Goal: Task Accomplishment & Management: Manage account settings

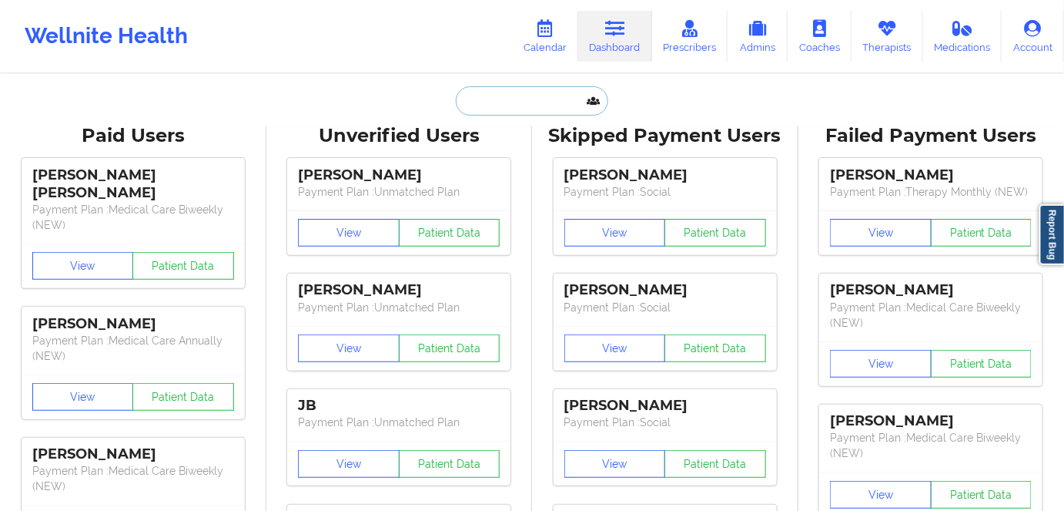
click at [469, 100] on input "text" at bounding box center [532, 100] width 152 height 29
paste input "[PERSON_NAME]"
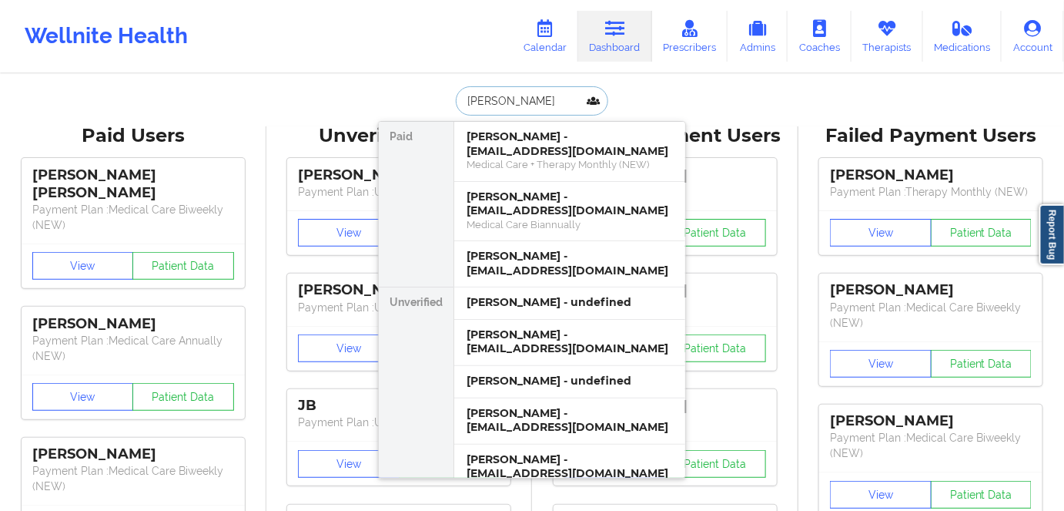
paste input "WAFFNER"
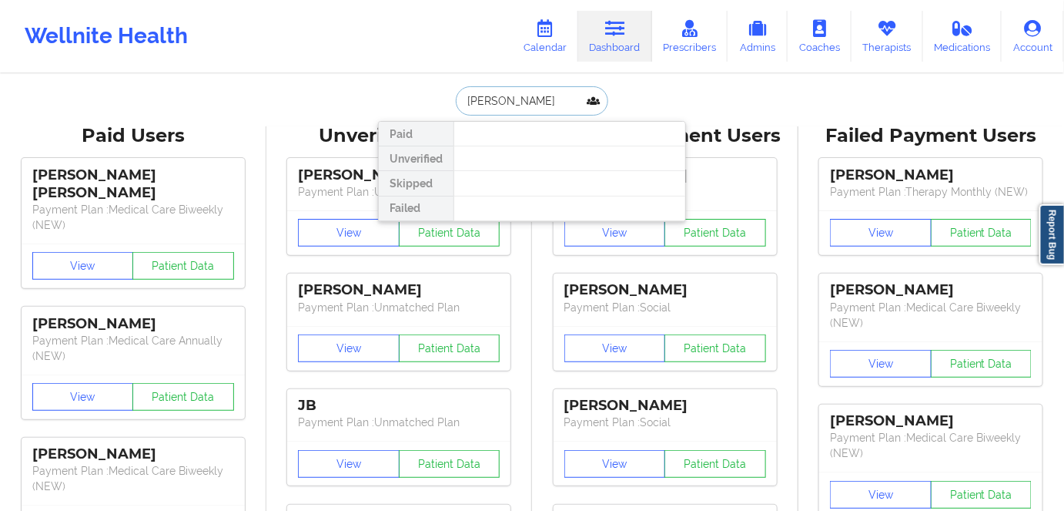
drag, startPoint x: 566, startPoint y: 95, endPoint x: 400, endPoint y: 107, distance: 166.7
click at [400, 107] on div "[PERSON_NAME] Paid Unverified Skipped Failed" at bounding box center [532, 100] width 308 height 29
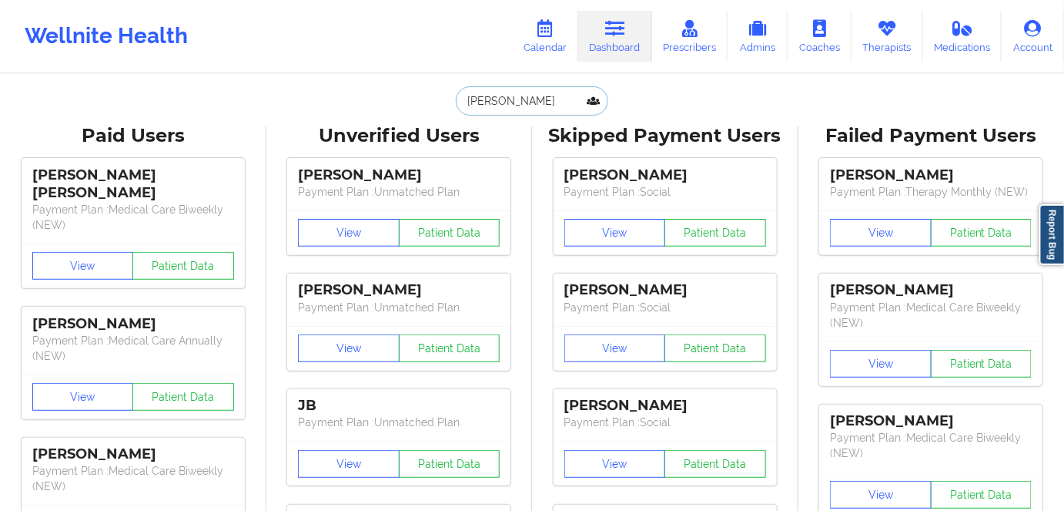
paste input "[PERSON_NAME][EMAIL_ADDRESS][DOMAIN_NAME]"
click at [629, 48] on link "Dashboard" at bounding box center [615, 36] width 74 height 51
click at [532, 106] on input "[PERSON_NAME][EMAIL_ADDRESS][DOMAIN_NAME]" at bounding box center [532, 100] width 152 height 29
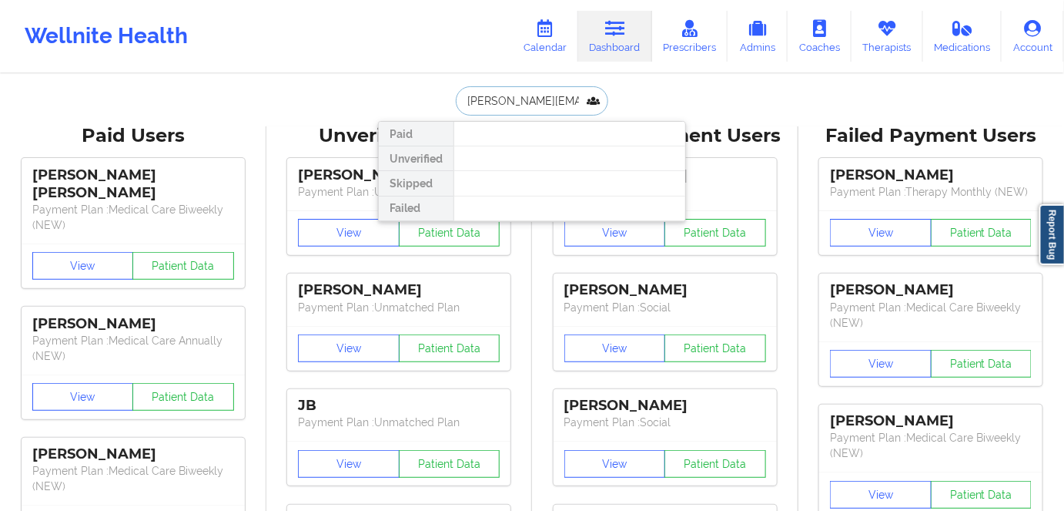
click at [532, 106] on input "[PERSON_NAME][EMAIL_ADDRESS][DOMAIN_NAME]" at bounding box center [532, 100] width 152 height 29
paste input "[EMAIL_ADDRESS]"
type input "[EMAIL_ADDRESS][DOMAIN_NAME]"
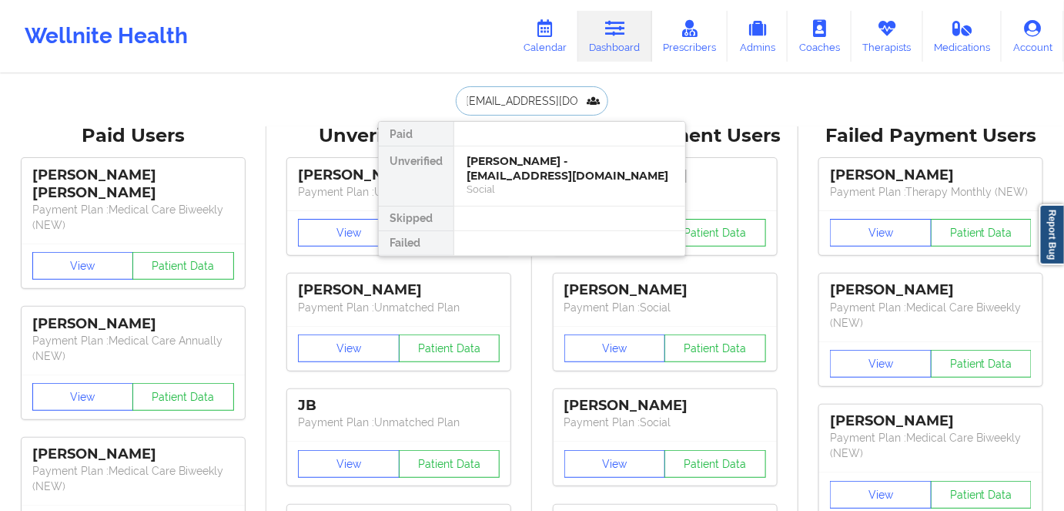
drag, startPoint x: 538, startPoint y: 159, endPoint x: 575, endPoint y: 7, distance: 156.1
click at [538, 159] on div "[PERSON_NAME] - [EMAIL_ADDRESS][DOMAIN_NAME]" at bounding box center [570, 168] width 206 height 28
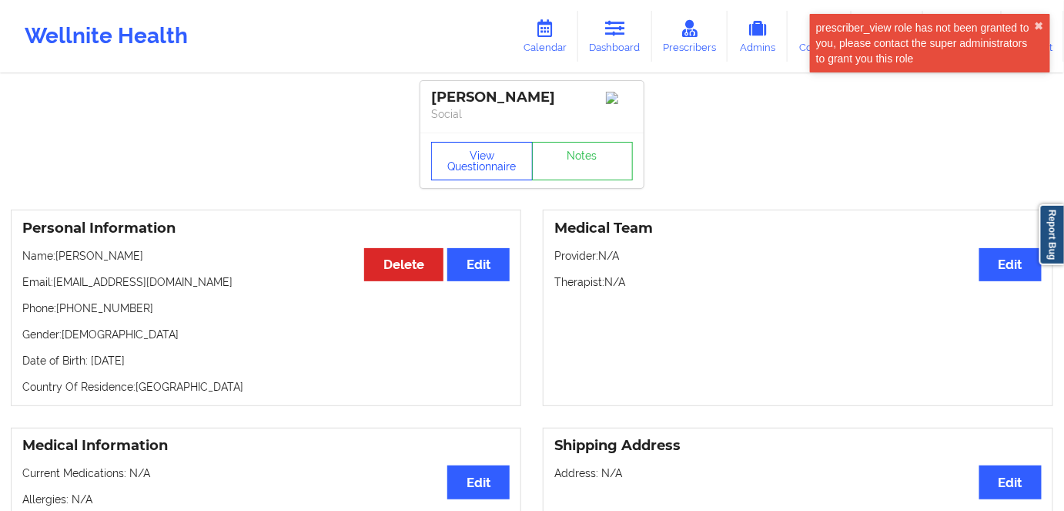
drag, startPoint x: 504, startPoint y: 163, endPoint x: 518, endPoint y: 239, distance: 76.6
click at [504, 165] on button "View Questionnaire" at bounding box center [482, 161] width 102 height 39
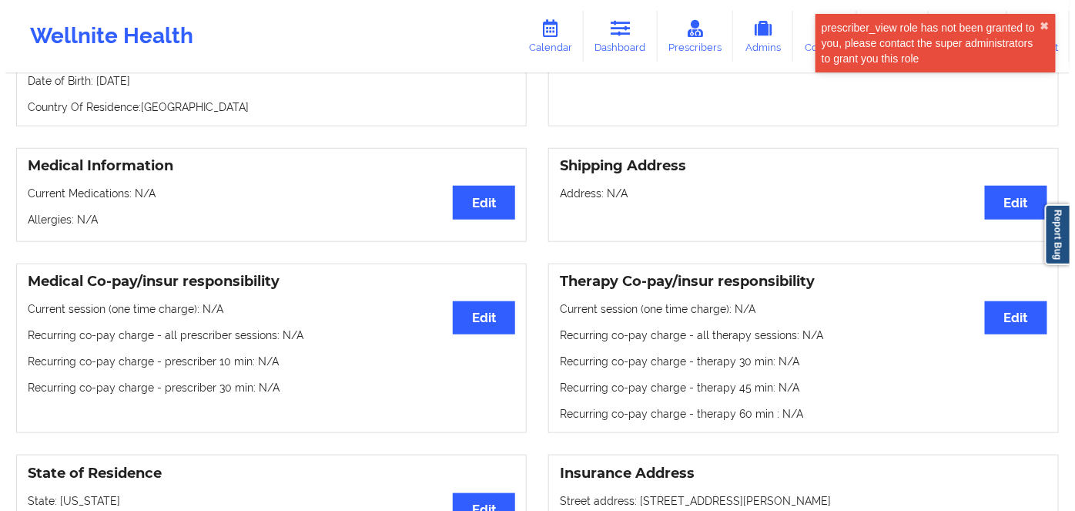
scroll to position [420, 0]
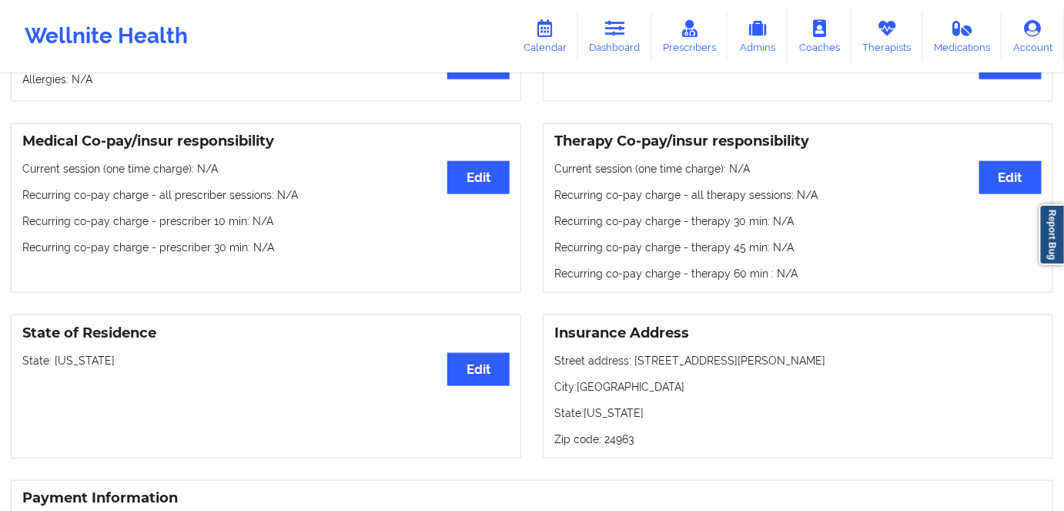
drag, startPoint x: 114, startPoint y: 365, endPoint x: 53, endPoint y: 362, distance: 60.9
click at [53, 362] on p "State: [US_STATE]" at bounding box center [265, 360] width 487 height 15
copy p "[US_STATE]"
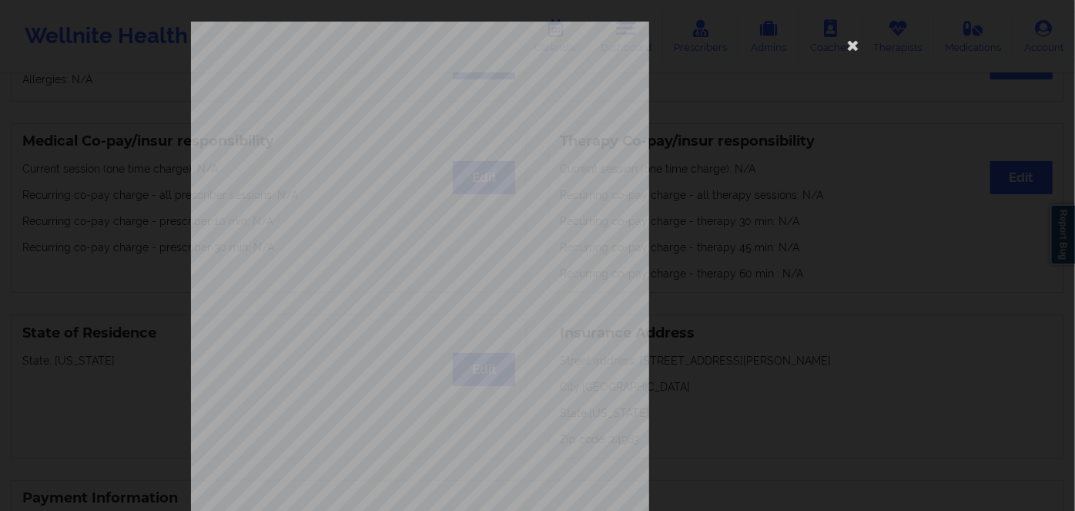
scroll to position [223, 0]
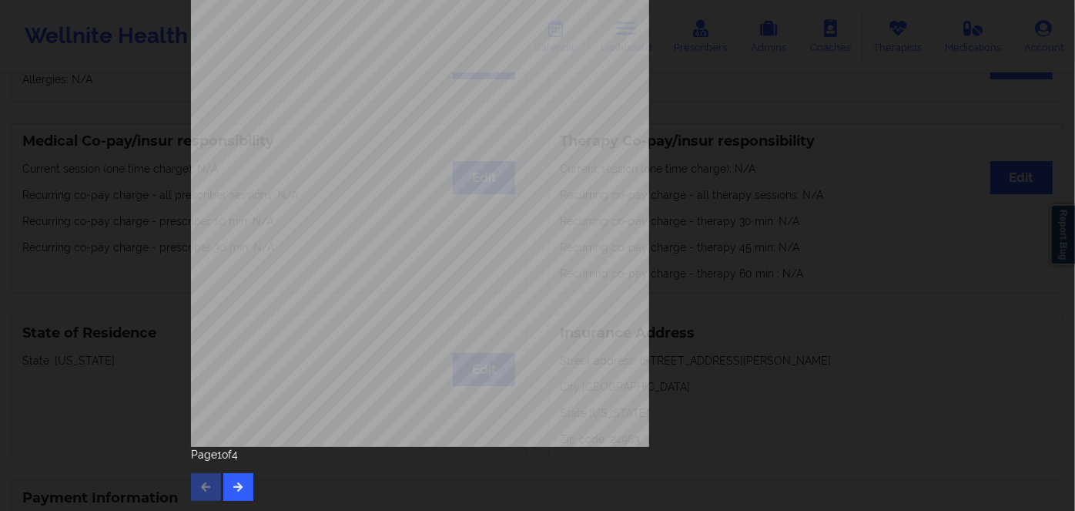
drag, startPoint x: 238, startPoint y: 471, endPoint x: 234, endPoint y: 464, distance: 7.9
click at [238, 471] on div "Page 1 of 4" at bounding box center [537, 474] width 693 height 54
drag, startPoint x: 236, startPoint y: 481, endPoint x: 236, endPoint y: 468, distance: 12.3
click at [237, 477] on button "button" at bounding box center [238, 487] width 30 height 28
drag, startPoint x: 224, startPoint y: 474, endPoint x: 232, endPoint y: 474, distance: 7.7
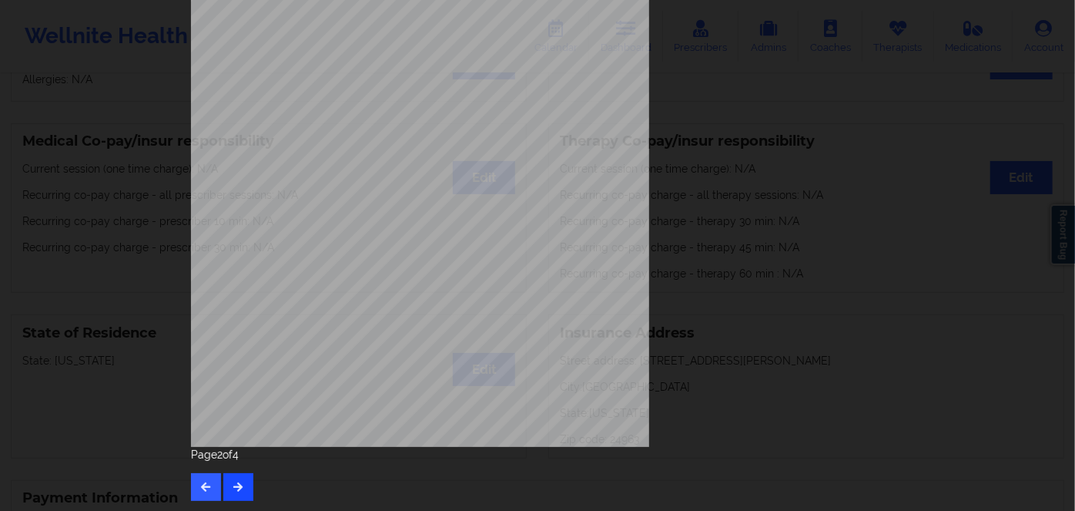
click at [225, 474] on div "Page 2 of 4" at bounding box center [537, 474] width 693 height 54
click at [234, 474] on button "button" at bounding box center [238, 487] width 30 height 28
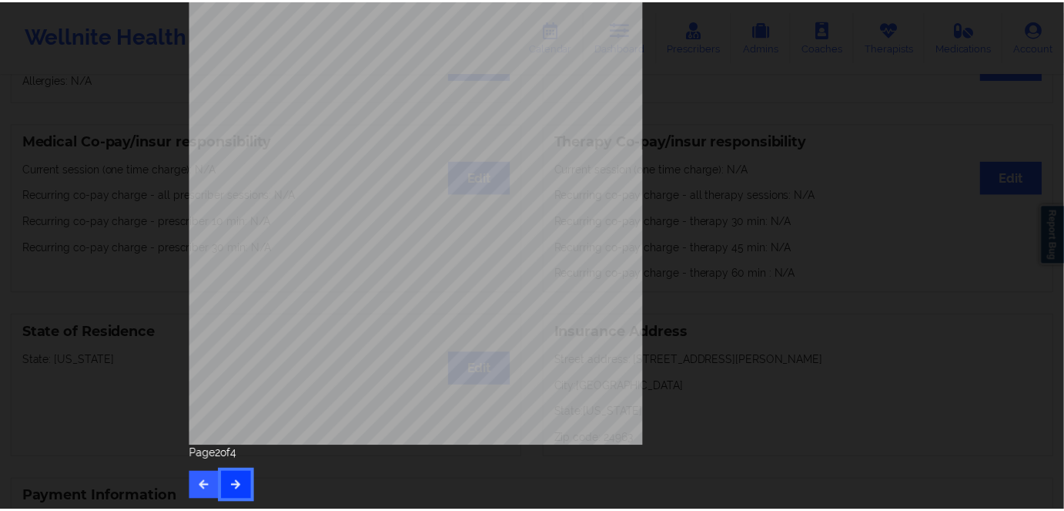
scroll to position [0, 0]
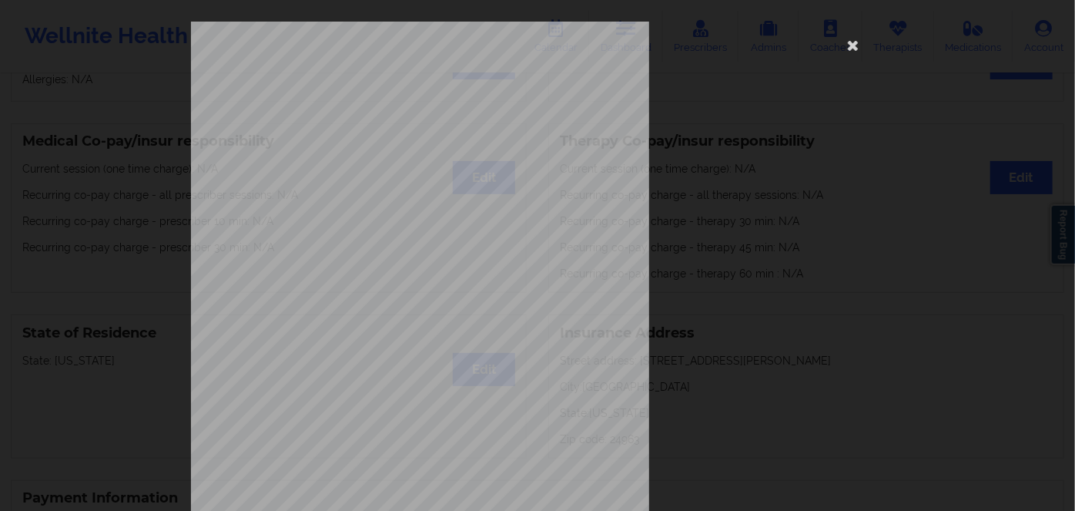
click at [373, 121] on span "50161131" at bounding box center [367, 119] width 32 height 7
copy span "50161131"
click at [858, 40] on icon at bounding box center [853, 44] width 25 height 25
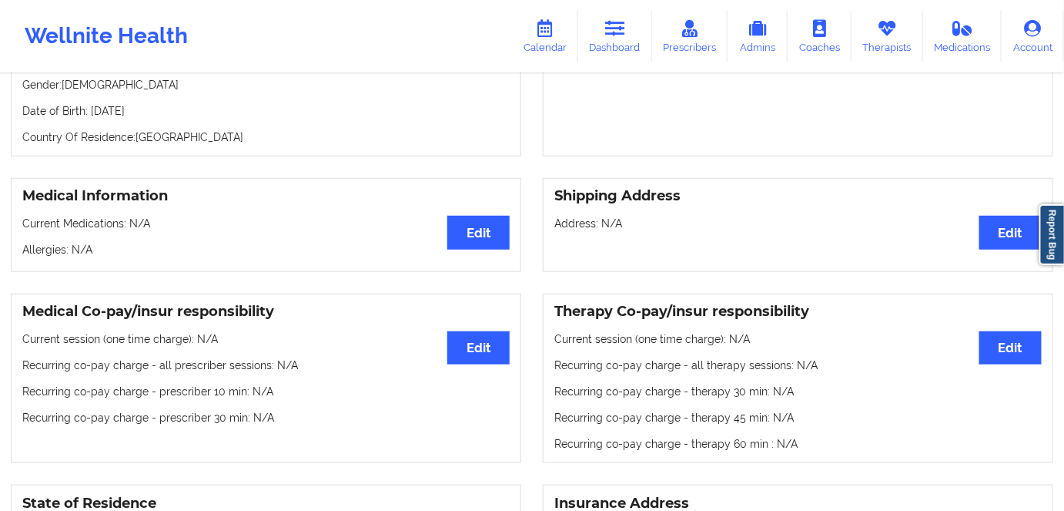
scroll to position [69, 0]
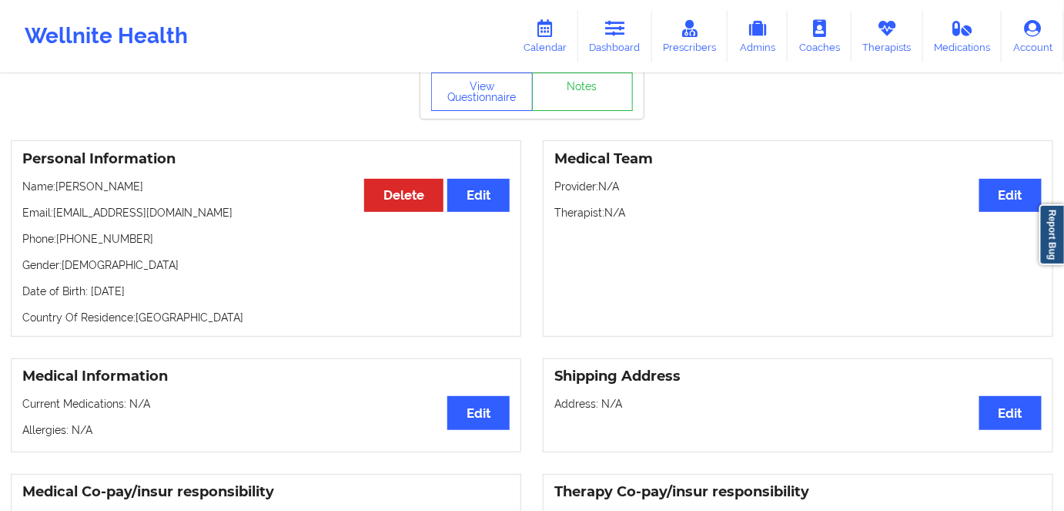
click at [174, 293] on p "Date of Birth: [DEMOGRAPHIC_DATA]" at bounding box center [265, 290] width 487 height 15
copy p "1999"
drag, startPoint x: 136, startPoint y: 183, endPoint x: 58, endPoint y: 191, distance: 78.2
click at [58, 191] on p "Name: [PERSON_NAME]" at bounding box center [265, 186] width 487 height 15
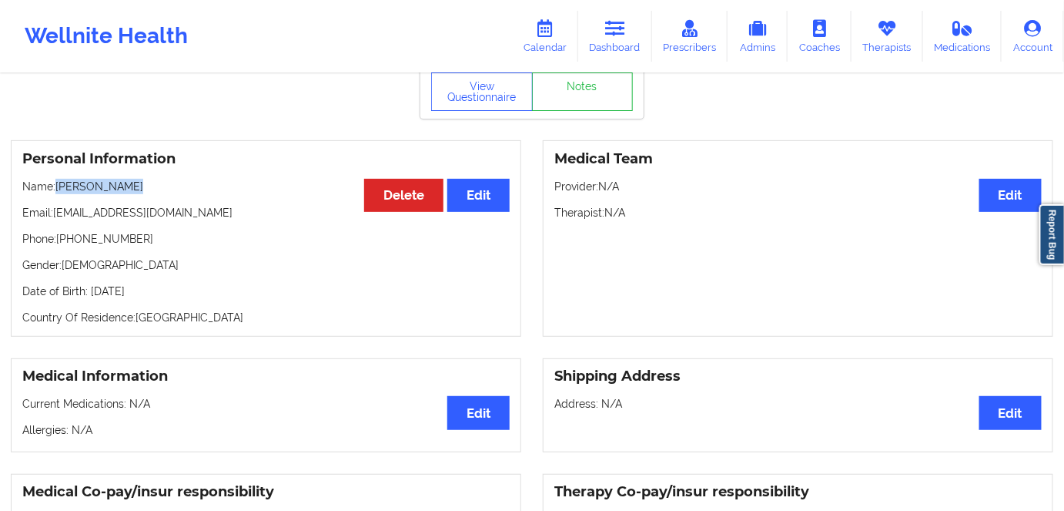
copy p "[PERSON_NAME]"
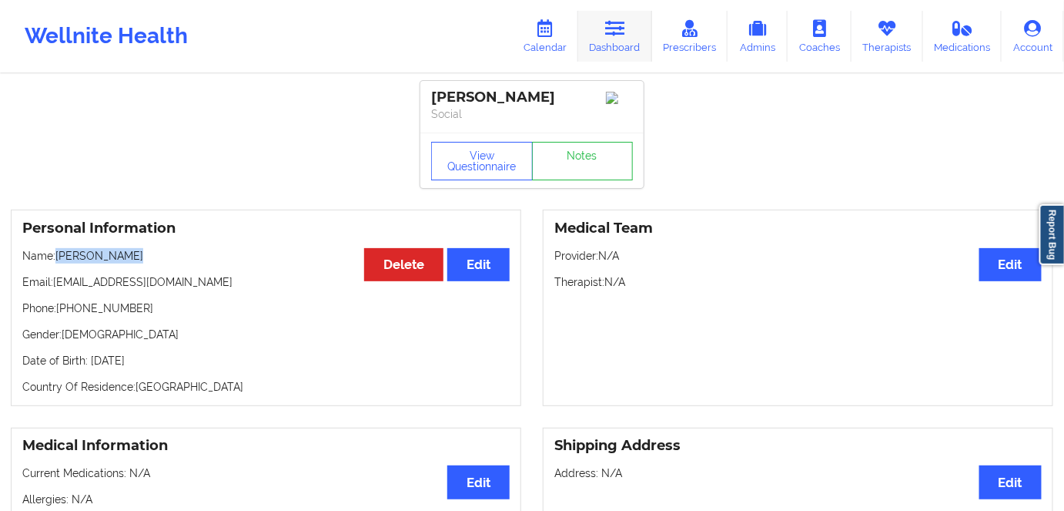
click at [607, 38] on link "Dashboard" at bounding box center [615, 36] width 74 height 51
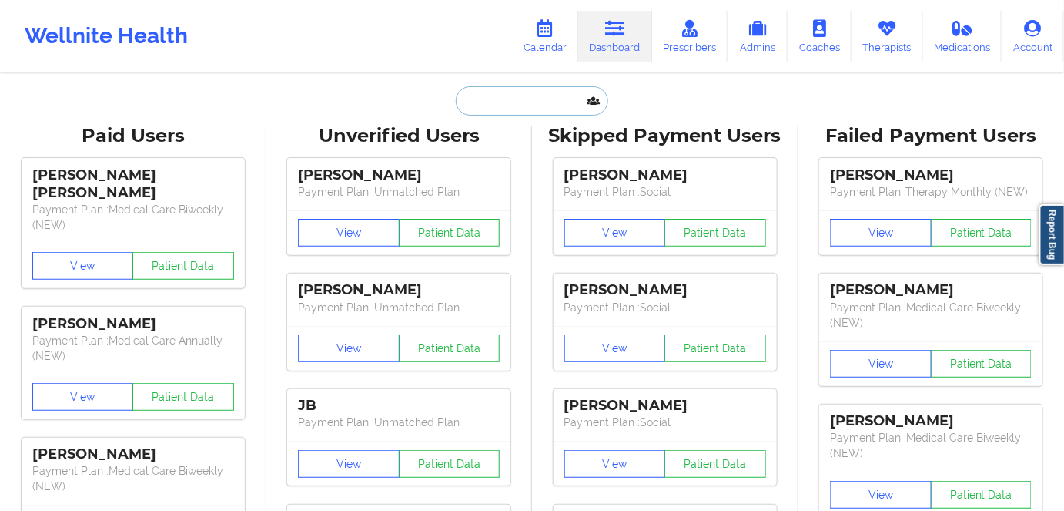
click at [512, 97] on input "text" at bounding box center [532, 100] width 152 height 29
paste input "[EMAIL_ADDRESS][DOMAIN_NAME]"
type input "[EMAIL_ADDRESS][DOMAIN_NAME]"
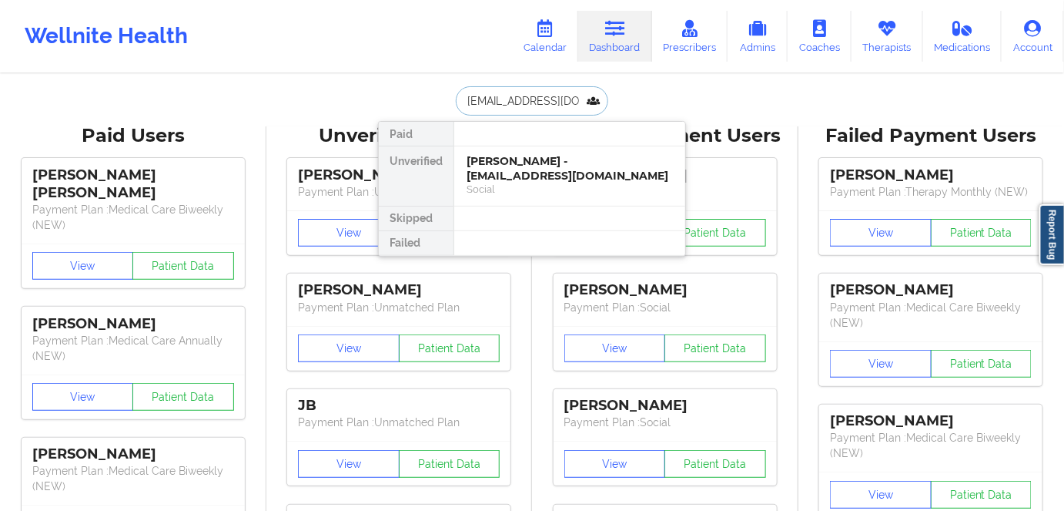
click at [563, 178] on div "[PERSON_NAME] - [EMAIL_ADDRESS][DOMAIN_NAME]" at bounding box center [570, 168] width 206 height 28
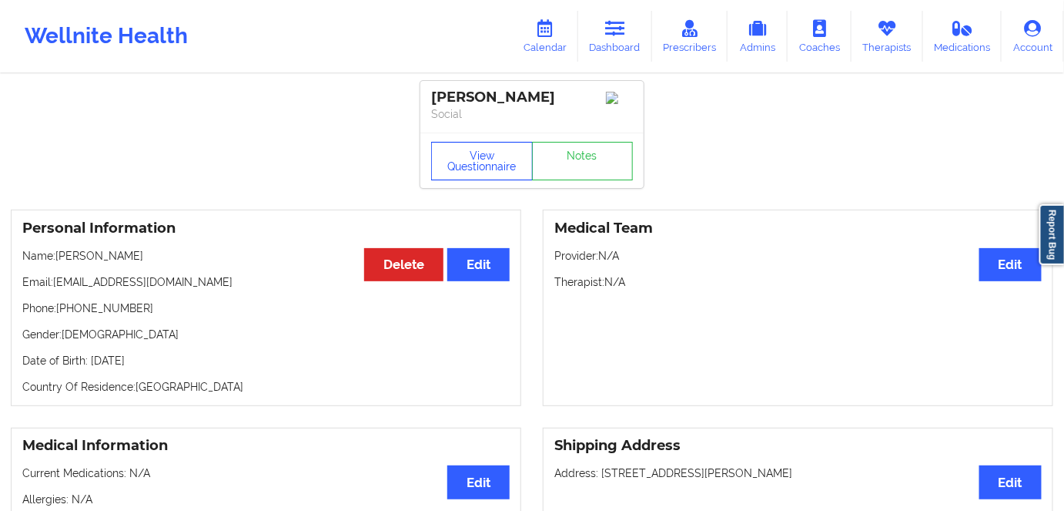
click at [500, 163] on button "View Questionnaire" at bounding box center [482, 161] width 102 height 39
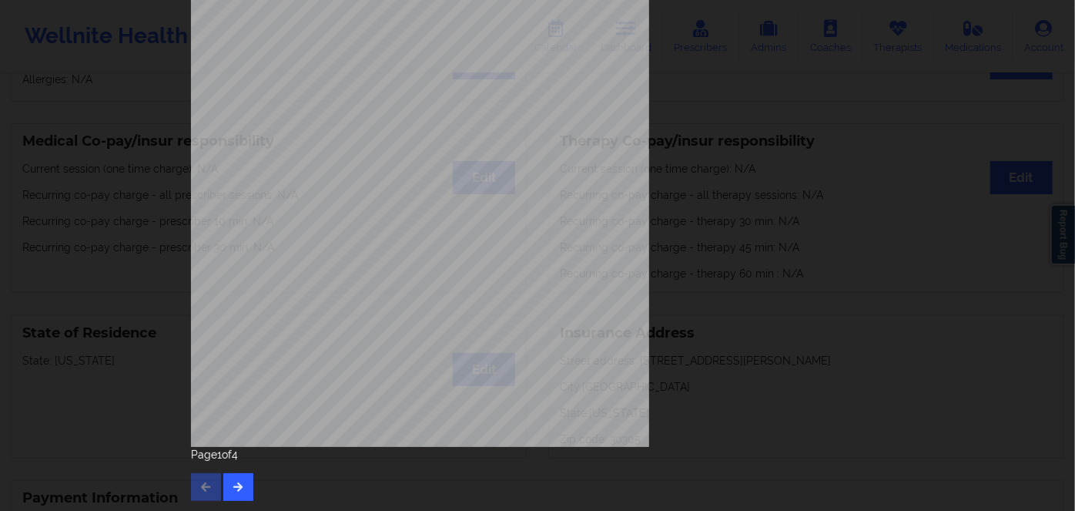
scroll to position [223, 0]
click at [243, 494] on button "button" at bounding box center [238, 487] width 30 height 28
click at [236, 493] on button "button" at bounding box center [238, 487] width 30 height 28
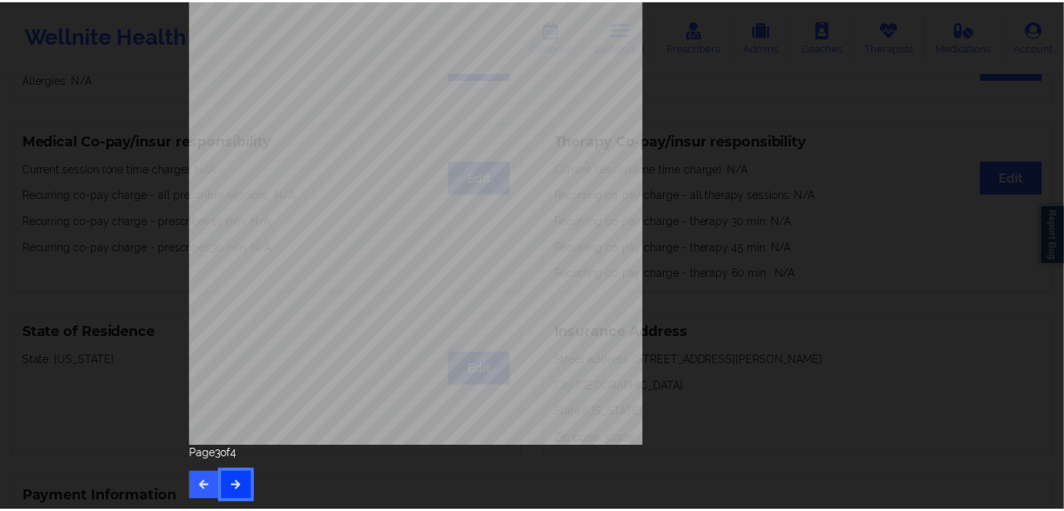
scroll to position [0, 0]
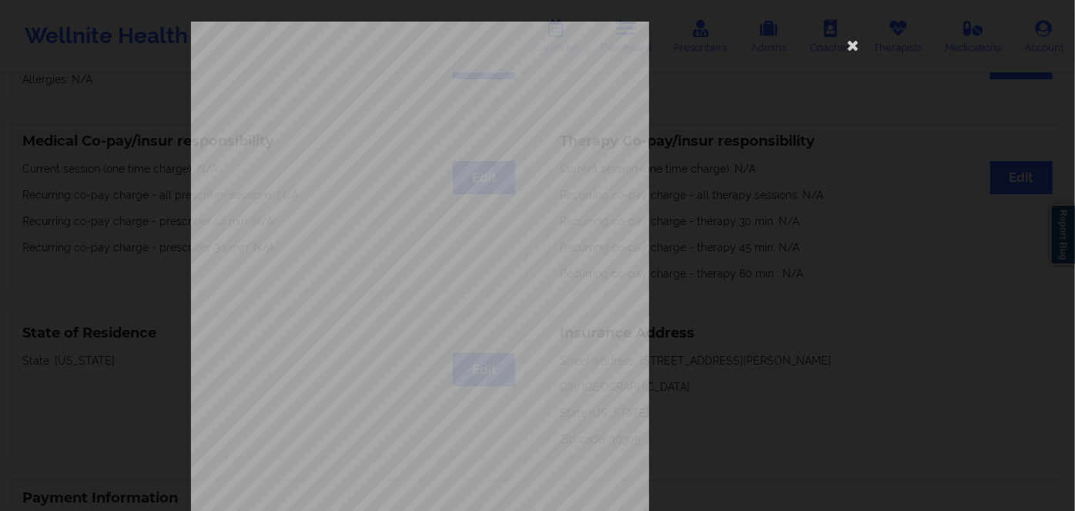
click at [380, 116] on span "110988357 00" at bounding box center [373, 119] width 45 height 7
click at [380, 114] on div "commercial Insurance Member ID for patient 110988357 00 Insurance company name …" at bounding box center [537, 346] width 693 height 648
click at [369, 122] on span "110988357 00" at bounding box center [373, 119] width 45 height 7
click at [371, 119] on span "110988357 00" at bounding box center [373, 119] width 45 height 7
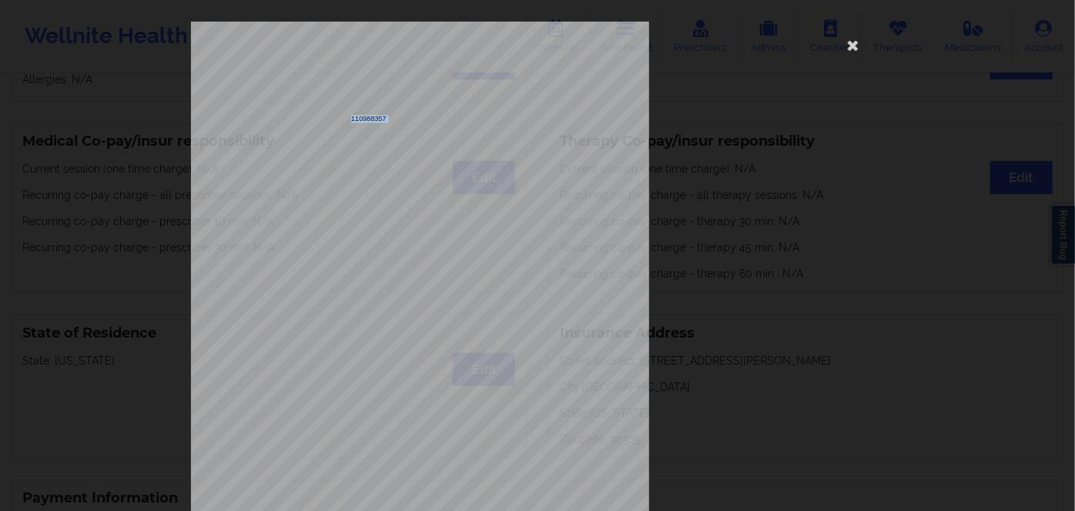
click at [371, 119] on span "110988357 00" at bounding box center [373, 119] width 45 height 7
click at [851, 47] on icon at bounding box center [853, 44] width 25 height 25
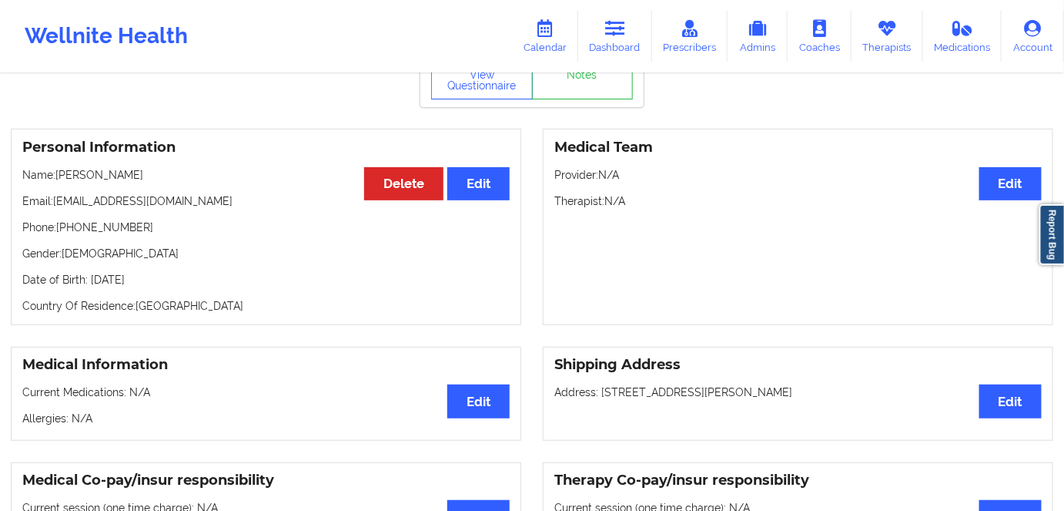
scroll to position [139, 0]
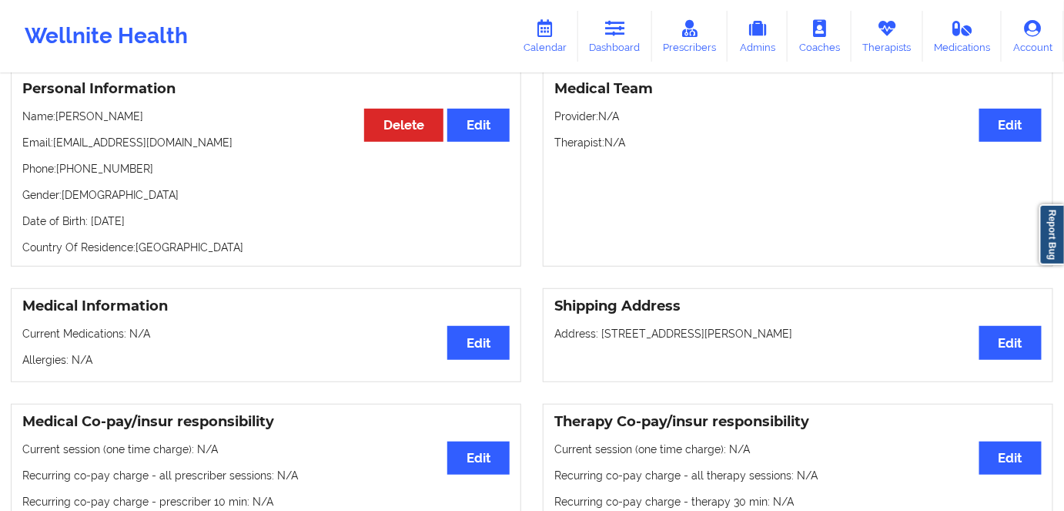
click at [191, 222] on p "Date of Birth: [DEMOGRAPHIC_DATA]" at bounding box center [265, 220] width 487 height 15
copy p "1988"
drag, startPoint x: 75, startPoint y: 122, endPoint x: 57, endPoint y: 119, distance: 18.6
click at [57, 119] on p "Name: [PERSON_NAME]" at bounding box center [265, 116] width 487 height 15
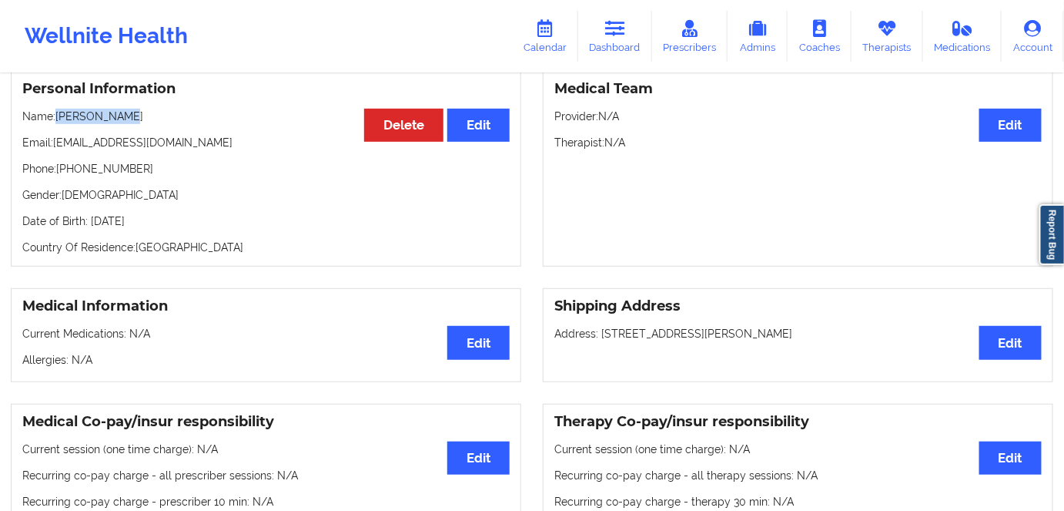
copy p "[PERSON_NAME]"
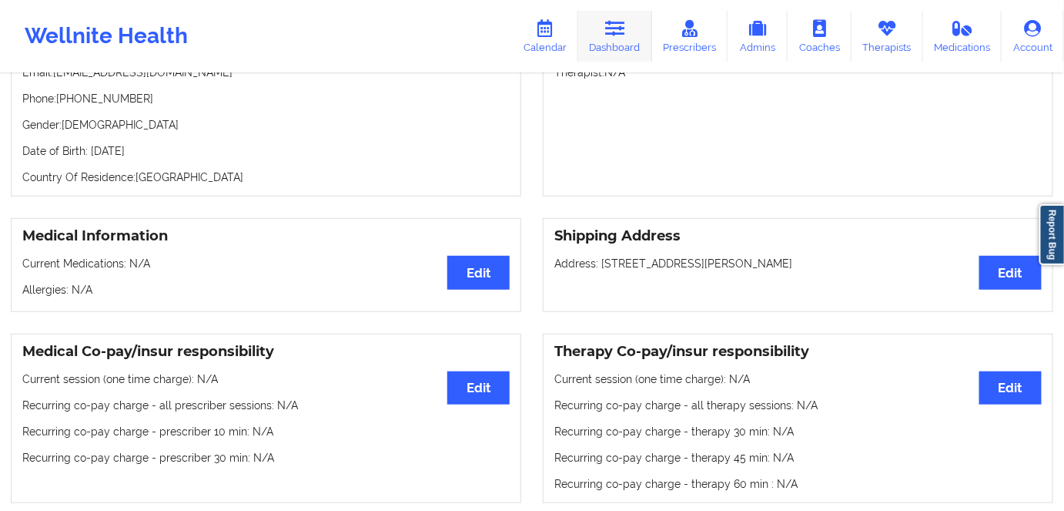
scroll to position [0, 0]
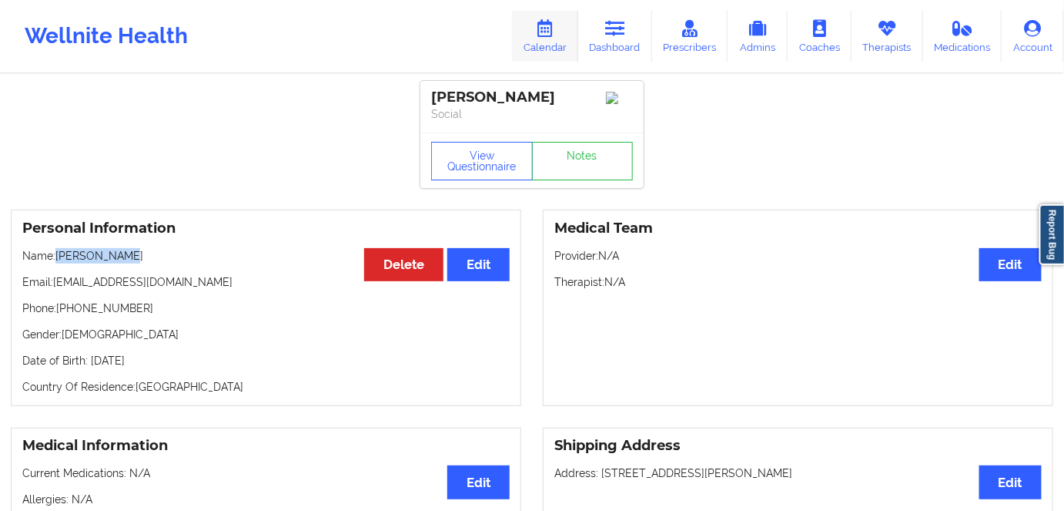
drag, startPoint x: 634, startPoint y: 40, endPoint x: 570, endPoint y: 62, distance: 67.5
click at [634, 40] on link "Dashboard" at bounding box center [615, 36] width 74 height 51
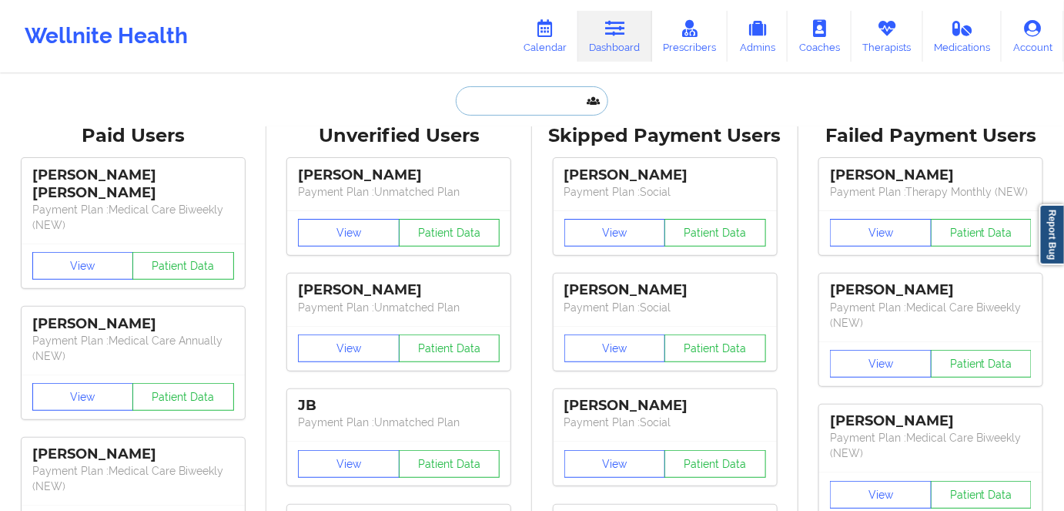
click at [487, 99] on input "text" at bounding box center [532, 100] width 152 height 29
paste input "[EMAIL_ADDRESS][DOMAIN_NAME]"
type input "[EMAIL_ADDRESS][DOMAIN_NAME]"
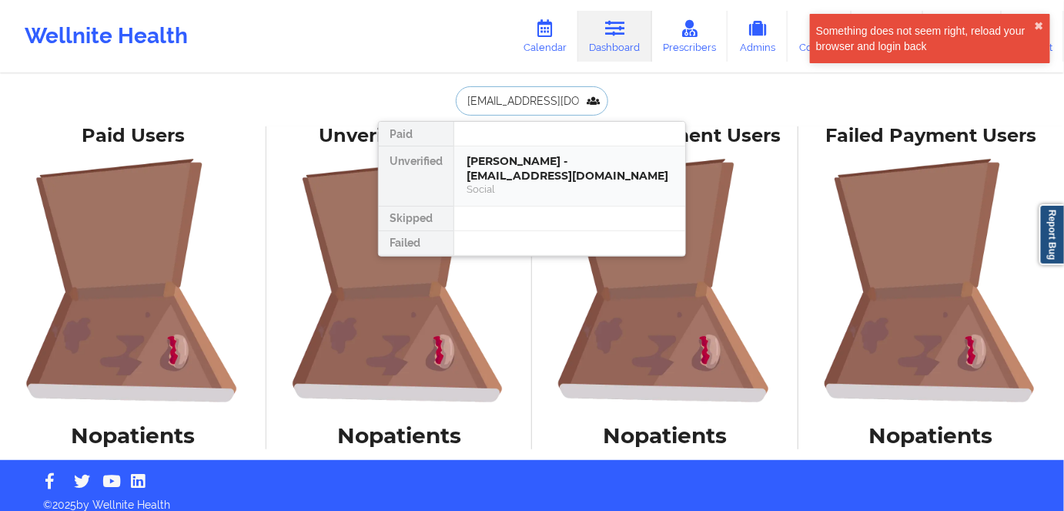
click at [560, 166] on div "[PERSON_NAME] - [EMAIL_ADDRESS][DOMAIN_NAME]" at bounding box center [570, 168] width 206 height 28
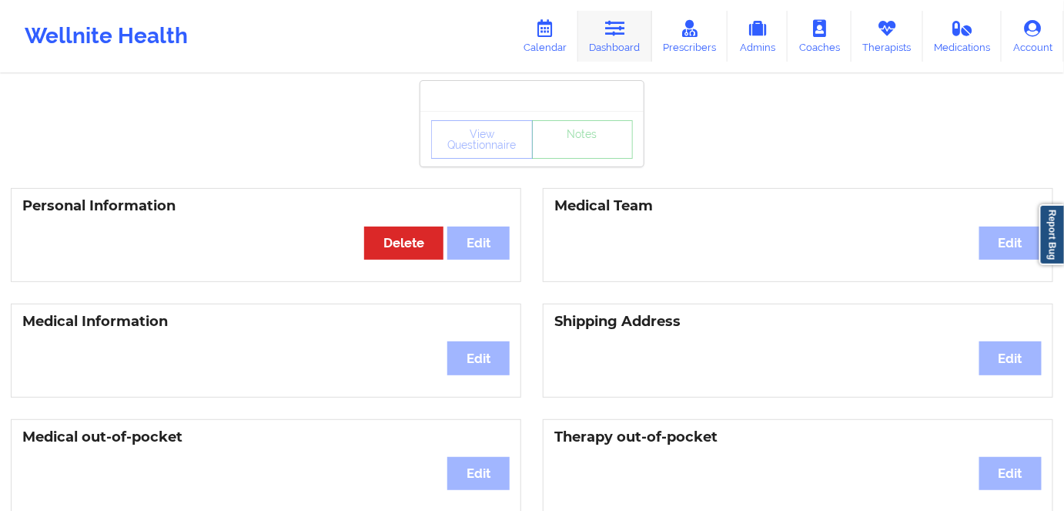
drag, startPoint x: 621, startPoint y: 22, endPoint x: 605, endPoint y: 59, distance: 40.8
click at [620, 22] on icon at bounding box center [615, 28] width 20 height 17
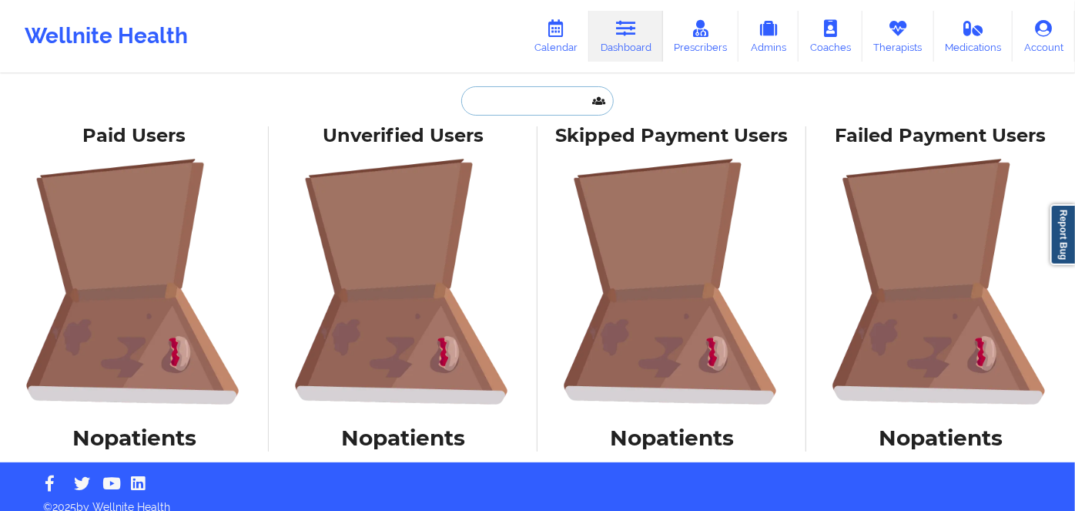
click at [513, 102] on input "text" at bounding box center [537, 100] width 152 height 29
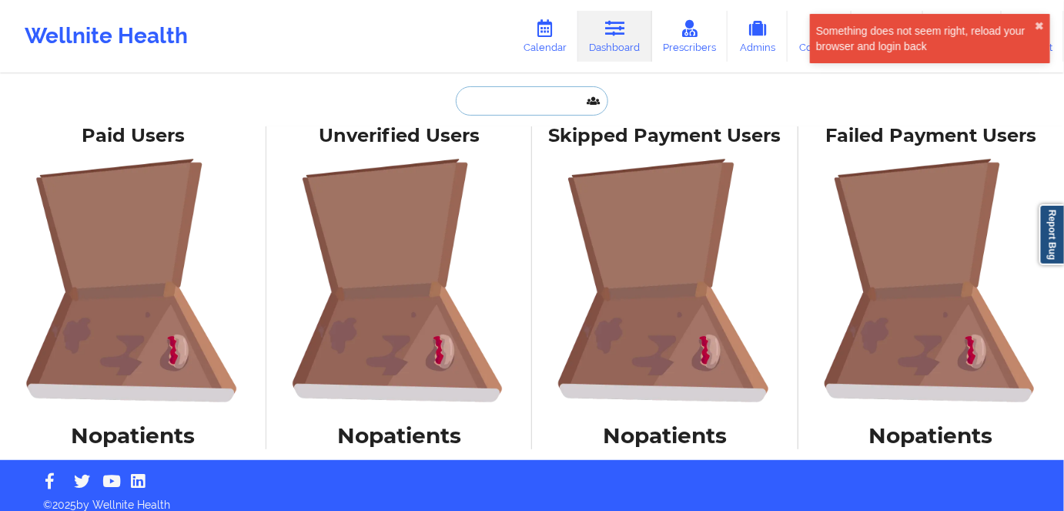
paste input "[EMAIL_ADDRESS][DOMAIN_NAME]"
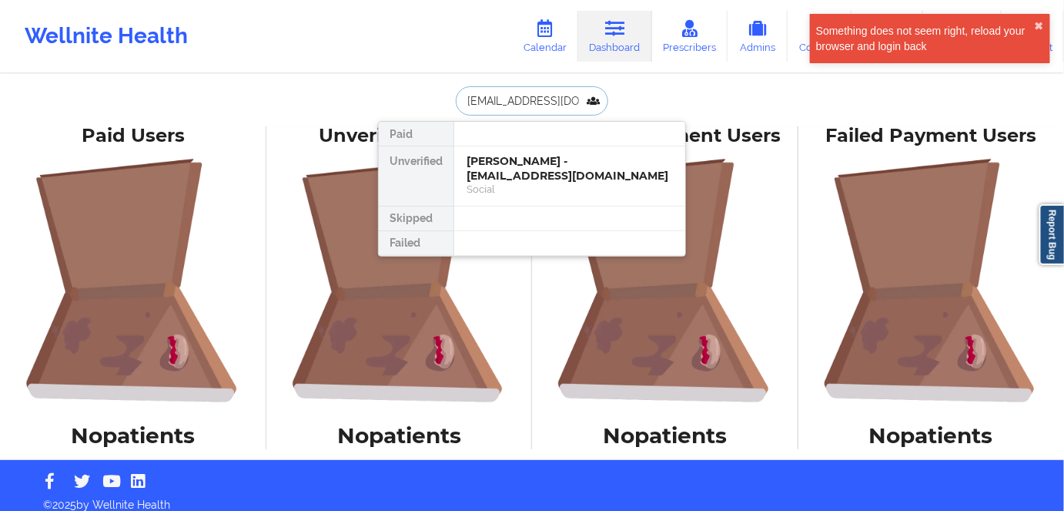
drag, startPoint x: 531, startPoint y: 182, endPoint x: 681, endPoint y: 97, distance: 172.4
click at [681, 97] on div "[EMAIL_ADDRESS][DOMAIN_NAME] Paid Unverified [PERSON_NAME] - [EMAIL_ADDRESS][DO…" at bounding box center [532, 100] width 308 height 29
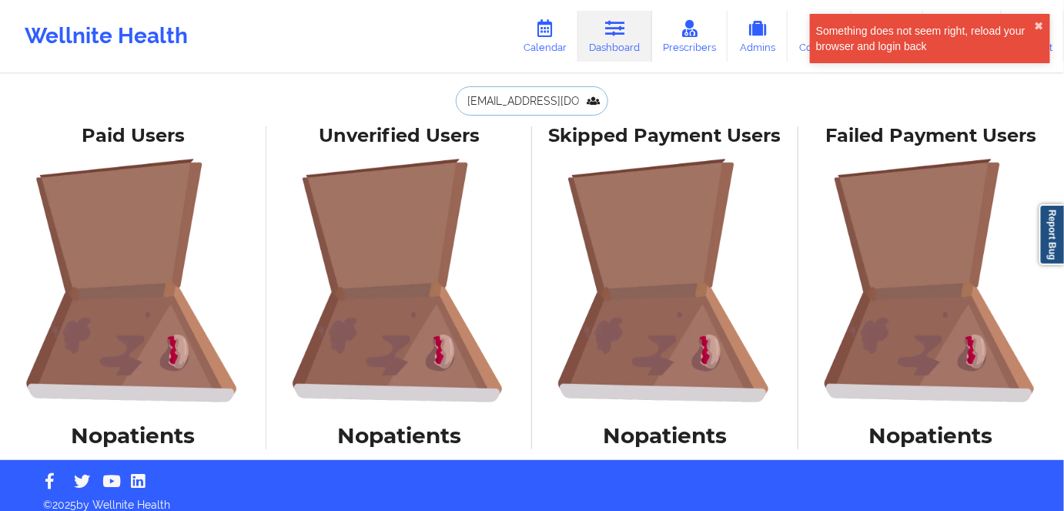
click at [534, 101] on input "[EMAIL_ADDRESS][DOMAIN_NAME]" at bounding box center [532, 100] width 152 height 29
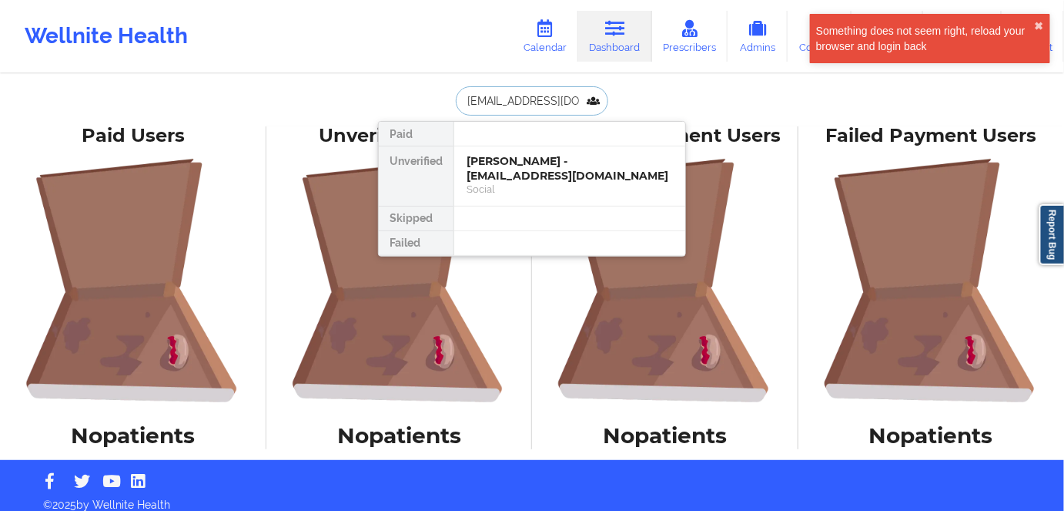
click at [534, 101] on input "[EMAIL_ADDRESS][DOMAIN_NAME]" at bounding box center [532, 100] width 152 height 29
click at [532, 102] on input "[EMAIL_ADDRESS][DOMAIN_NAME]" at bounding box center [532, 100] width 152 height 29
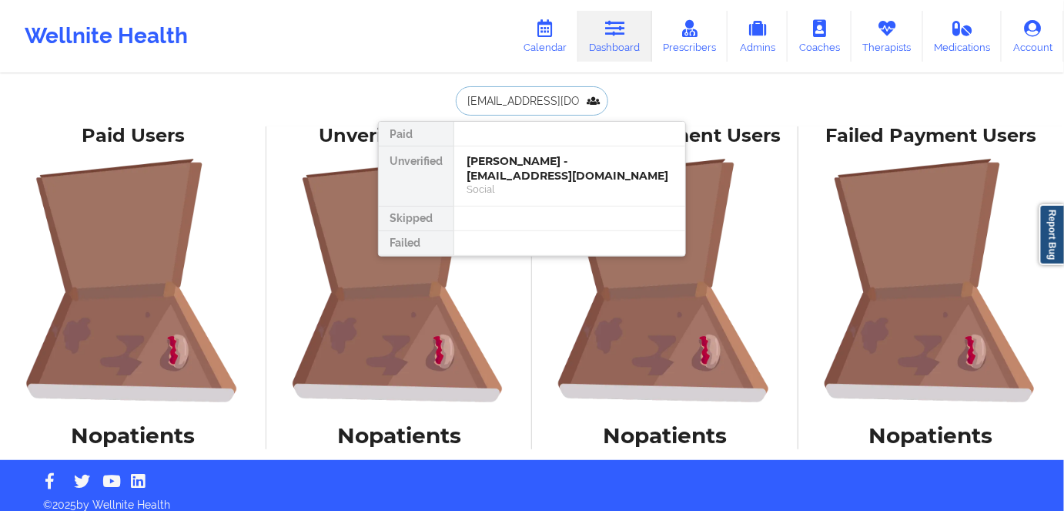
type input "[EMAIL_ADDRESS][DOMAIN_NAME]"
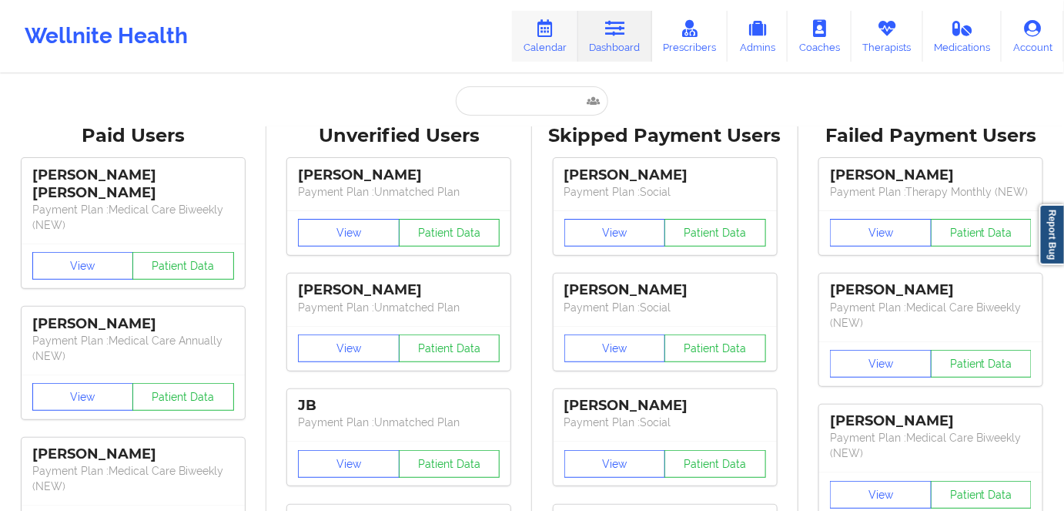
click at [551, 35] on icon at bounding box center [545, 28] width 20 height 17
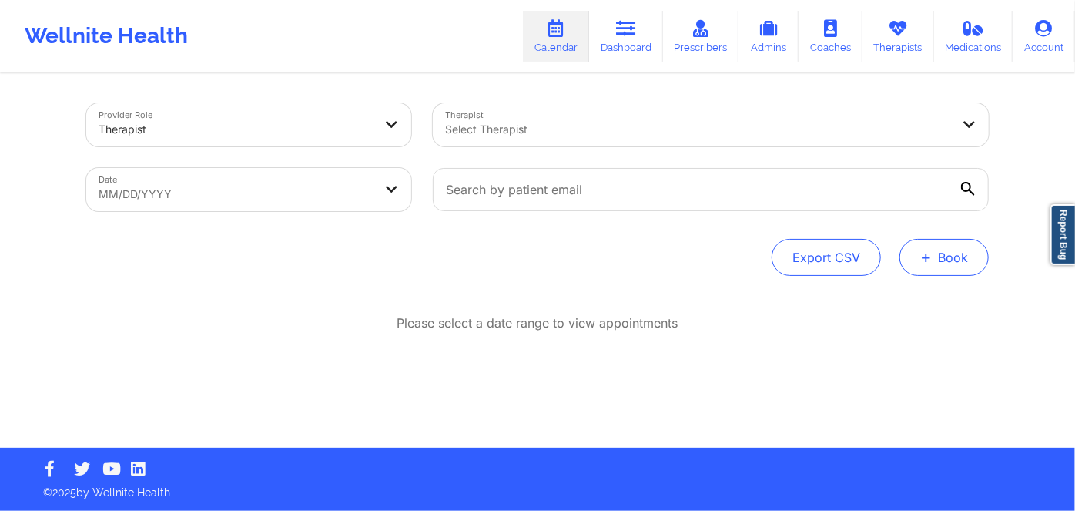
click at [941, 253] on button "+ Book" at bounding box center [943, 257] width 89 height 37
click at [909, 304] on button "Therapy Session" at bounding box center [919, 305] width 118 height 25
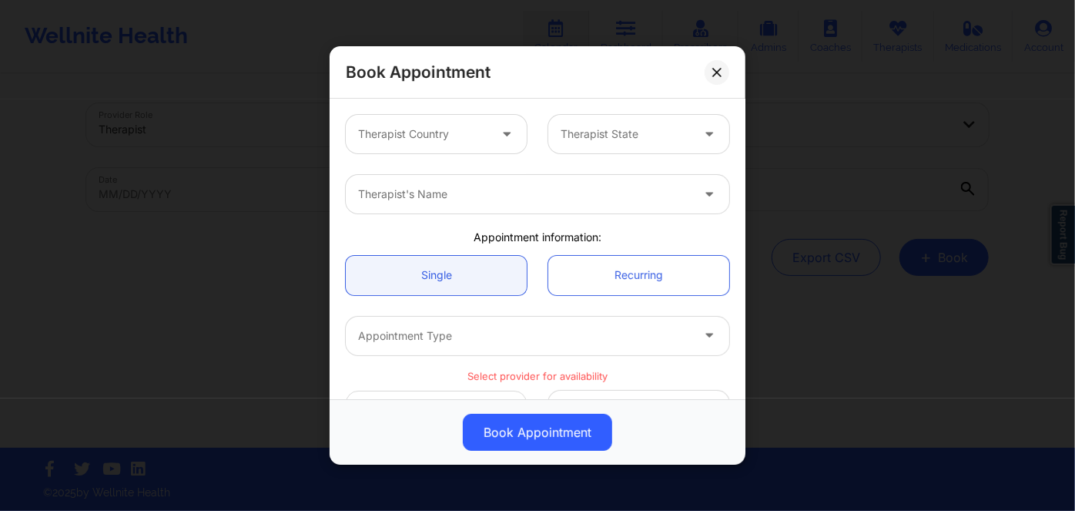
click at [482, 141] on div at bounding box center [423, 134] width 130 height 18
click at [467, 137] on div at bounding box center [423, 134] width 130 height 18
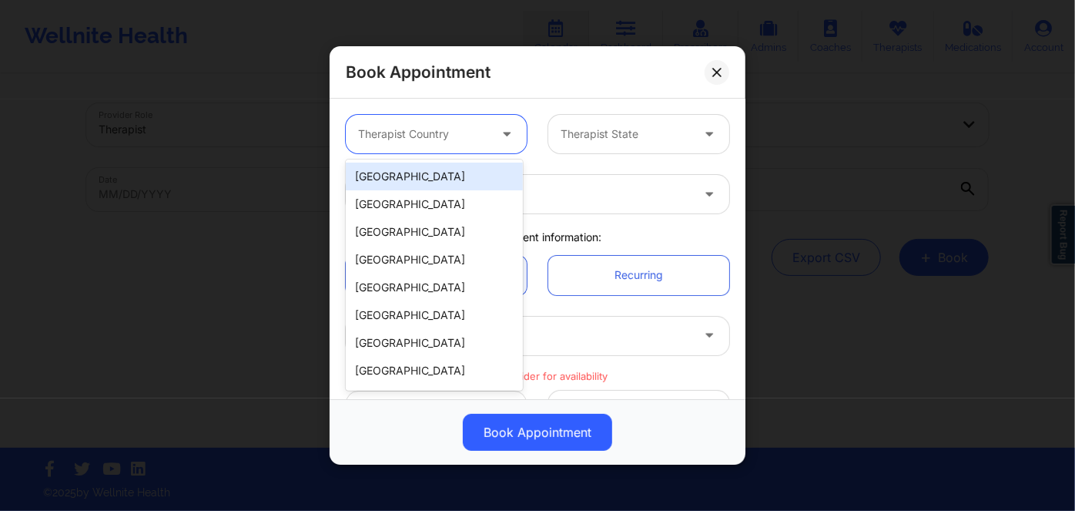
click at [474, 183] on div "[GEOGRAPHIC_DATA]" at bounding box center [434, 176] width 177 height 28
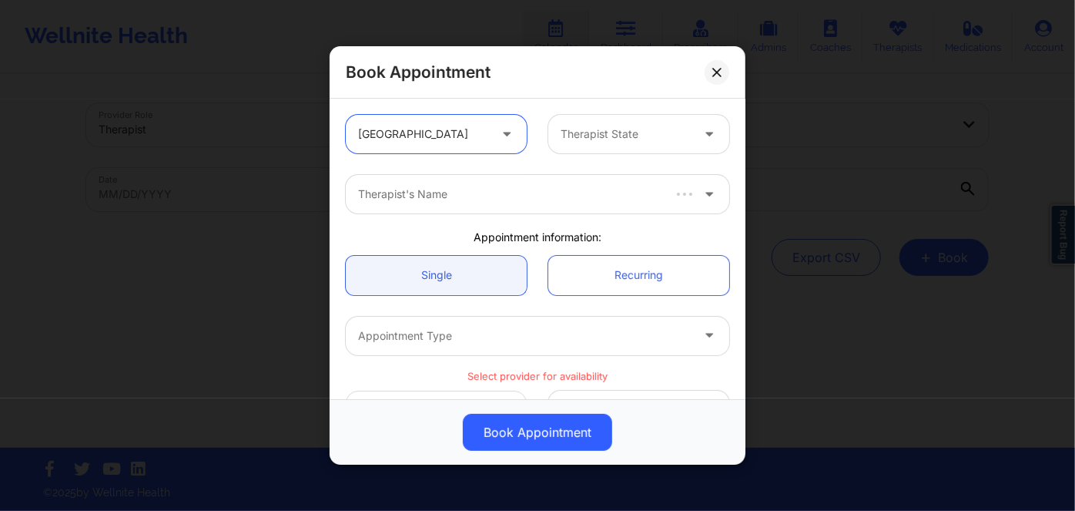
click at [616, 132] on div at bounding box center [626, 134] width 130 height 18
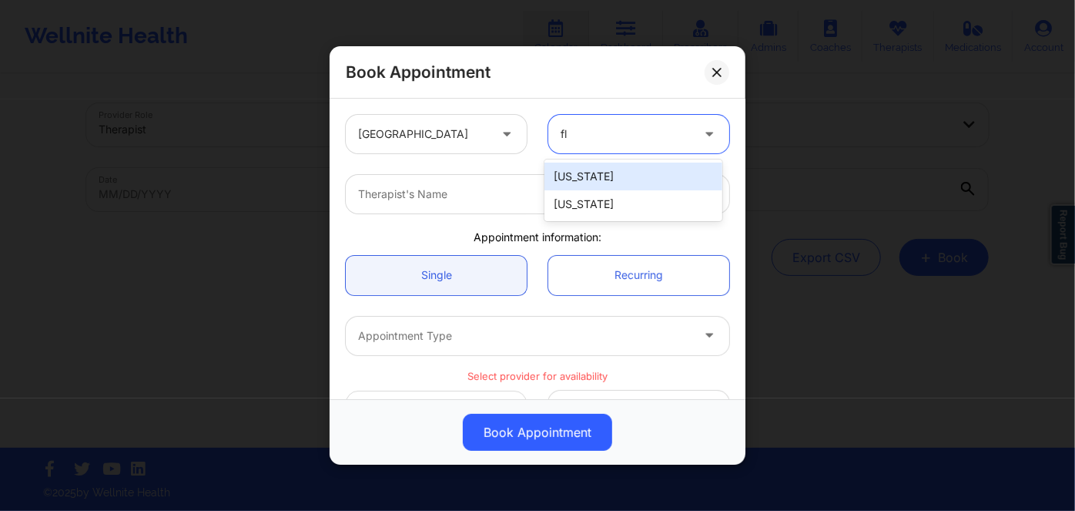
type input "flo"
click at [631, 177] on div "Florida" at bounding box center [632, 176] width 177 height 28
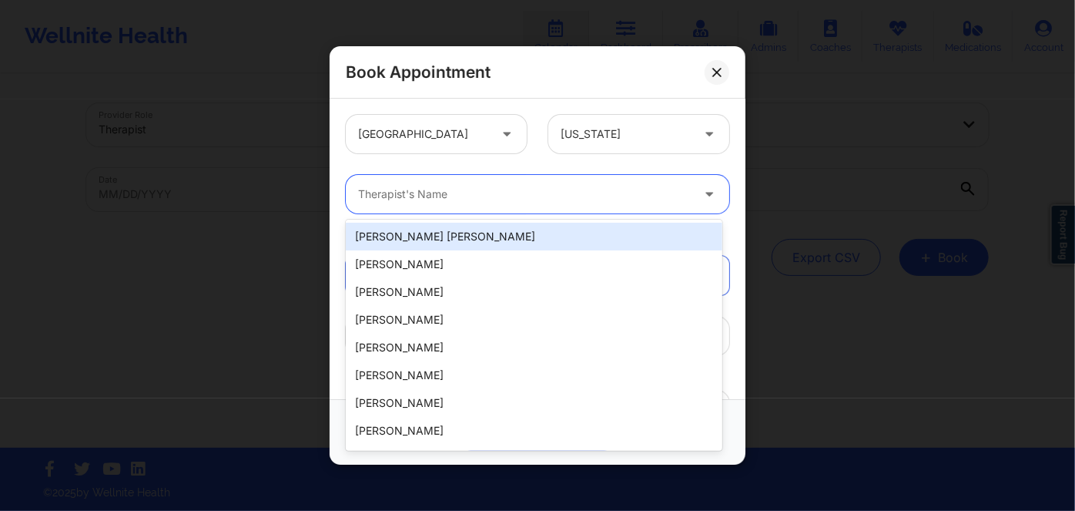
click at [546, 195] on div at bounding box center [524, 194] width 333 height 18
click at [490, 201] on div at bounding box center [524, 194] width 333 height 18
paste input "LYNDA WOODS"
type input "LYNDA WOODS"
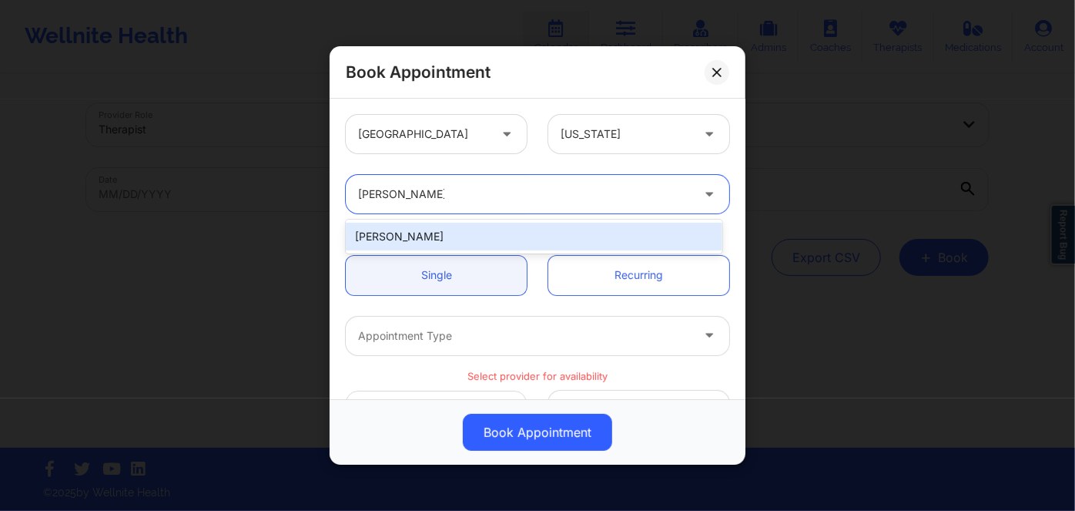
click at [510, 239] on div "Lynda Woods" at bounding box center [534, 237] width 377 height 28
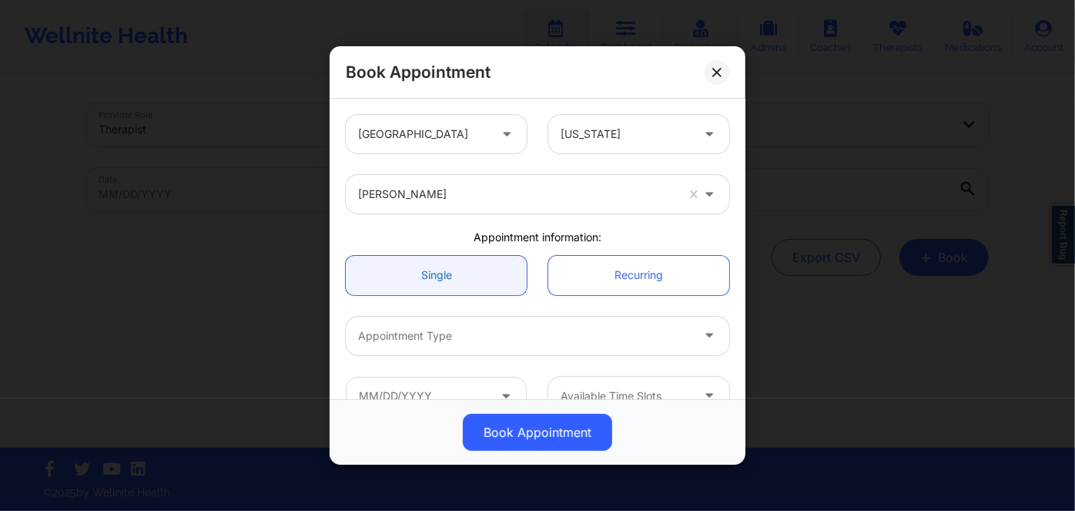
click at [478, 276] on link "Single" at bounding box center [436, 274] width 181 height 39
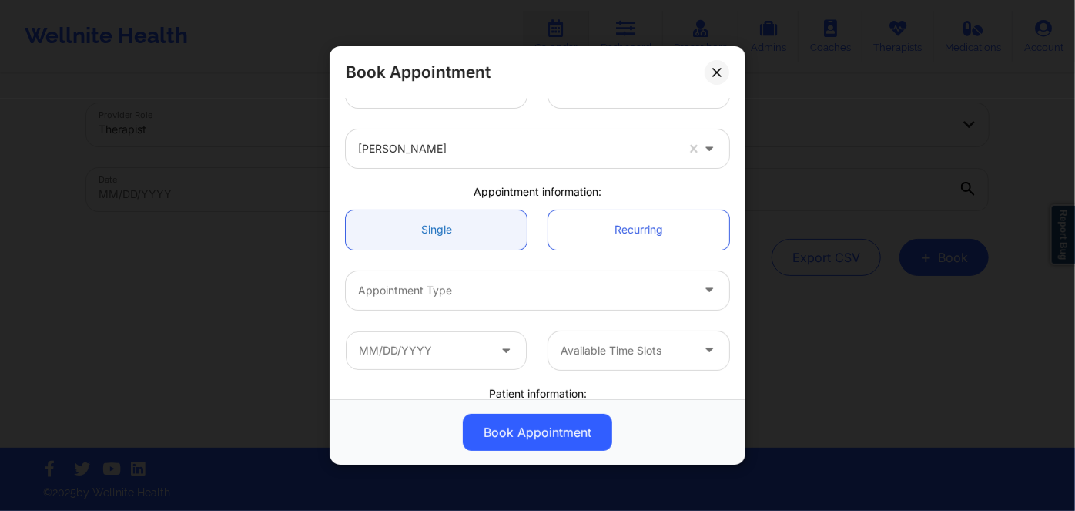
scroll to position [69, 0]
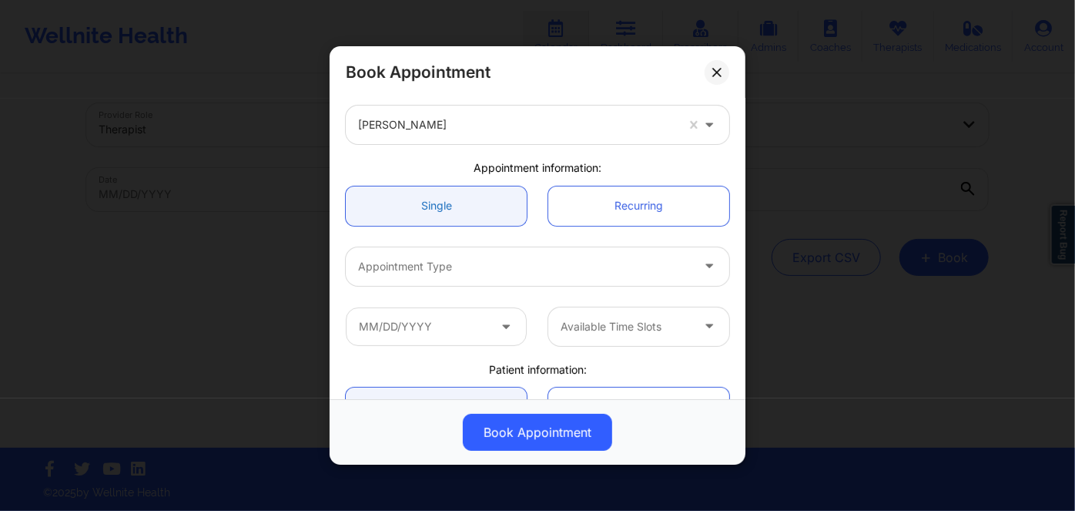
click at [468, 213] on link "Single" at bounding box center [436, 205] width 181 height 39
click at [455, 266] on div at bounding box center [524, 266] width 333 height 18
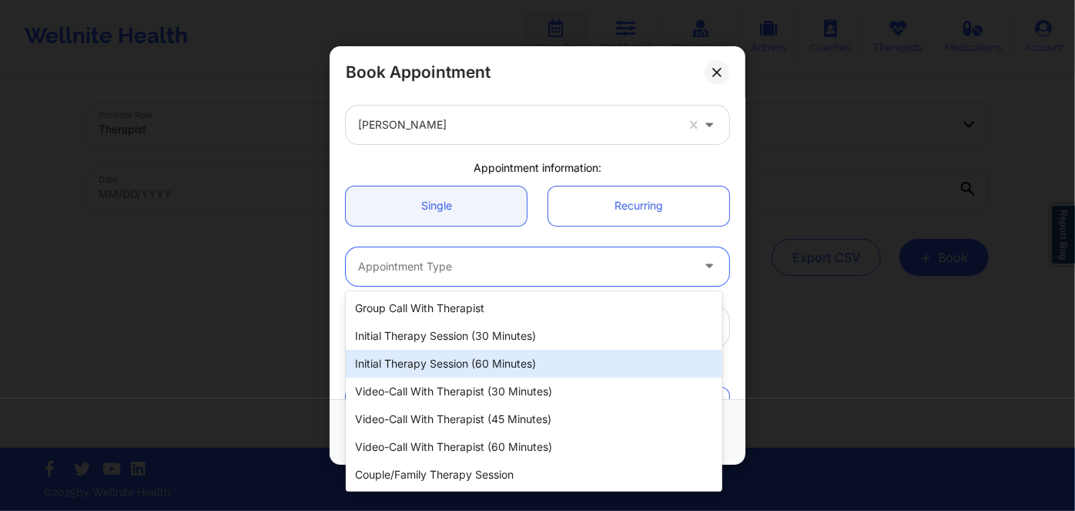
click at [503, 369] on div "Initial Therapy Session (60 minutes)" at bounding box center [534, 364] width 377 height 28
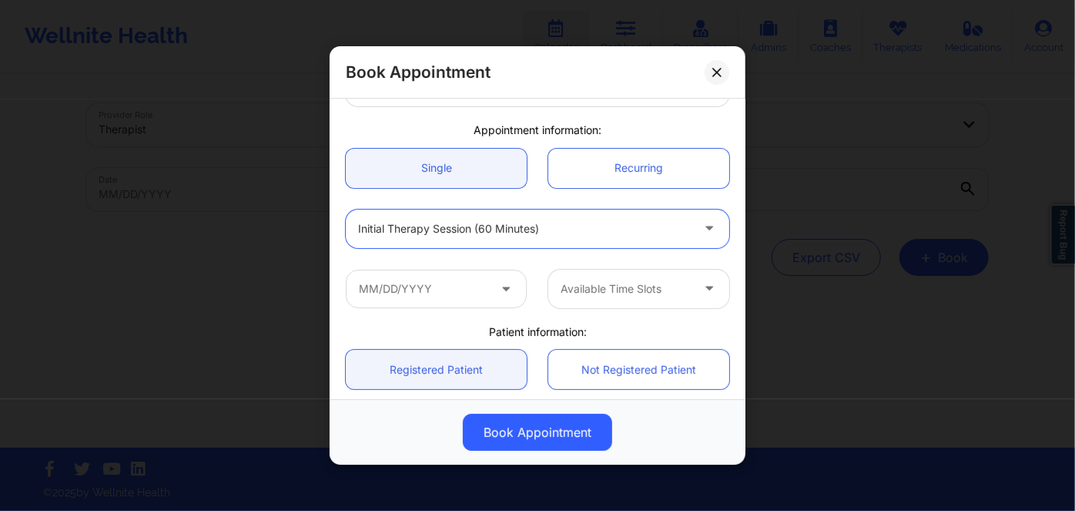
scroll to position [139, 0]
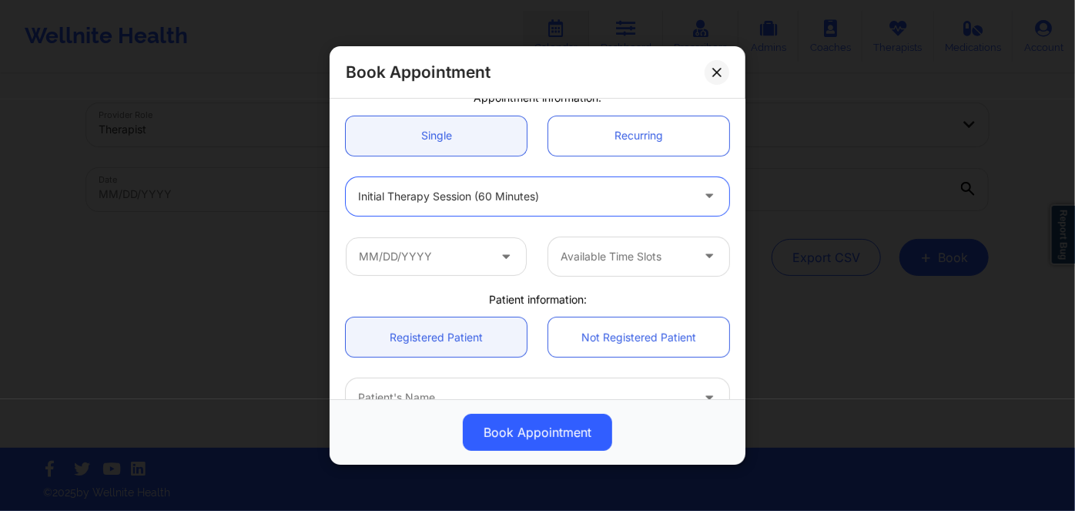
click at [528, 200] on div at bounding box center [524, 196] width 333 height 18
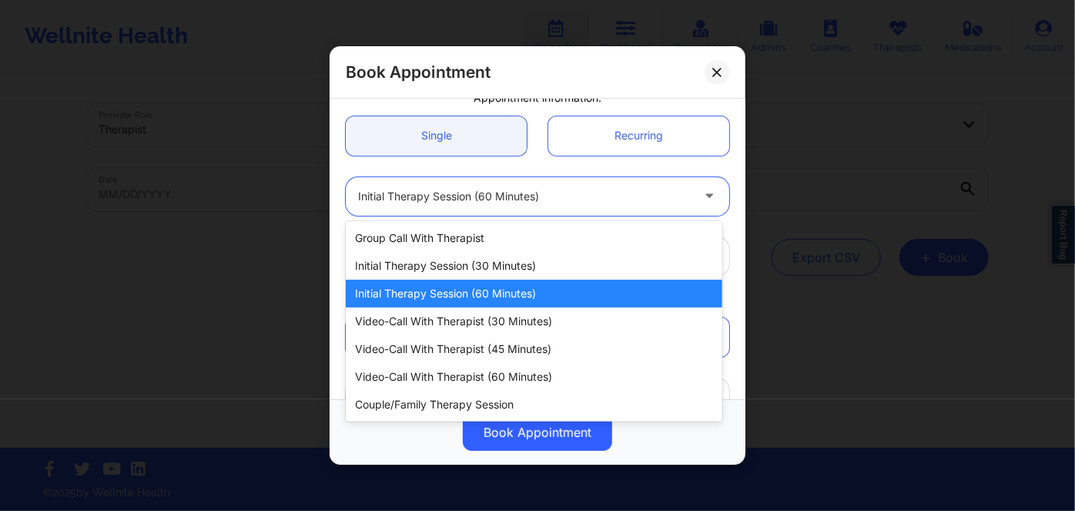
click at [510, 295] on div "Initial Therapy Session (60 minutes)" at bounding box center [534, 294] width 377 height 28
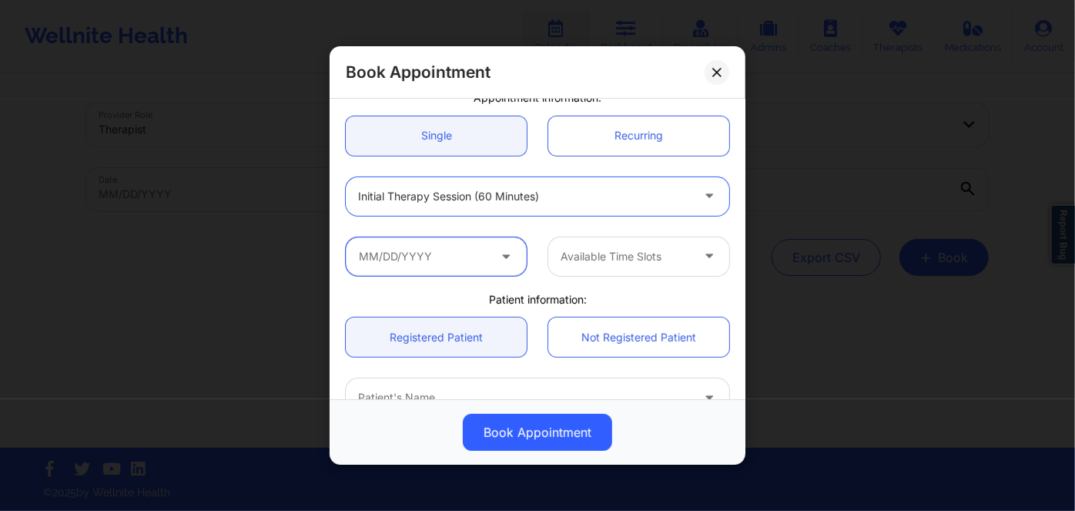
click at [458, 251] on input "text" at bounding box center [436, 255] width 181 height 39
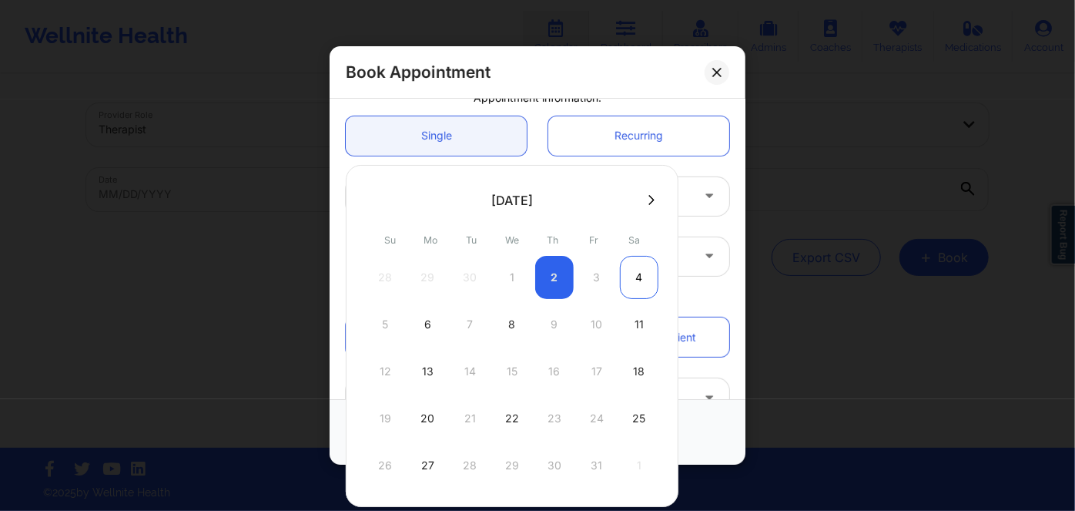
click at [642, 276] on div "4" at bounding box center [639, 277] width 39 height 43
type input "10/04/2025"
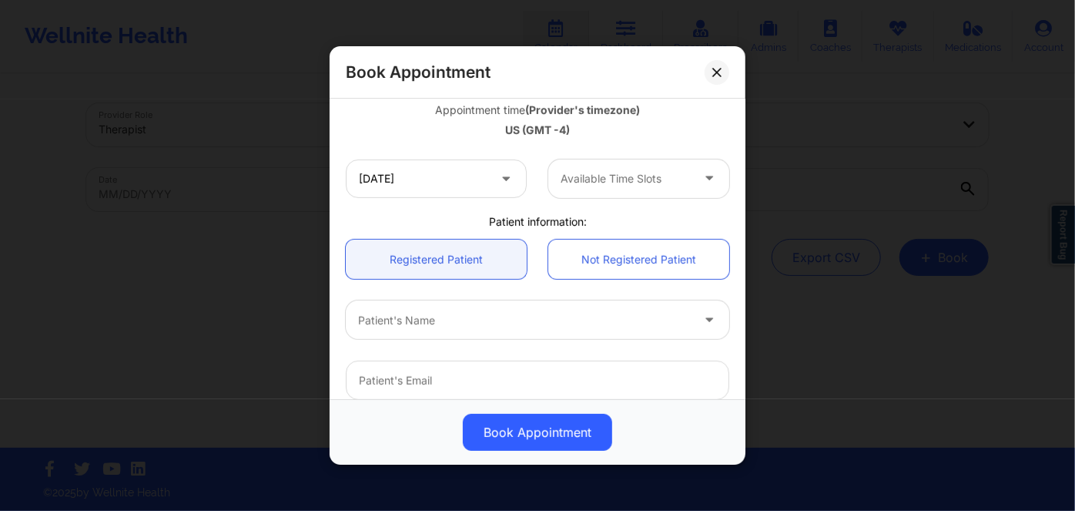
scroll to position [209, 0]
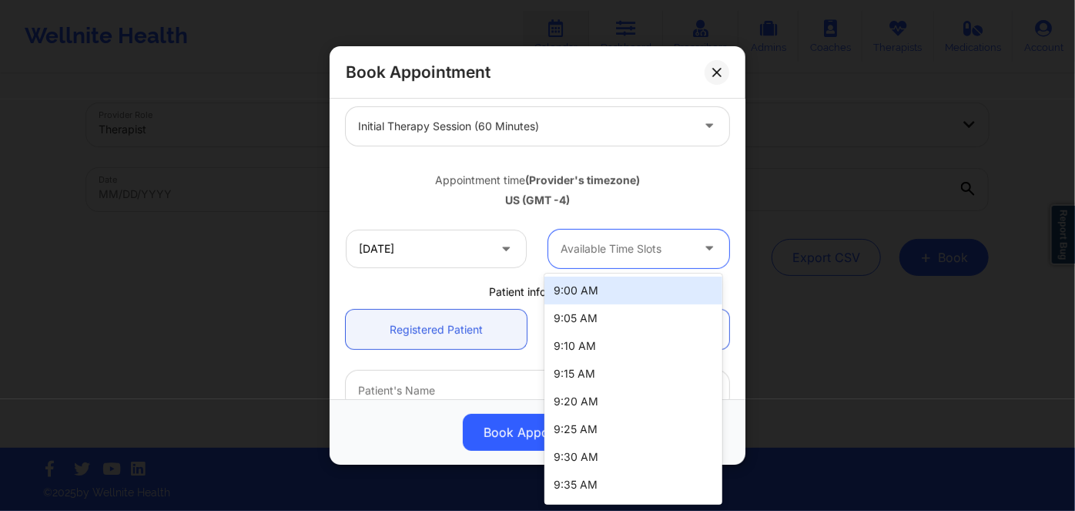
click at [586, 249] on div at bounding box center [626, 249] width 130 height 18
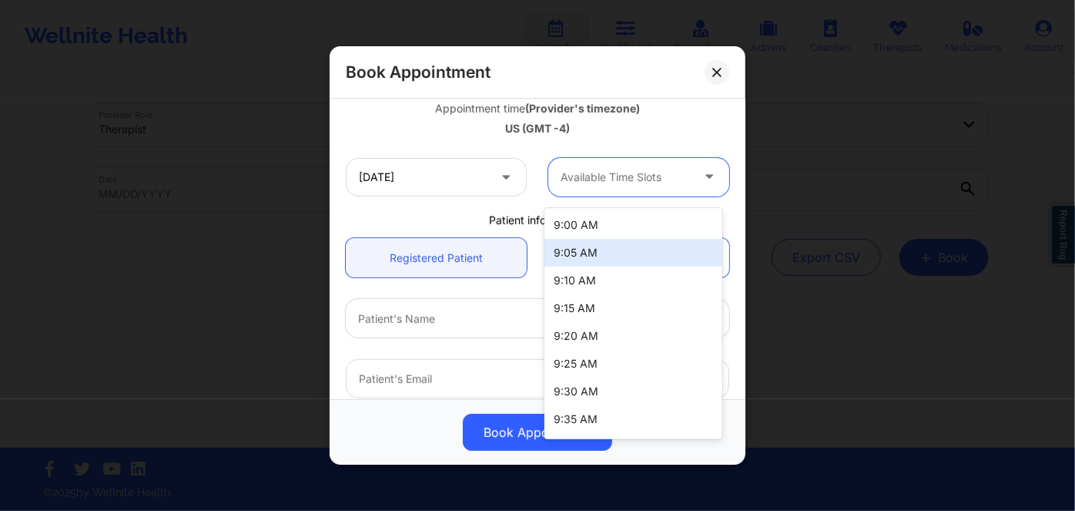
scroll to position [275, 0]
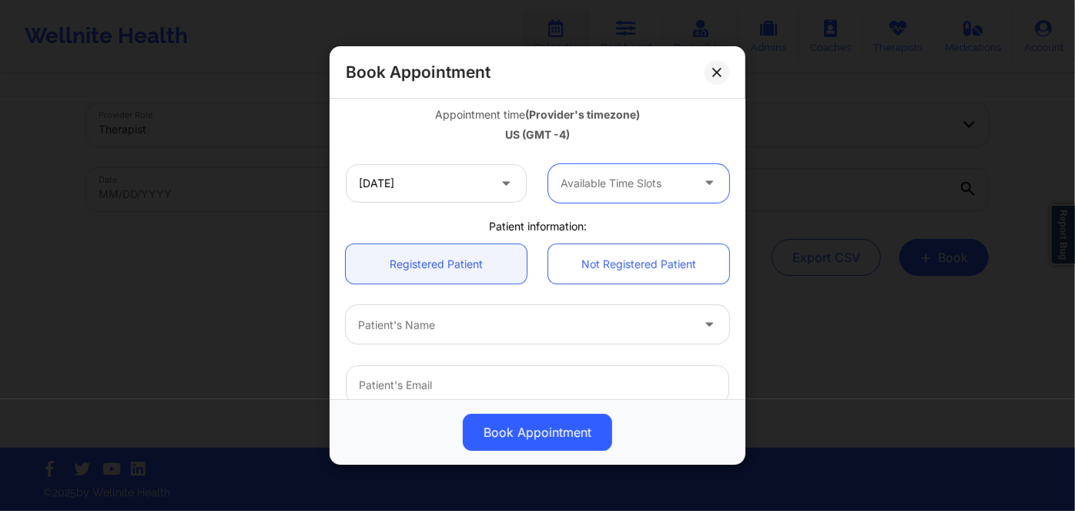
click at [608, 188] on div at bounding box center [626, 183] width 130 height 18
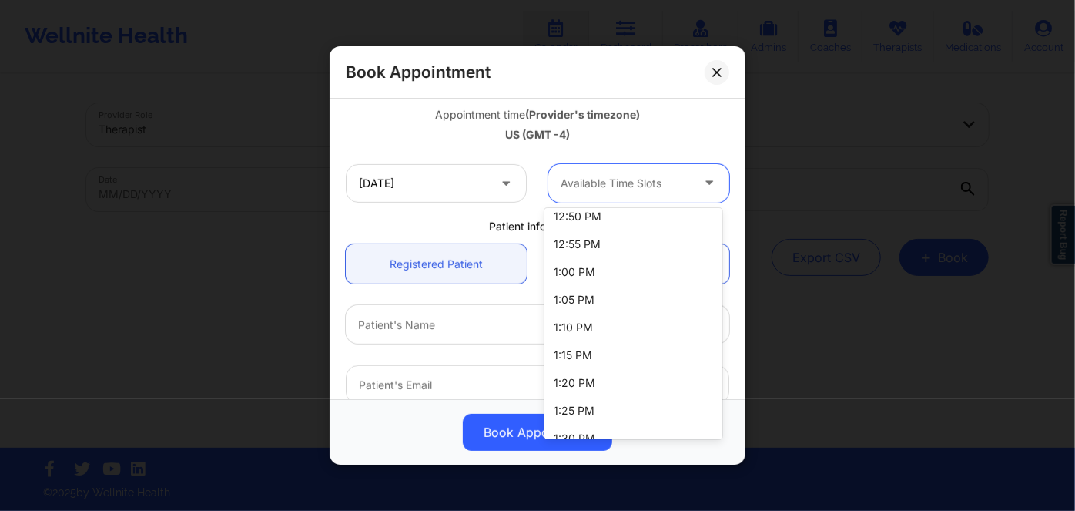
scroll to position [700, 0]
click at [621, 225] on div "1:00 PM" at bounding box center [632, 218] width 177 height 28
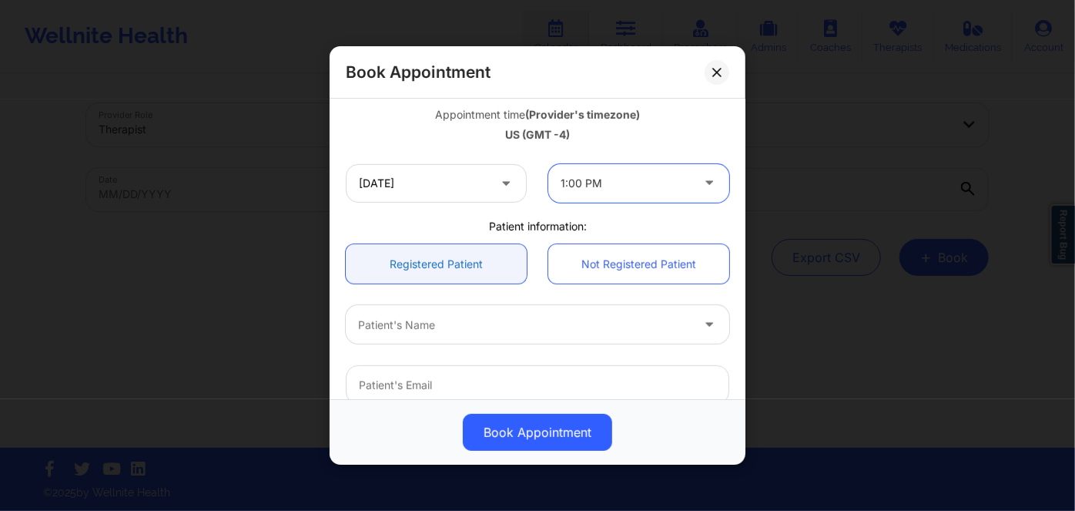
scroll to position [345, 0]
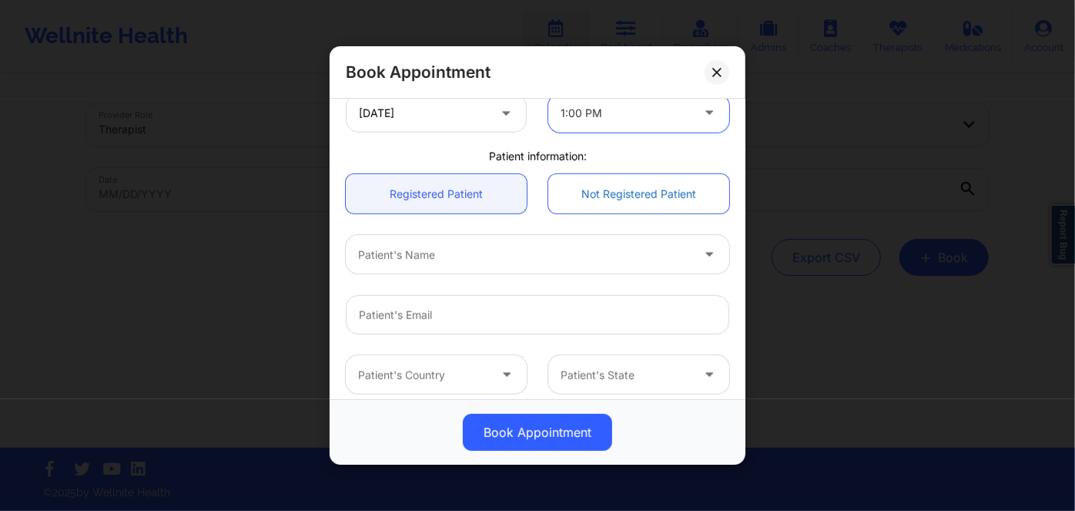
click at [599, 203] on link "Not Registered Patient" at bounding box center [638, 193] width 181 height 39
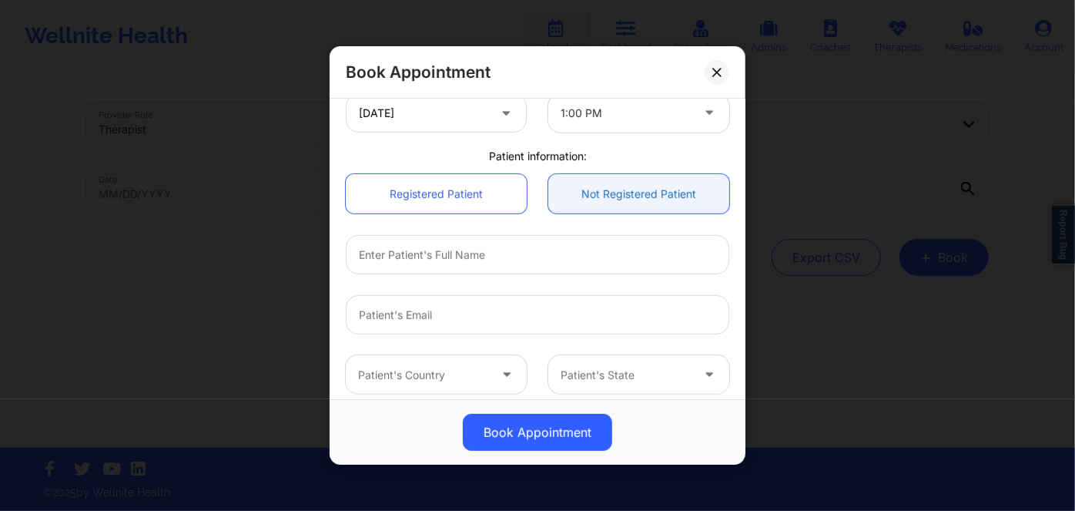
click at [605, 197] on link "Not Registered Patient" at bounding box center [638, 193] width 181 height 39
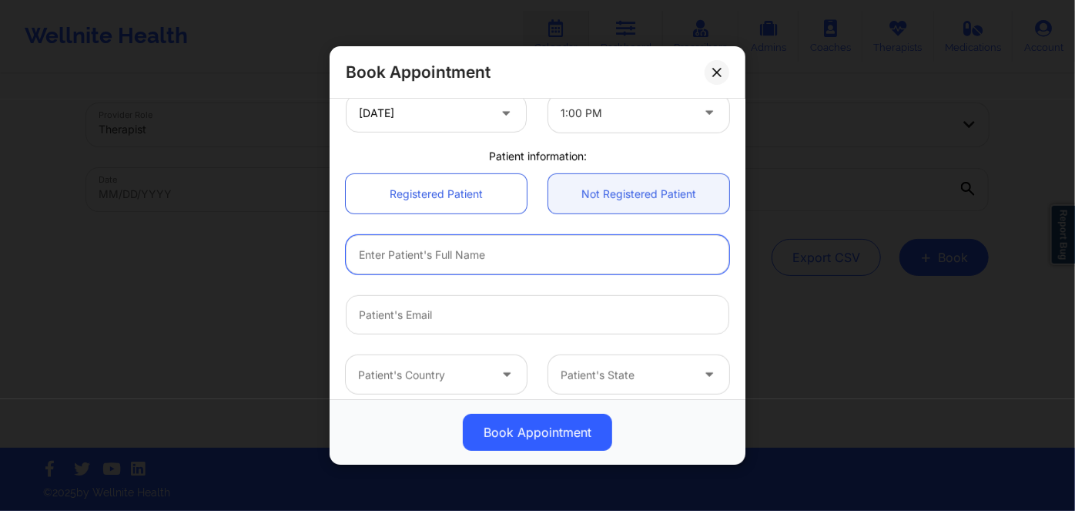
click at [502, 250] on input "text" at bounding box center [538, 254] width 384 height 39
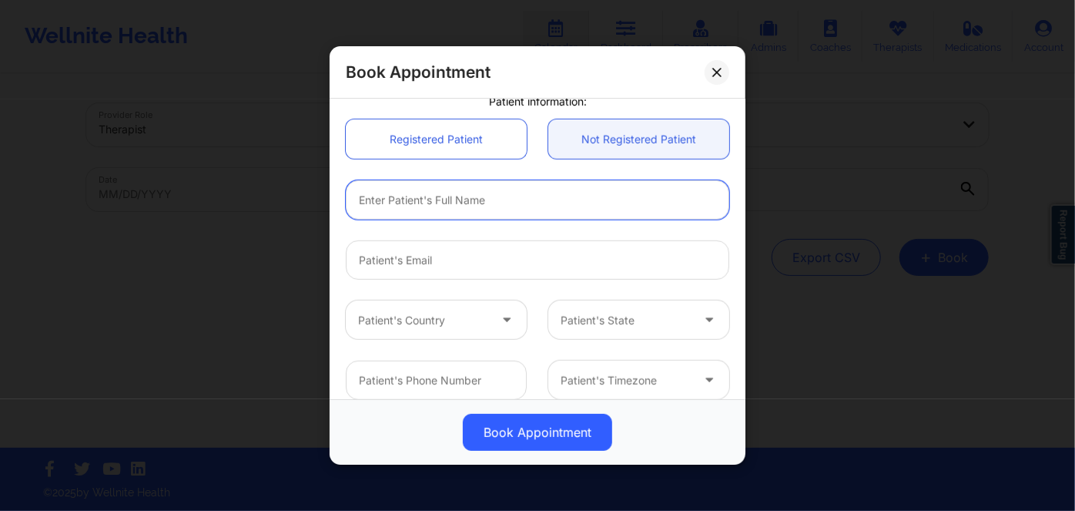
scroll to position [415, 0]
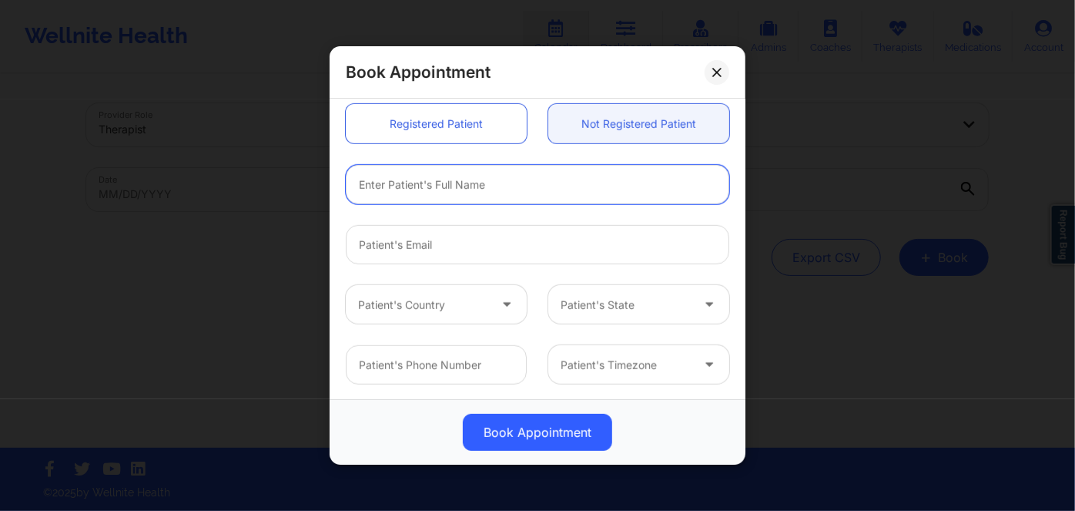
click at [557, 180] on input "text" at bounding box center [538, 184] width 384 height 39
drag, startPoint x: 490, startPoint y: 185, endPoint x: 494, endPoint y: 173, distance: 12.4
click at [490, 185] on input "text" at bounding box center [538, 184] width 384 height 39
click at [542, 183] on input "text" at bounding box center [538, 184] width 384 height 39
paste input "[PERSON_NAME]"
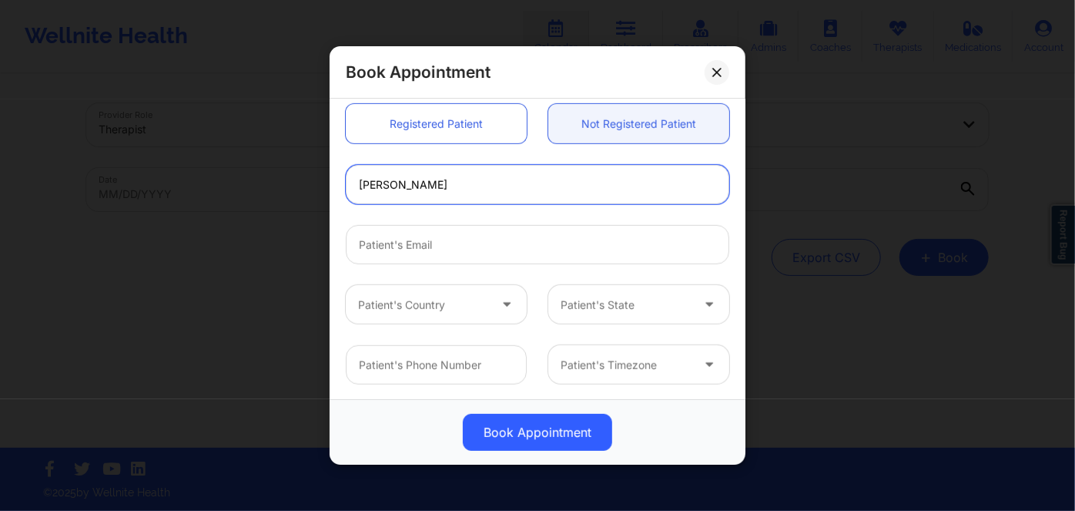
paste input "WAFFNER"
type input "[PERSON_NAME]"
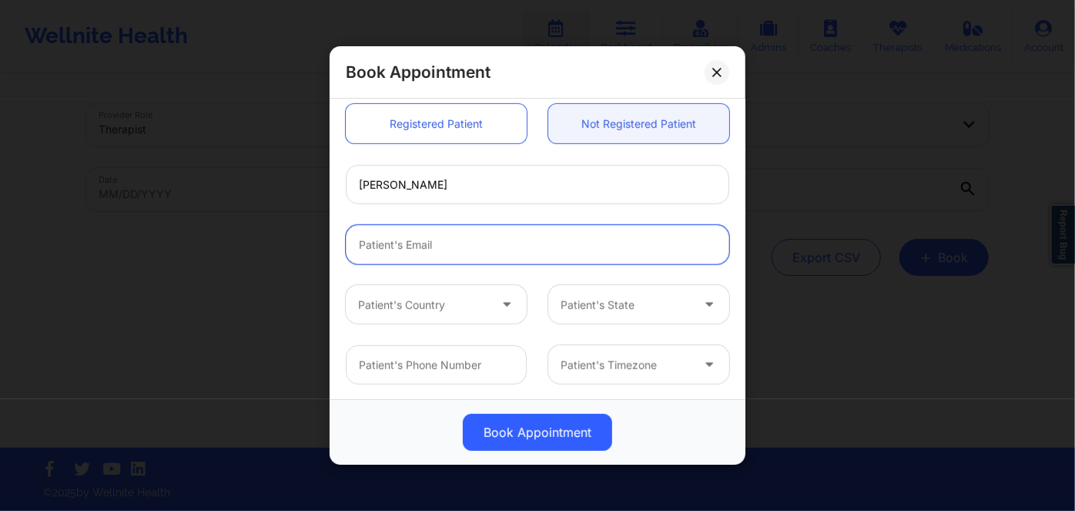
drag, startPoint x: 490, startPoint y: 240, endPoint x: 499, endPoint y: 192, distance: 49.4
click at [490, 240] on input "email" at bounding box center [538, 244] width 384 height 39
click at [494, 244] on input "email" at bounding box center [538, 244] width 384 height 39
paste input "[PERSON_NAME][EMAIL_ADDRESS][DOMAIN_NAME]"
type input "[PERSON_NAME][EMAIL_ADDRESS][DOMAIN_NAME]"
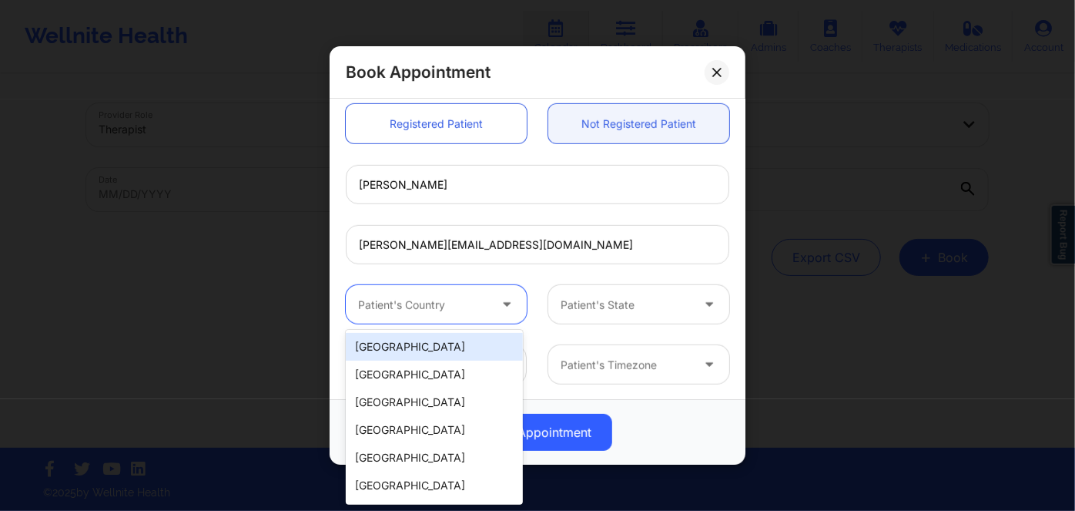
click at [431, 302] on div at bounding box center [423, 304] width 130 height 18
drag, startPoint x: 432, startPoint y: 349, endPoint x: 460, endPoint y: 342, distance: 28.6
click at [432, 350] on div "[GEOGRAPHIC_DATA]" at bounding box center [434, 347] width 177 height 28
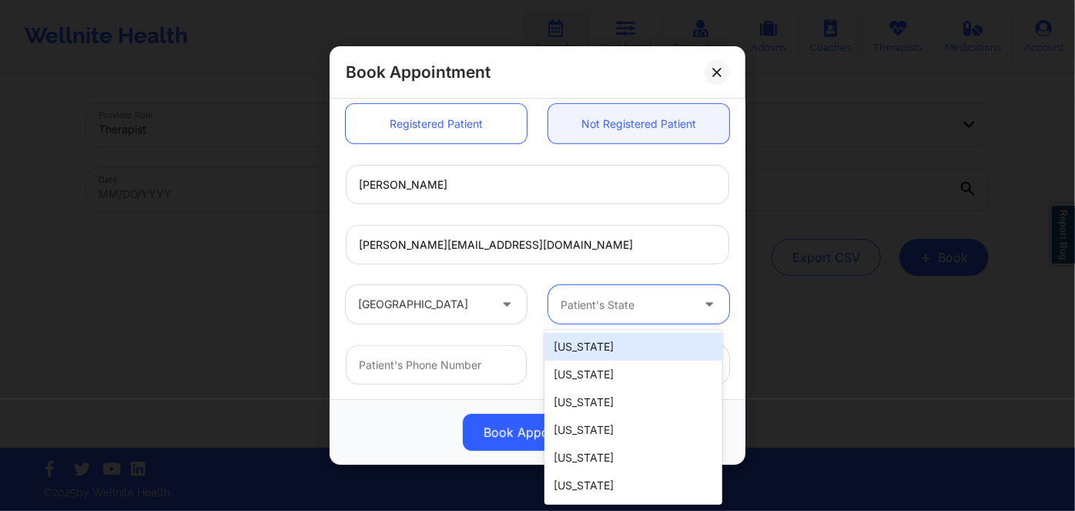
click at [615, 308] on div at bounding box center [626, 304] width 130 height 18
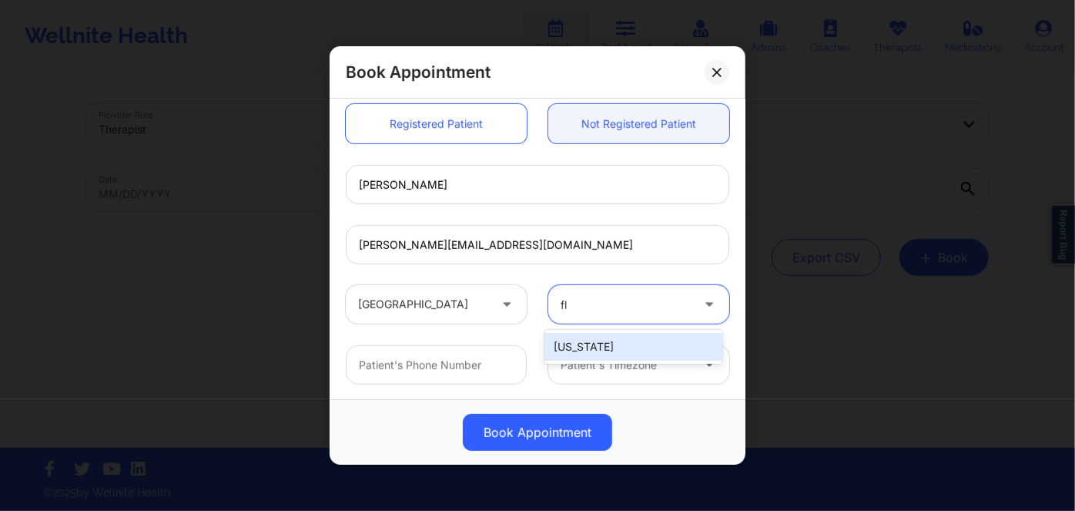
type input "f"
type input "flori"
click at [599, 338] on div "Florida" at bounding box center [632, 347] width 177 height 28
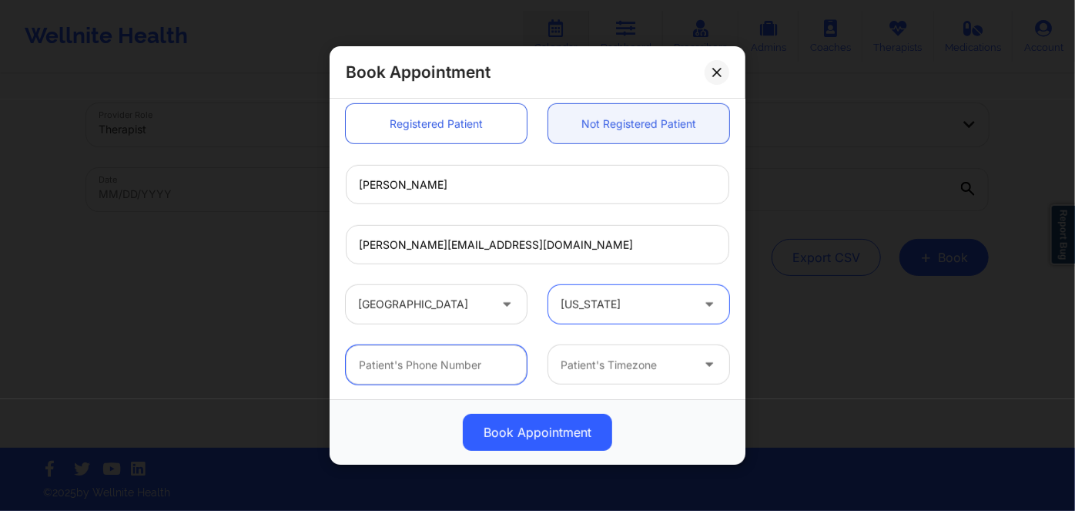
click at [462, 372] on input "text" at bounding box center [436, 364] width 181 height 39
paste input "(352) 339-4442"
type input "(352) 339-4442"
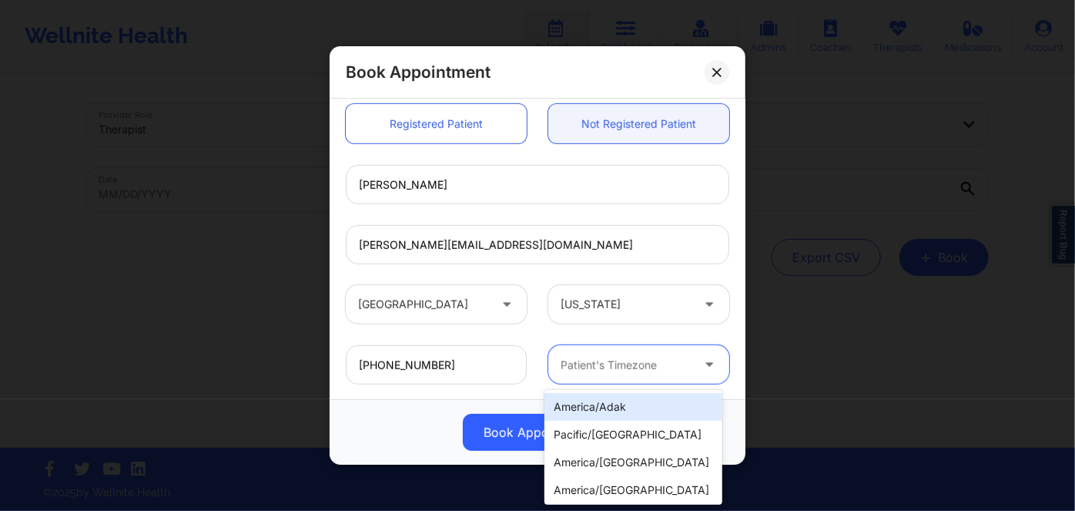
click at [614, 364] on div at bounding box center [626, 364] width 130 height 18
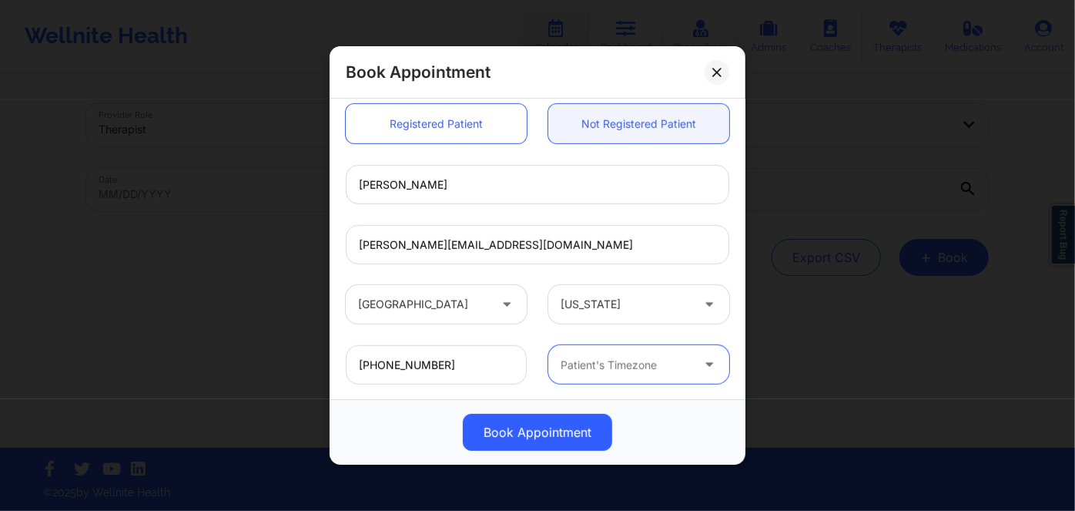
click at [621, 365] on div at bounding box center [626, 364] width 130 height 18
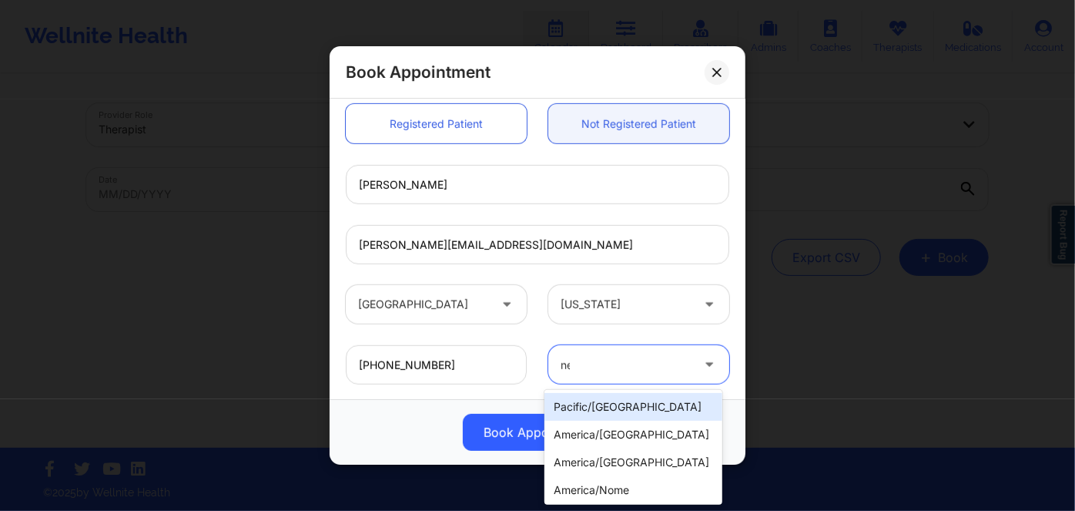
type input "new"
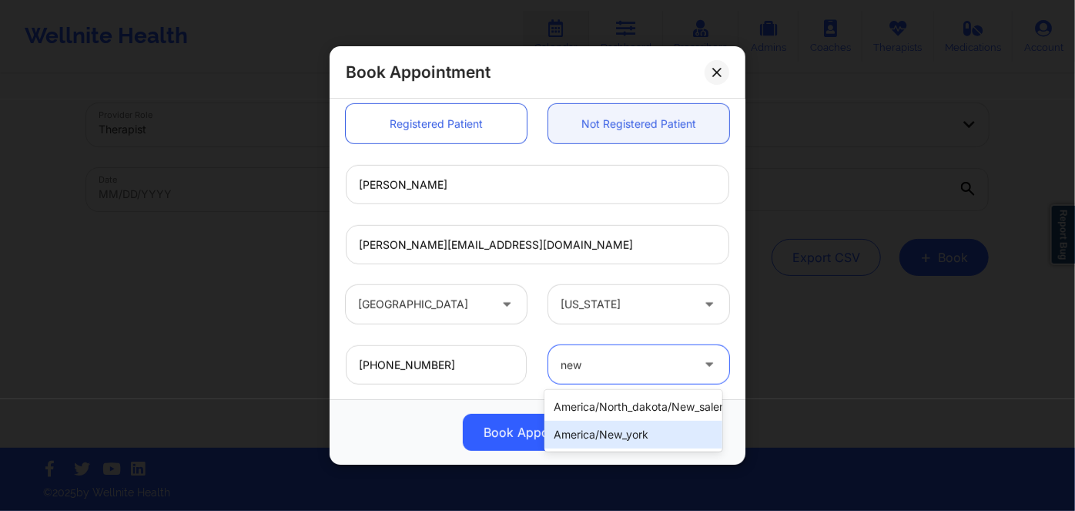
click at [636, 431] on div "america/new_york" at bounding box center [632, 434] width 177 height 28
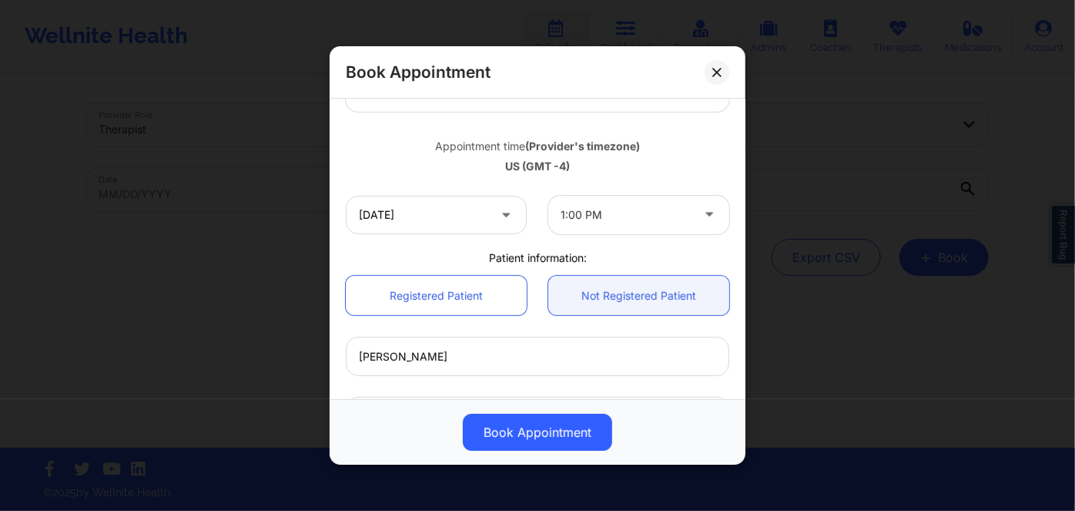
scroll to position [219, 0]
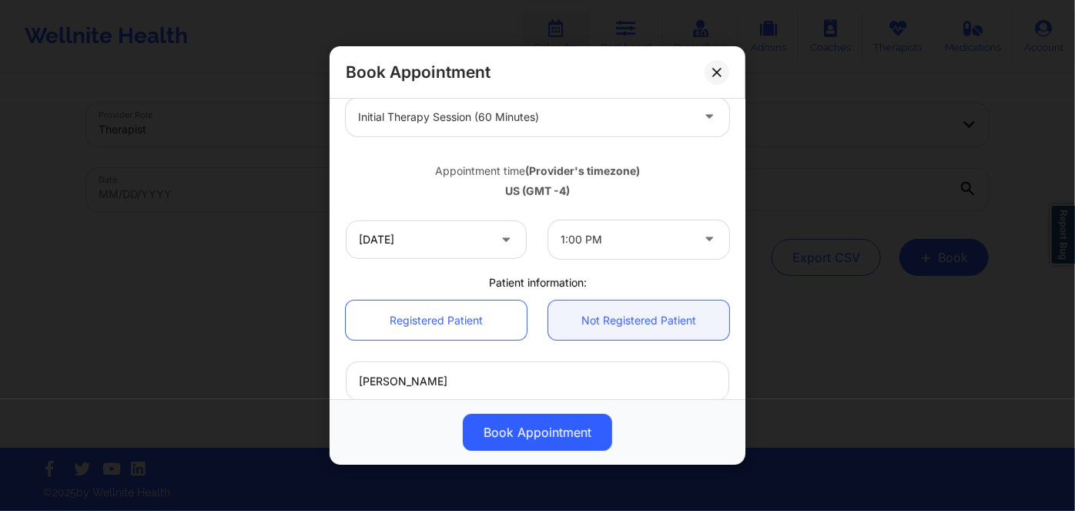
click at [583, 236] on div at bounding box center [626, 239] width 130 height 18
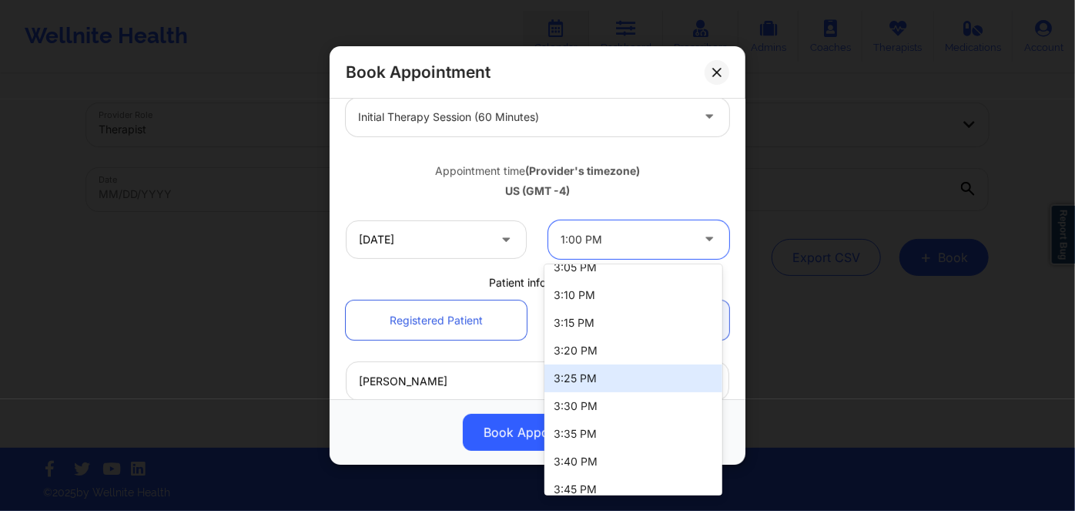
scroll to position [1493, 0]
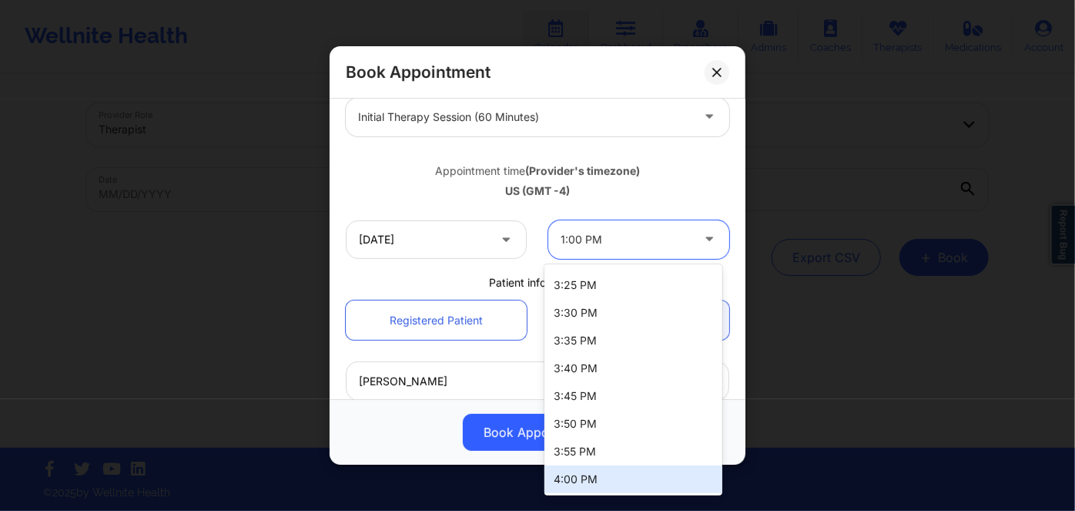
click at [596, 477] on div "4:00 PM" at bounding box center [632, 479] width 177 height 28
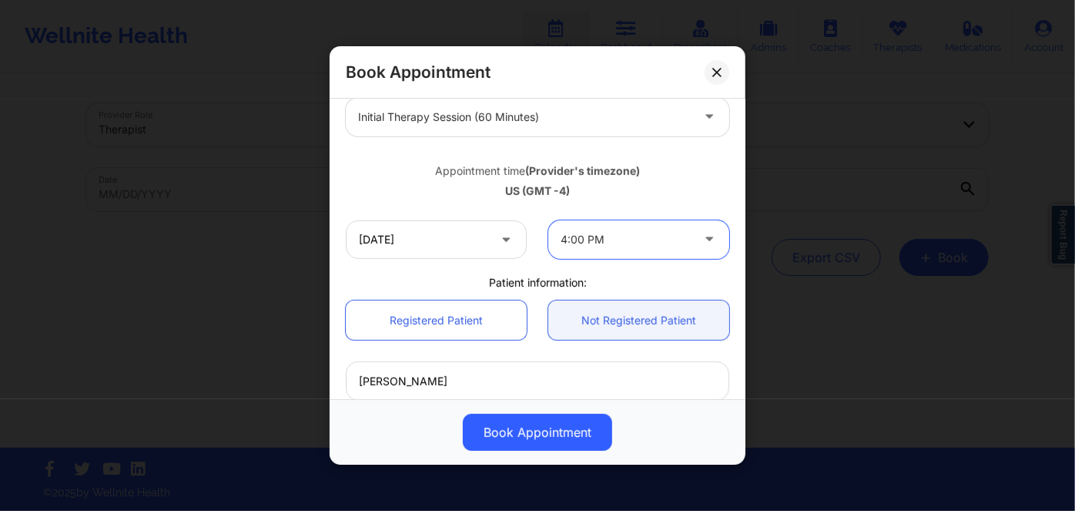
click at [429, 199] on div "Appointment time (Provider's timezone) US (GMT -4)" at bounding box center [537, 177] width 405 height 62
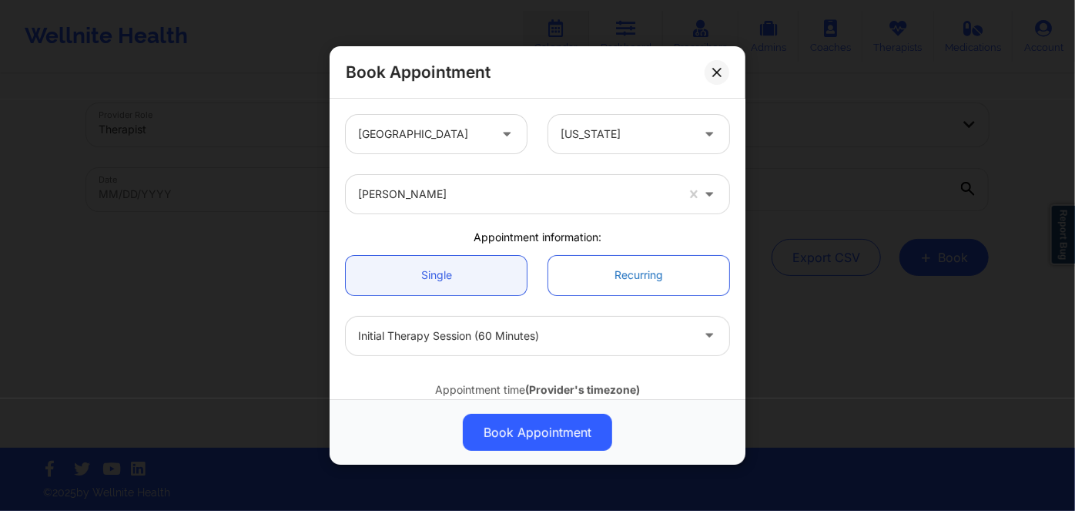
scroll to position [69, 0]
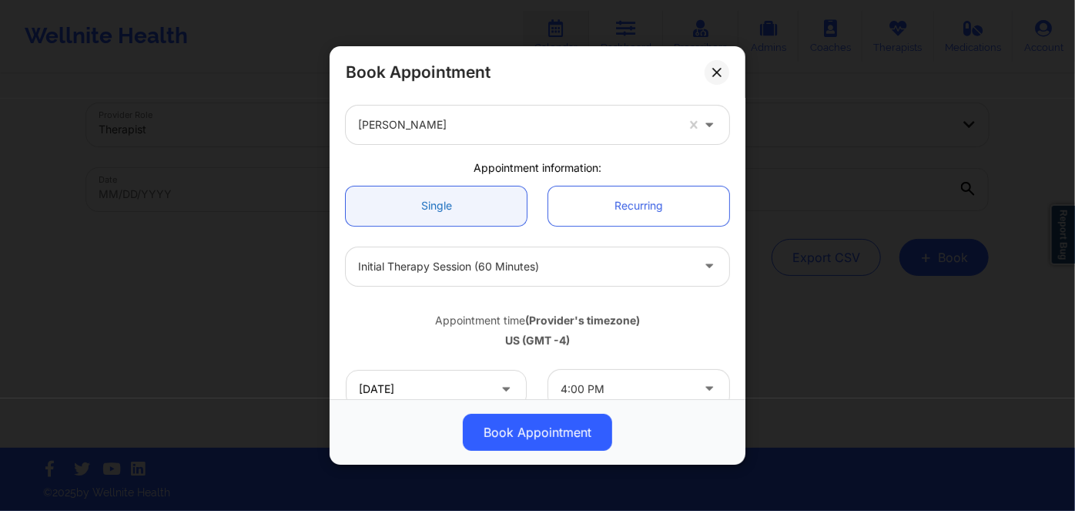
click at [490, 208] on link "Single" at bounding box center [436, 205] width 181 height 39
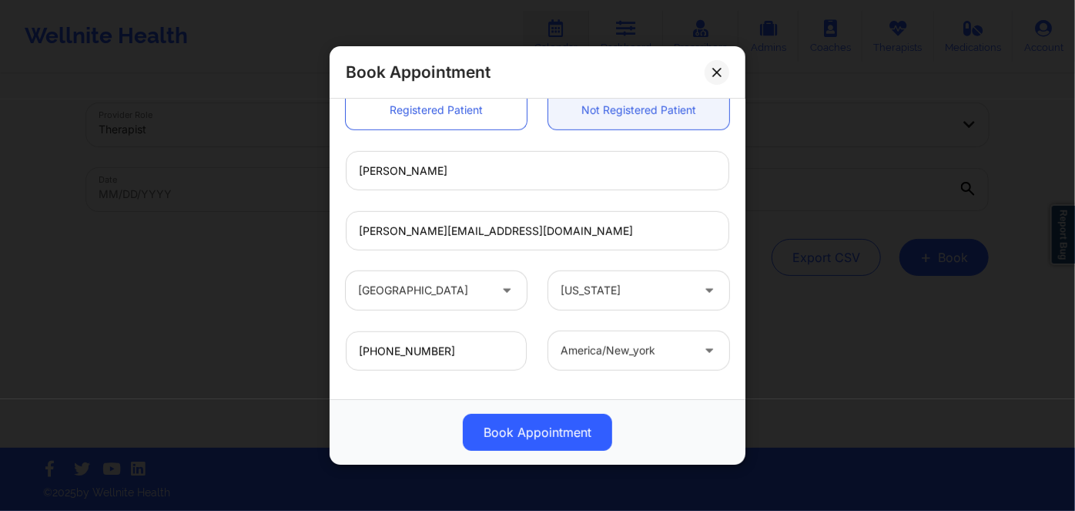
scroll to position [498, 0]
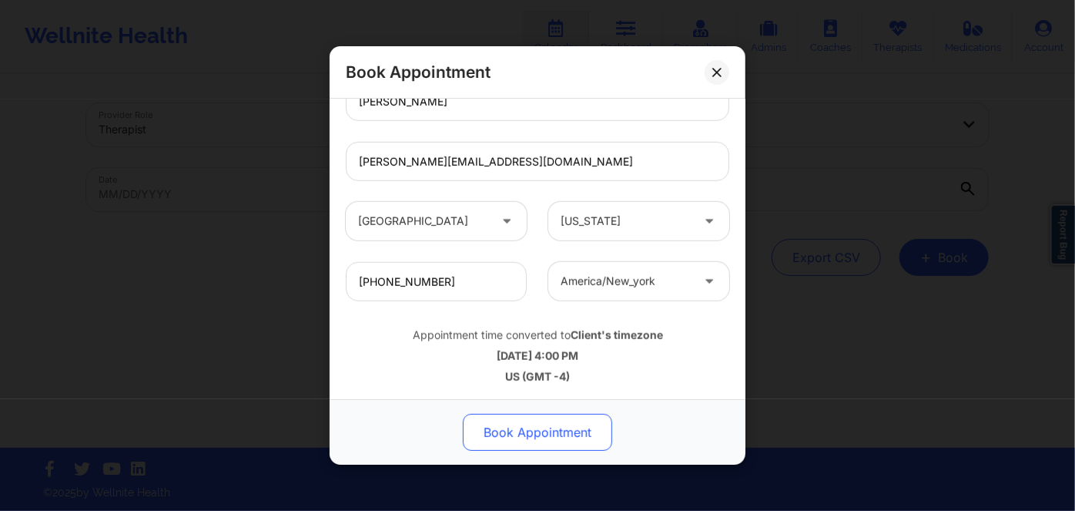
click at [518, 433] on button "Book Appointment" at bounding box center [537, 432] width 149 height 37
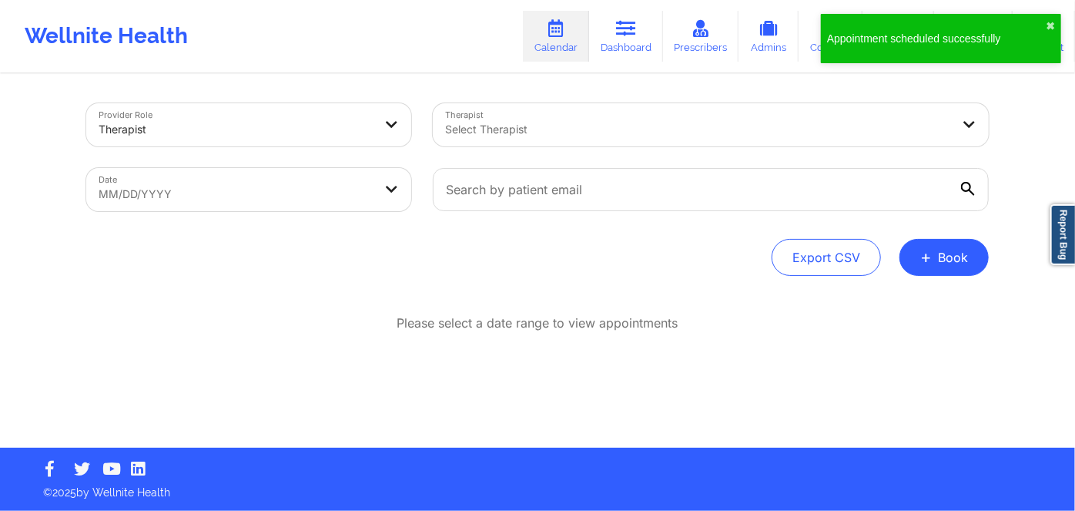
click at [484, 159] on div at bounding box center [711, 189] width 578 height 65
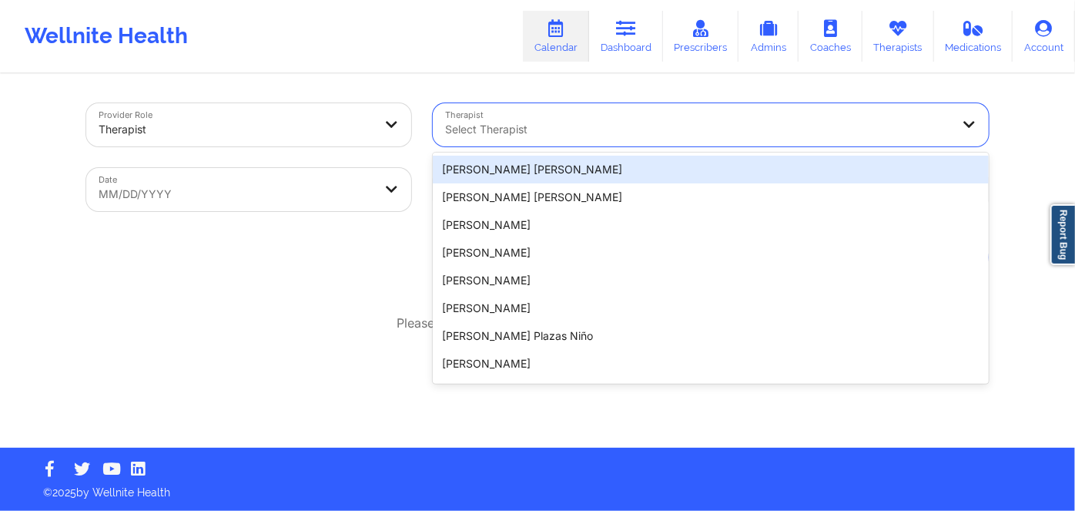
click at [511, 128] on div at bounding box center [697, 129] width 505 height 18
click at [551, 122] on div at bounding box center [697, 129] width 505 height 18
paste input "LYNDA WOODS"
type input "LYNDA WOODS"
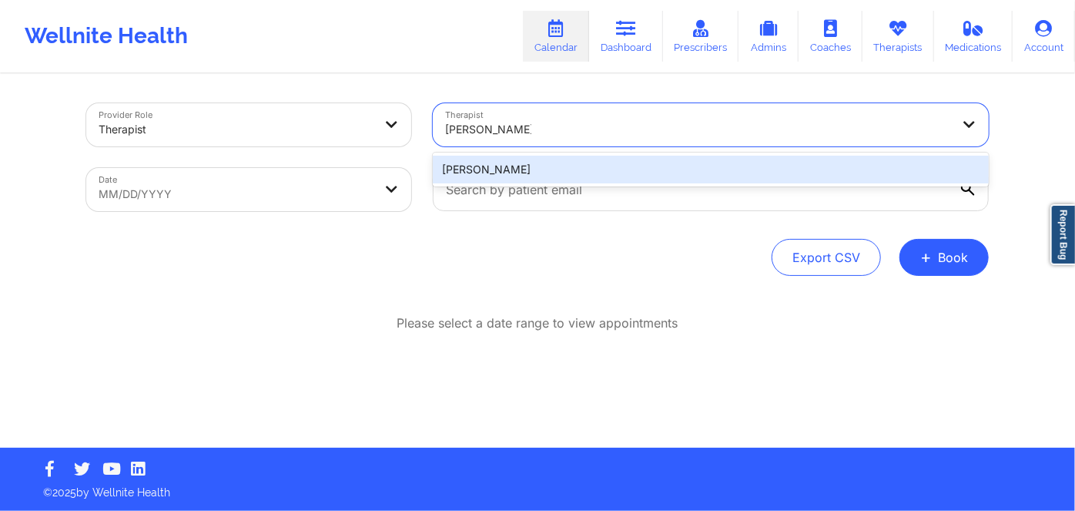
click at [576, 169] on div "Lynda Woods" at bounding box center [711, 170] width 556 height 28
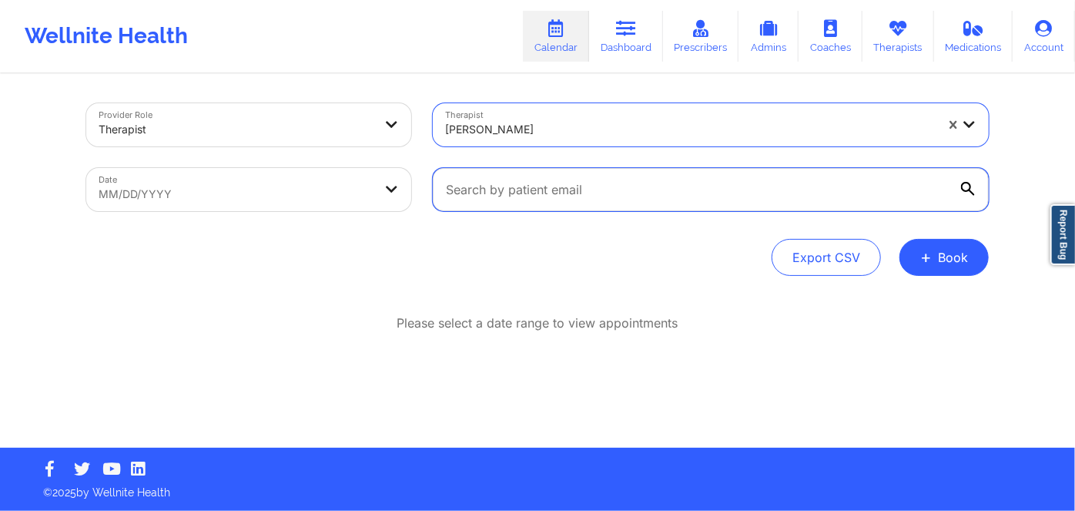
click at [579, 189] on input "text" at bounding box center [711, 189] width 556 height 43
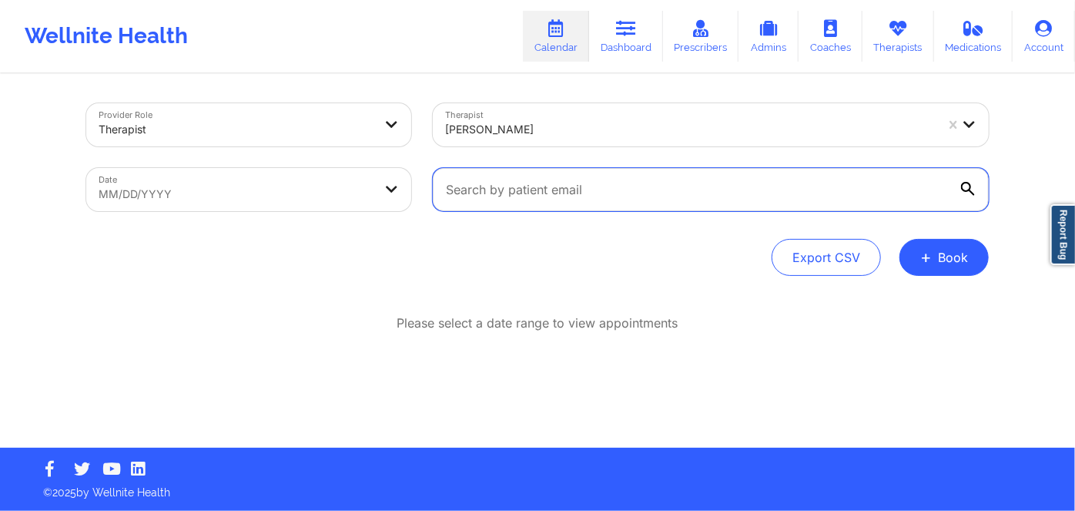
drag, startPoint x: 533, startPoint y: 178, endPoint x: 531, endPoint y: 186, distance: 8.0
click at [532, 180] on input "text" at bounding box center [711, 189] width 556 height 43
paste input "[PERSON_NAME][EMAIL_ADDRESS][DOMAIN_NAME]"
type input "[PERSON_NAME][EMAIL_ADDRESS][DOMAIN_NAME]"
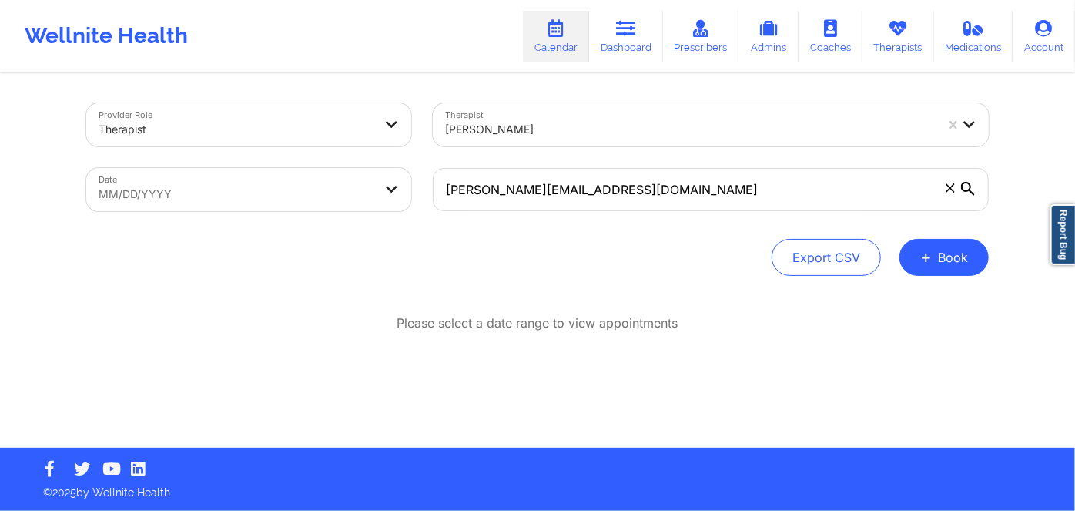
click at [183, 127] on div at bounding box center [236, 129] width 274 height 18
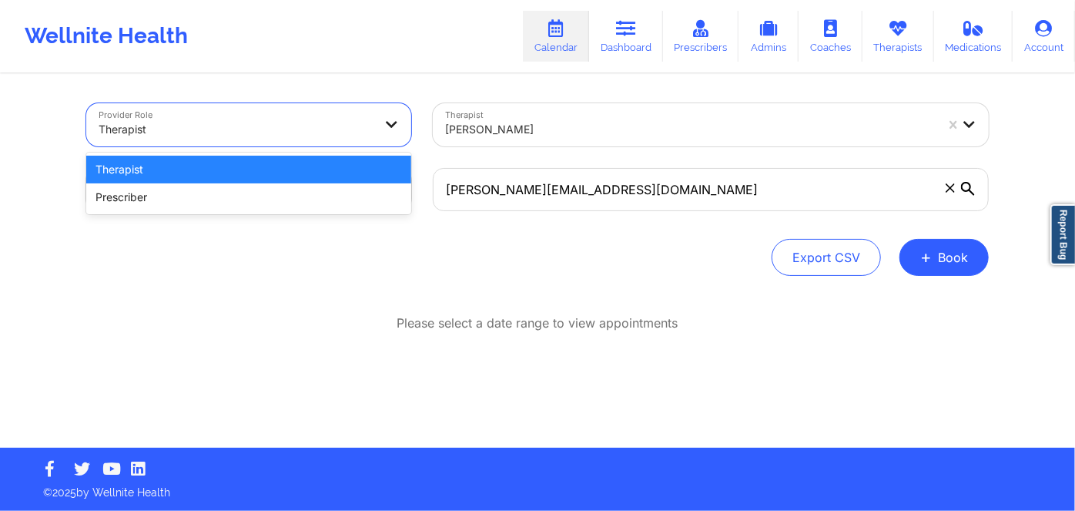
drag, startPoint x: 29, startPoint y: 132, endPoint x: 45, endPoint y: 135, distance: 15.7
click at [32, 132] on div "Provider Role 2 results available. Use Up and Down to choose options, press Ent…" at bounding box center [537, 223] width 1075 height 447
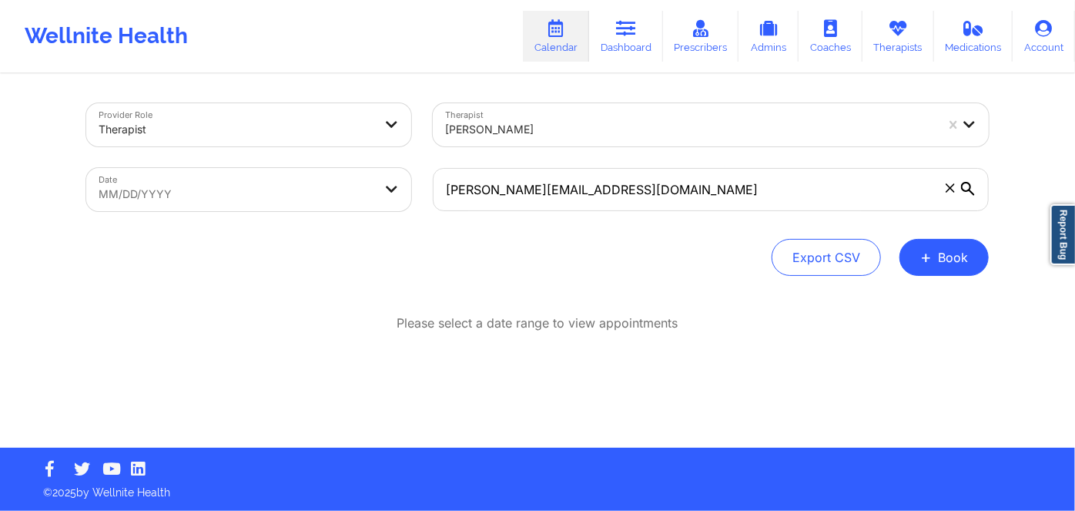
click at [149, 193] on body "Wellnite Health Calendar Dashboard Prescribers Admins Coaches Therapists Medica…" at bounding box center [537, 255] width 1075 height 511
select select "2025-8"
select select "2025-9"
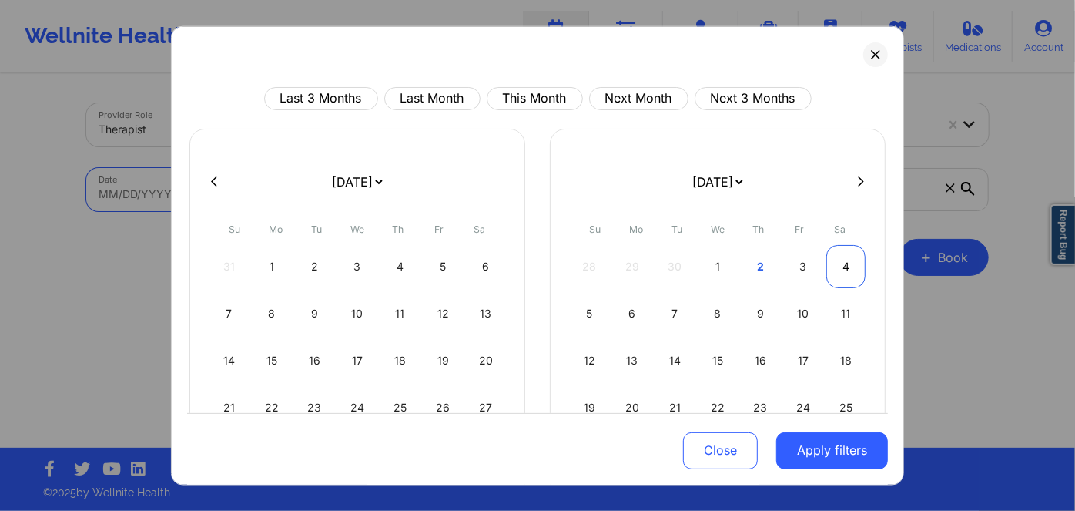
click at [839, 270] on div "4" at bounding box center [845, 265] width 39 height 43
select select "2025-9"
select select "2025-10"
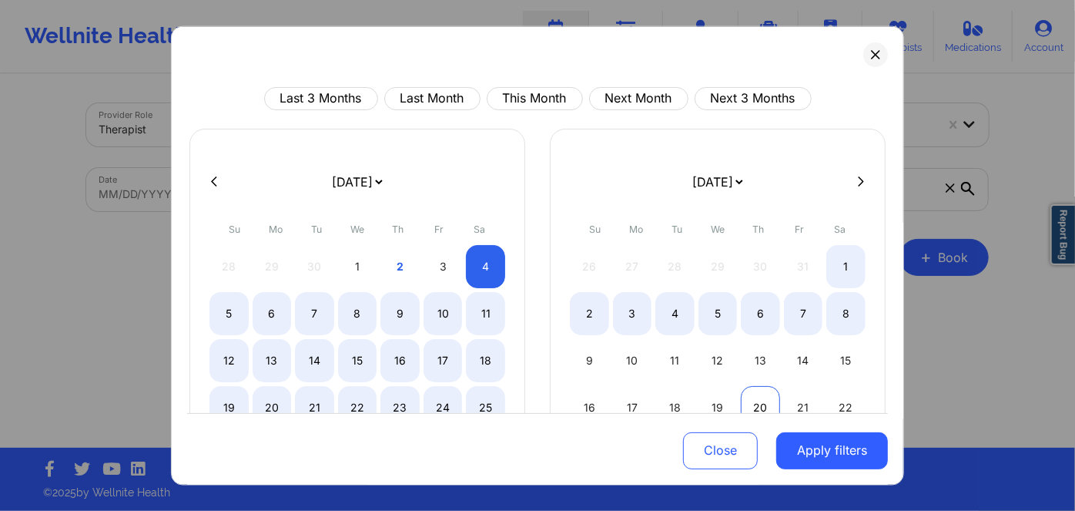
select select "2025-9"
select select "2025-10"
select select "2025-9"
select select "2025-10"
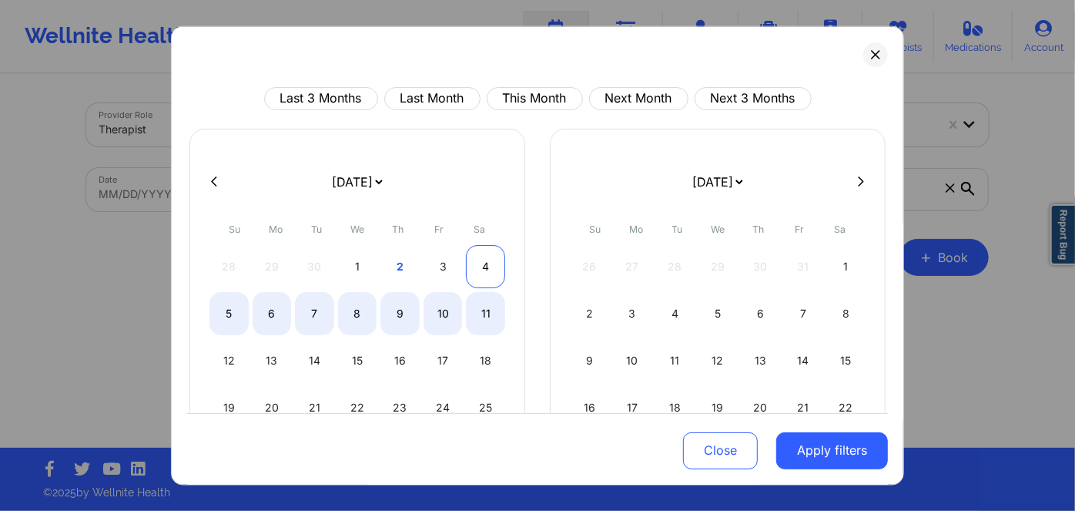
select select "2025-9"
select select "2025-10"
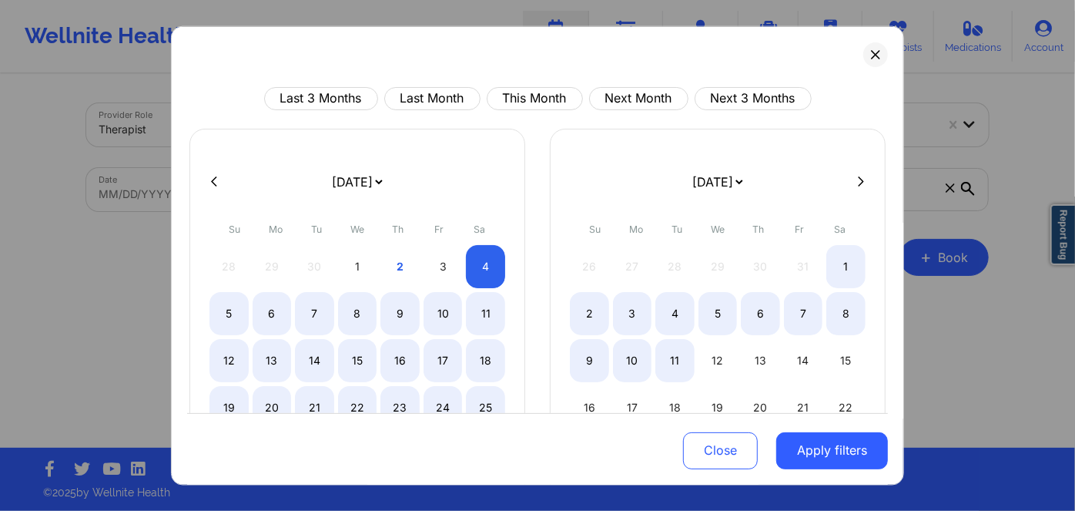
select select "2025-9"
select select "2025-10"
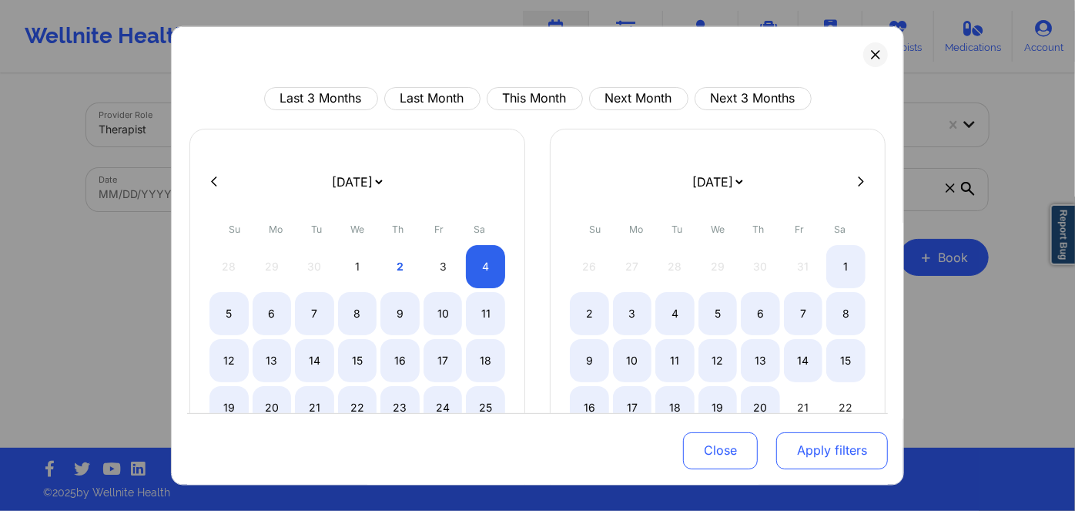
click at [813, 456] on button "Apply filters" at bounding box center [832, 450] width 112 height 37
select select "2025-9"
select select "2025-10"
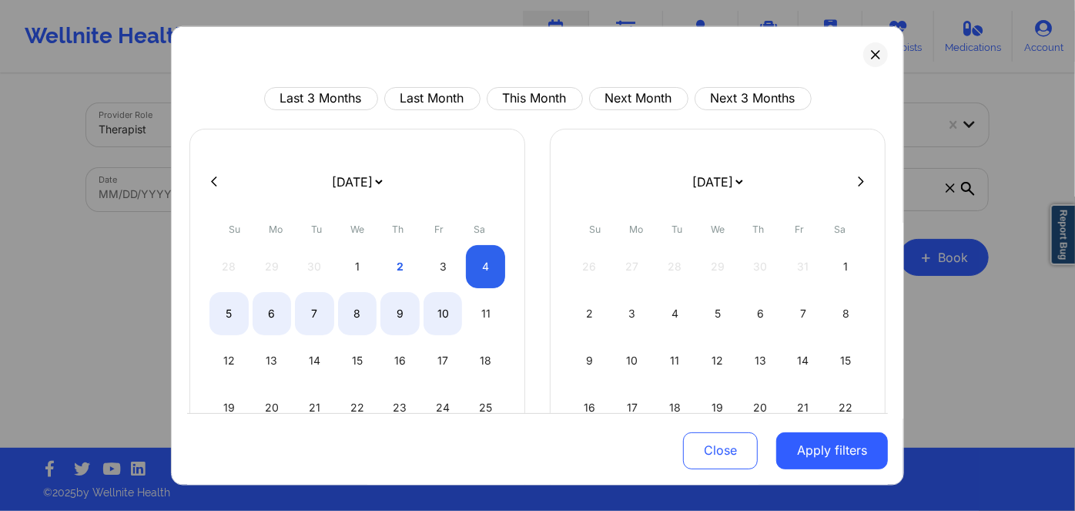
select select "2025-9"
select select "2025-10"
select select "2025-9"
select select "2025-10"
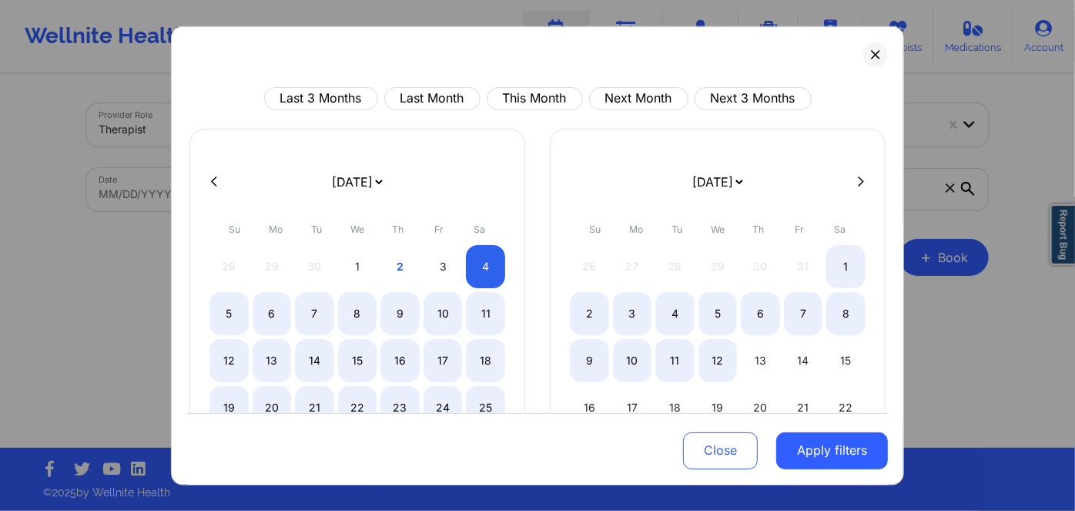
select select "2025-9"
select select "2025-10"
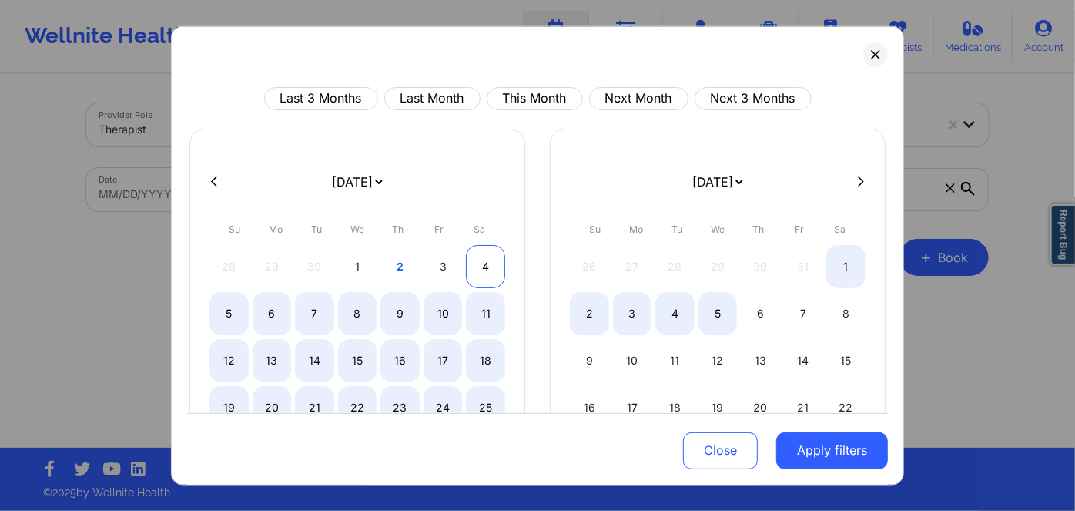
select select "2025-9"
select select "2025-10"
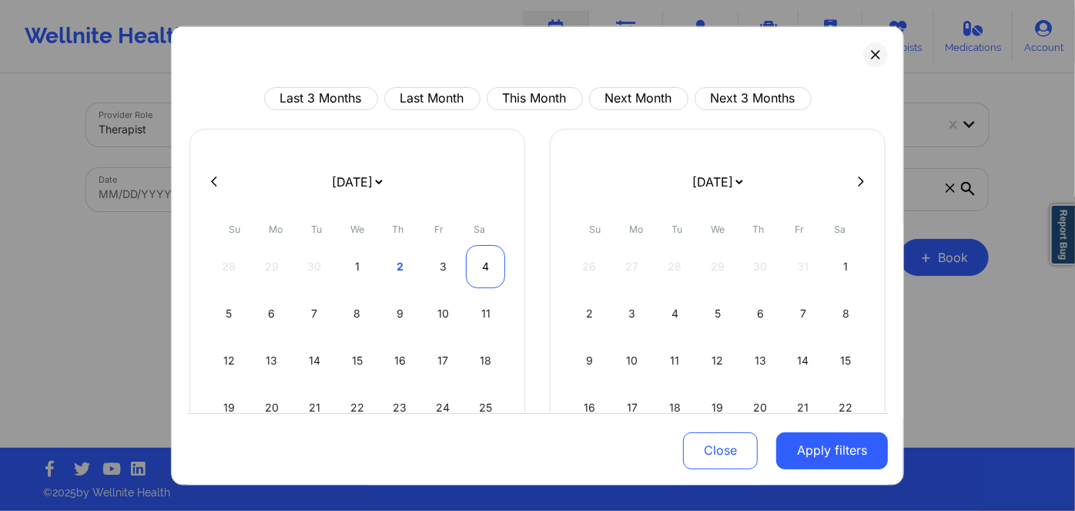
click at [484, 277] on div "4" at bounding box center [485, 265] width 39 height 43
select select "2025-9"
select select "2025-10"
click at [710, 442] on button "Close" at bounding box center [720, 450] width 75 height 37
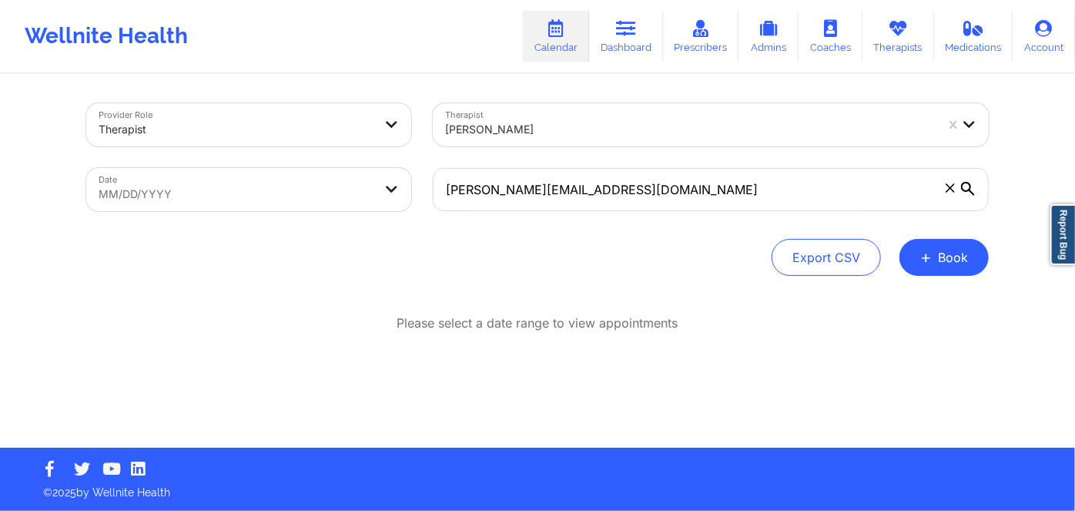
click at [457, 280] on div "Provider Role Therapist Therapist Lynda Woods Date MM/DD/YYYY kelly@amjinc.com …" at bounding box center [537, 261] width 924 height 372
click at [558, 129] on div at bounding box center [690, 129] width 490 height 18
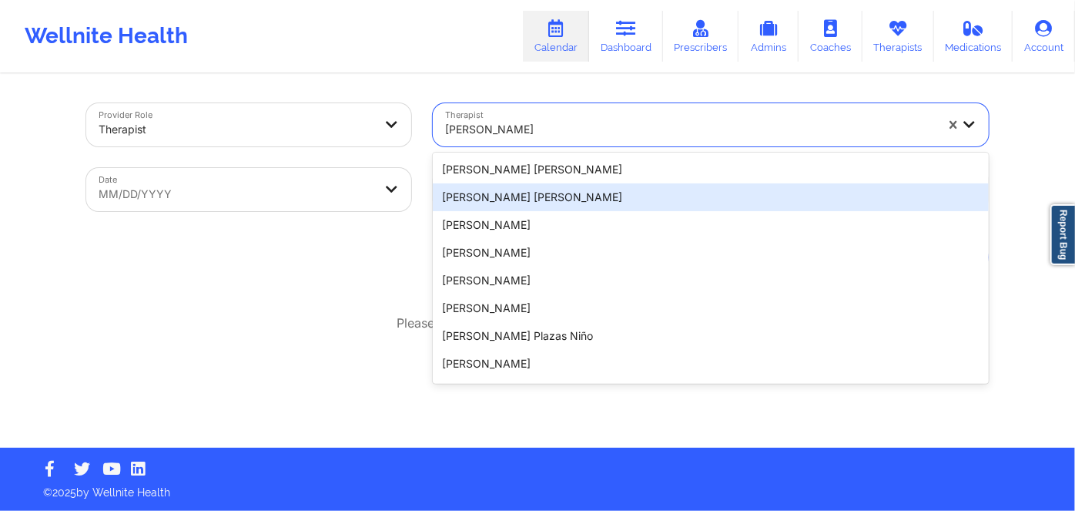
click at [367, 278] on div "Provider Role Therapist Therapist 20 results available. Use Up and Down to choo…" at bounding box center [537, 261] width 924 height 372
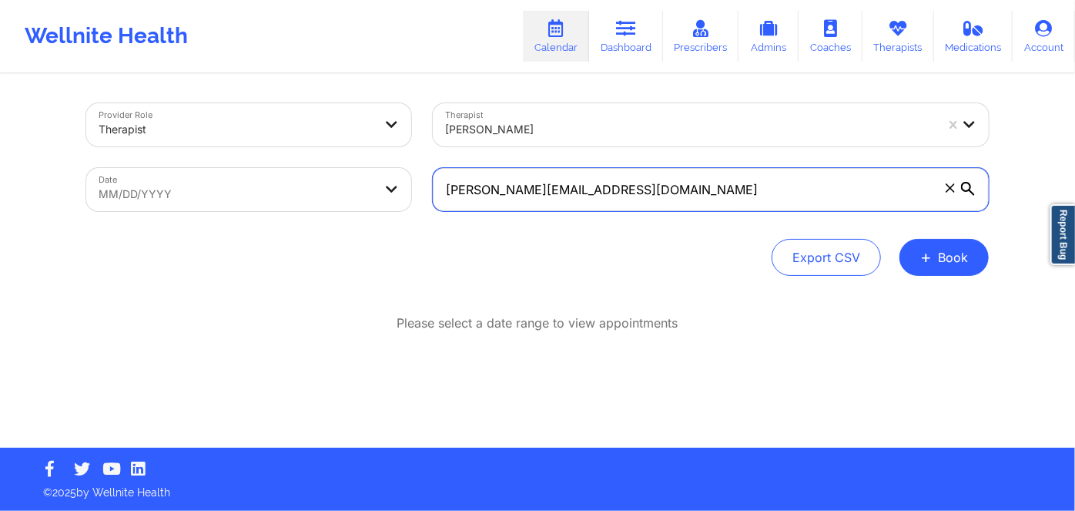
click at [578, 199] on input "[PERSON_NAME][EMAIL_ADDRESS][DOMAIN_NAME]" at bounding box center [711, 189] width 556 height 43
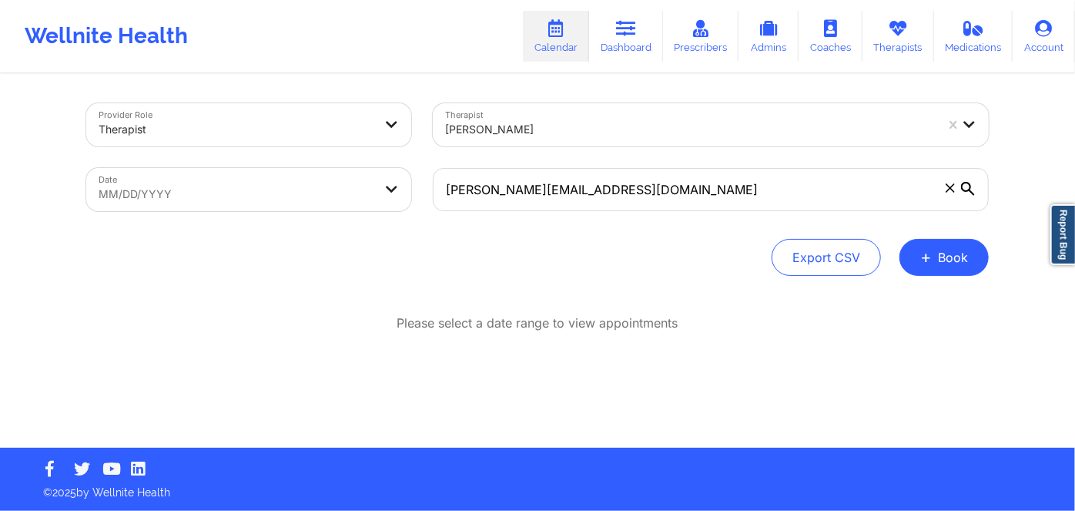
click at [969, 192] on icon at bounding box center [968, 189] width 14 height 14
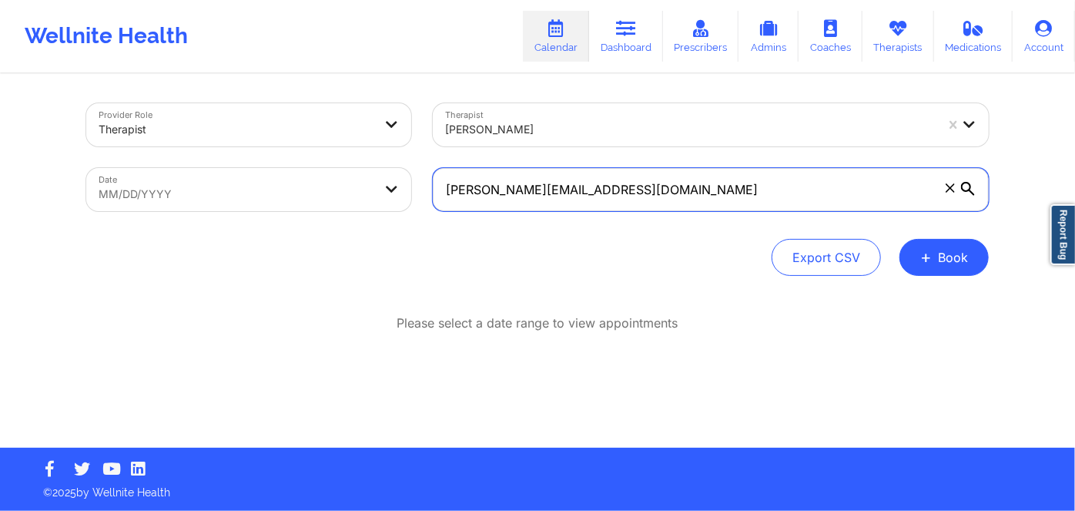
click at [969, 192] on input "[PERSON_NAME][EMAIL_ADDRESS][DOMAIN_NAME]" at bounding box center [711, 189] width 556 height 43
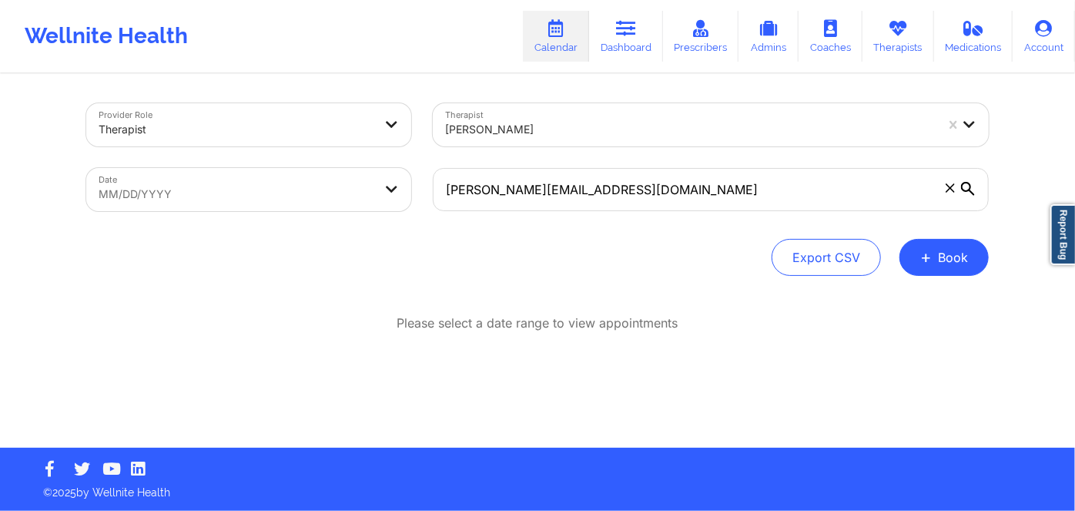
click at [969, 189] on icon at bounding box center [968, 189] width 14 height 14
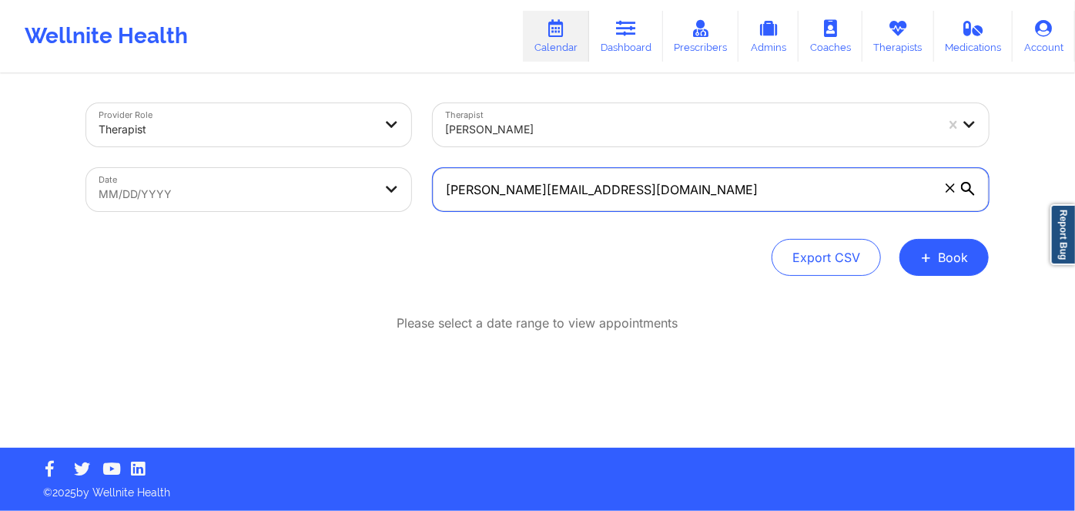
click at [969, 189] on input "[PERSON_NAME][EMAIL_ADDRESS][DOMAIN_NAME]" at bounding box center [711, 189] width 556 height 43
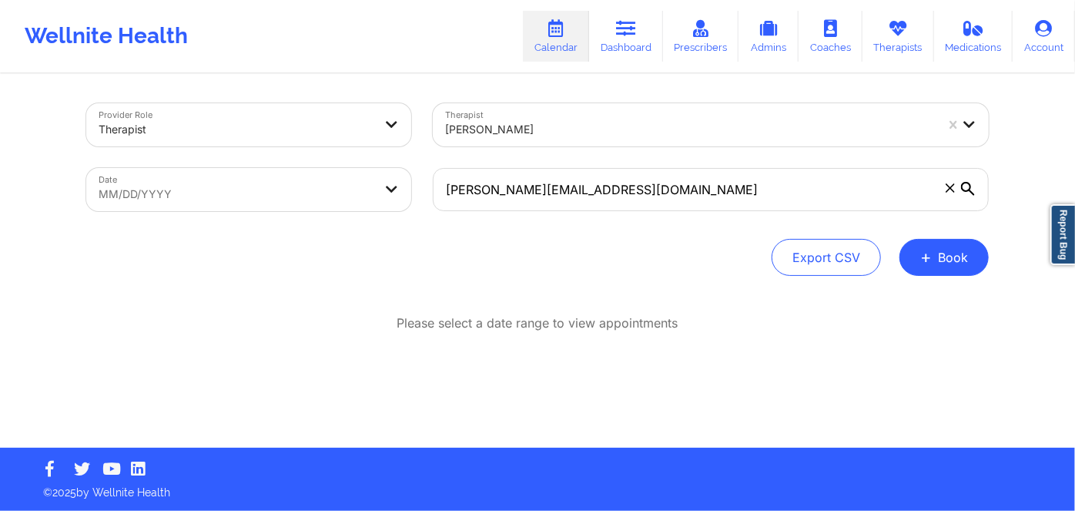
click at [969, 187] on icon at bounding box center [968, 189] width 14 height 14
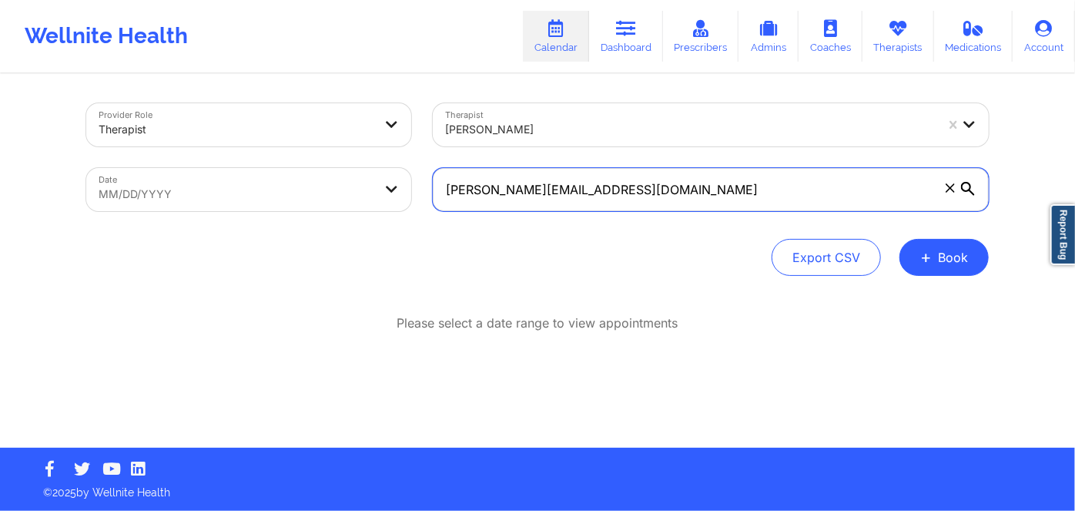
click at [969, 187] on input "[PERSON_NAME][EMAIL_ADDRESS][DOMAIN_NAME]" at bounding box center [711, 189] width 556 height 43
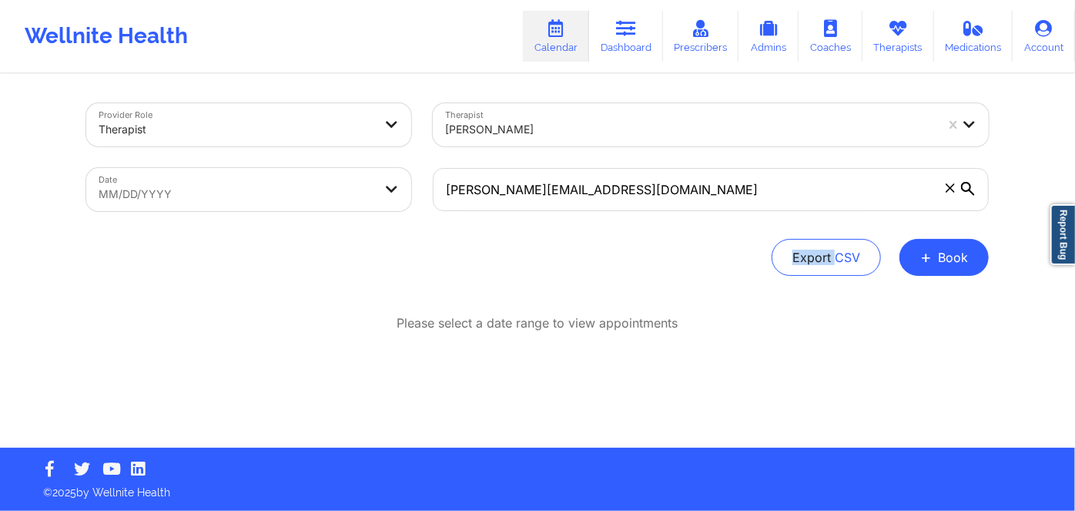
click at [969, 187] on icon at bounding box center [968, 189] width 14 height 14
click at [969, 187] on input "[PERSON_NAME][EMAIL_ADDRESS][DOMAIN_NAME]" at bounding box center [711, 189] width 556 height 43
click at [605, 280] on div "Provider Role Therapist Therapist Lynda Woods Date MM/DD/YYYY kelly@amjinc.com …" at bounding box center [537, 261] width 924 height 372
select select "2025-8"
select select "2025-9"
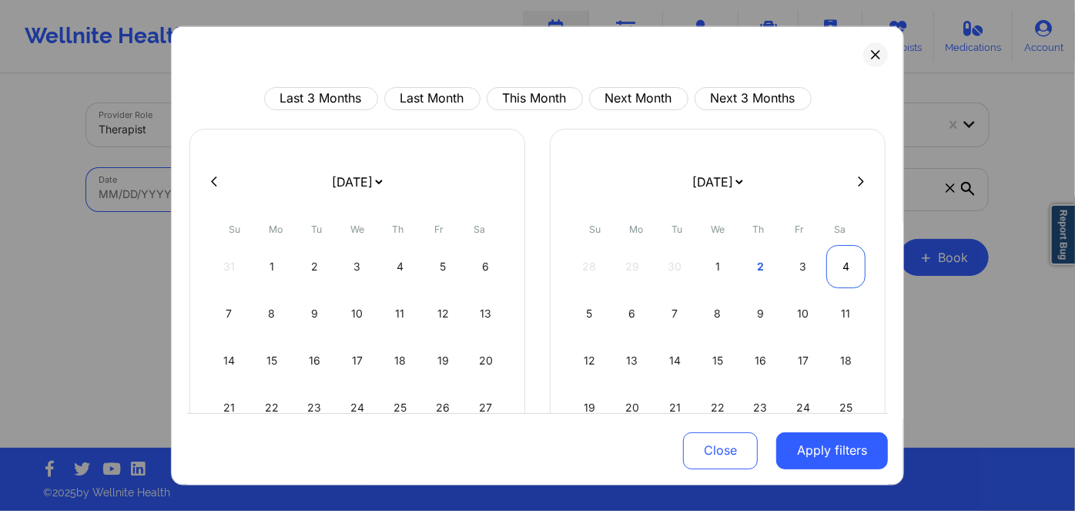
click at [840, 263] on div "4" at bounding box center [845, 265] width 39 height 43
select select "2025-9"
select select "2025-10"
select select "2025-9"
select select "2025-10"
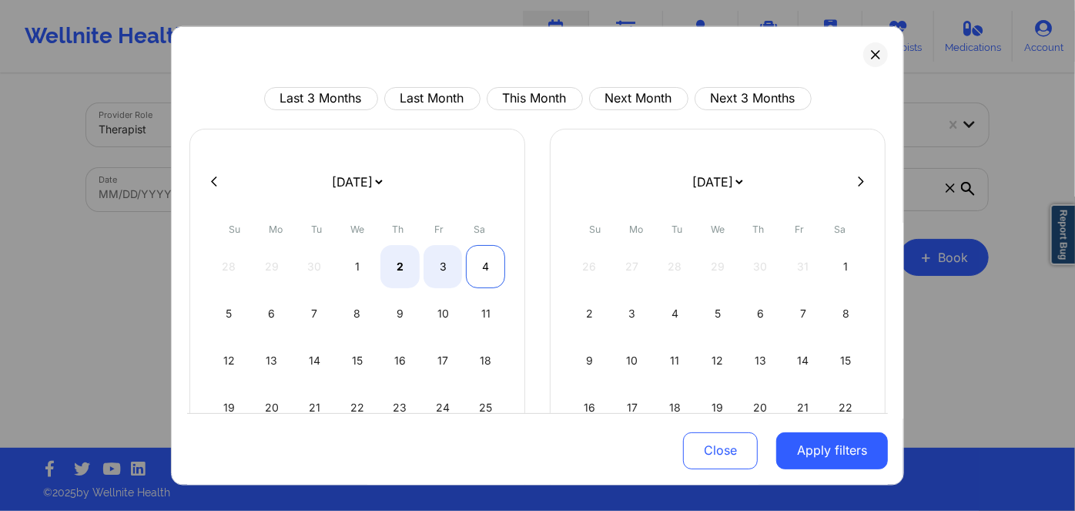
select select "2025-9"
select select "2025-10"
select select "2025-9"
select select "2025-10"
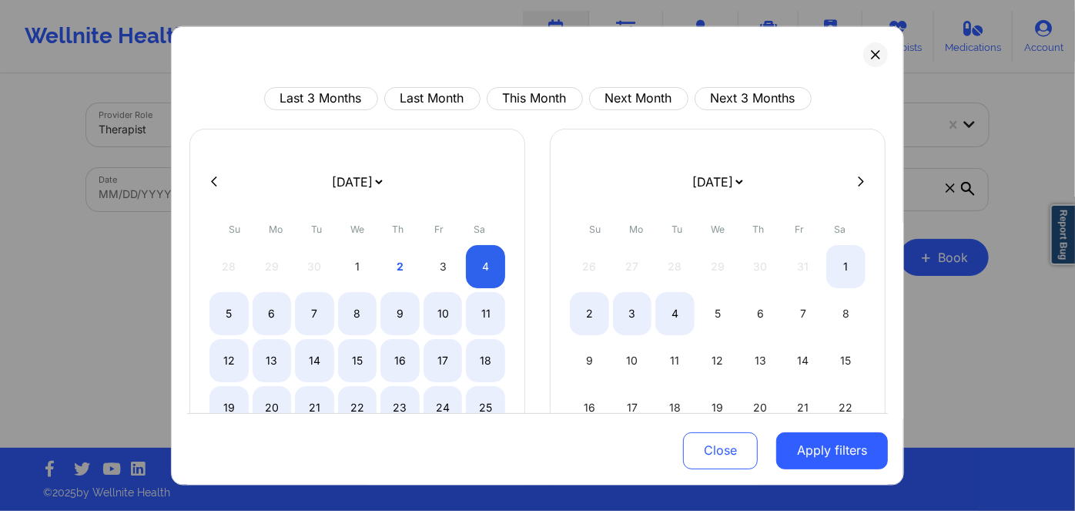
select select "2025-9"
select select "2025-10"
select select "2025-9"
select select "2025-10"
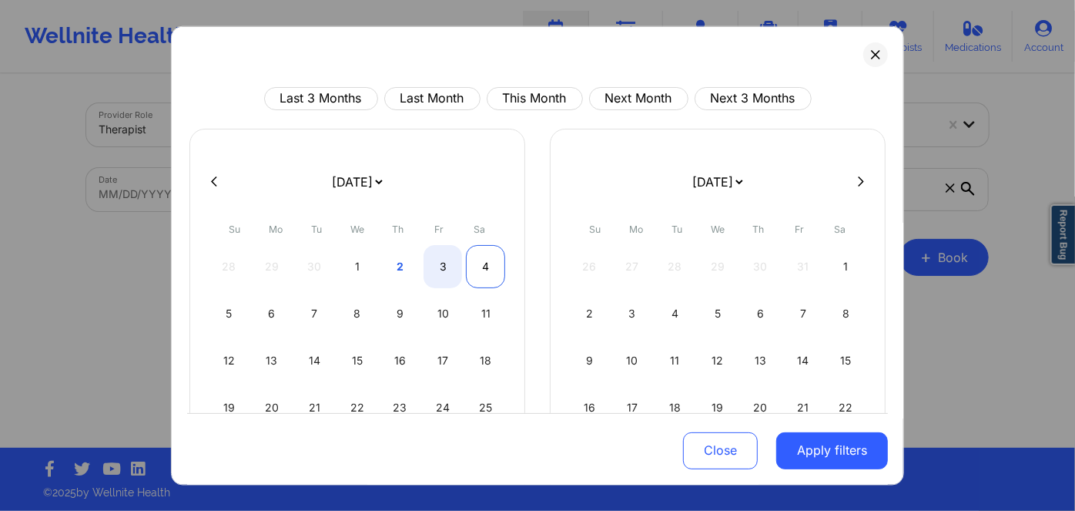
select select "2025-9"
select select "2025-10"
select select "2025-9"
select select "2025-10"
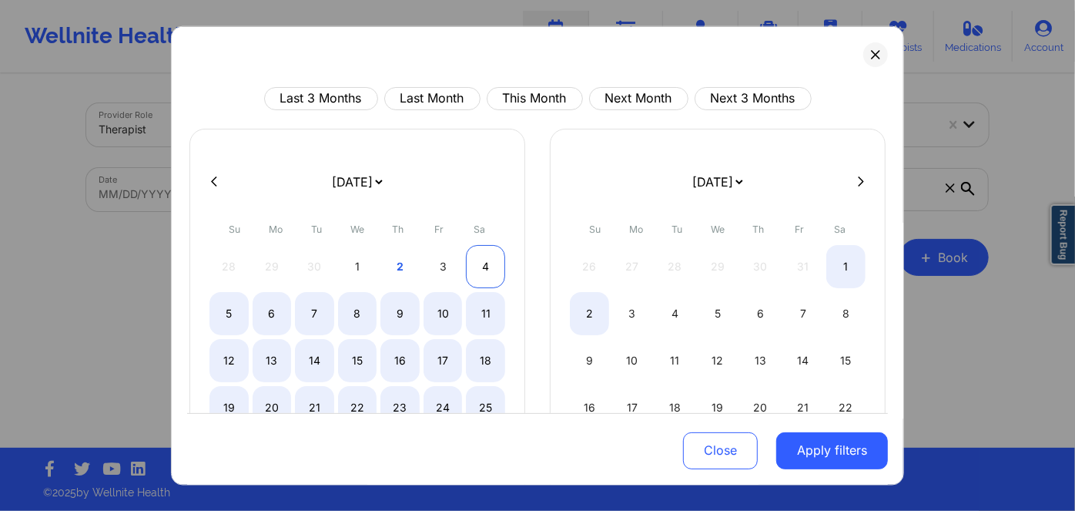
select select "2025-9"
select select "2025-10"
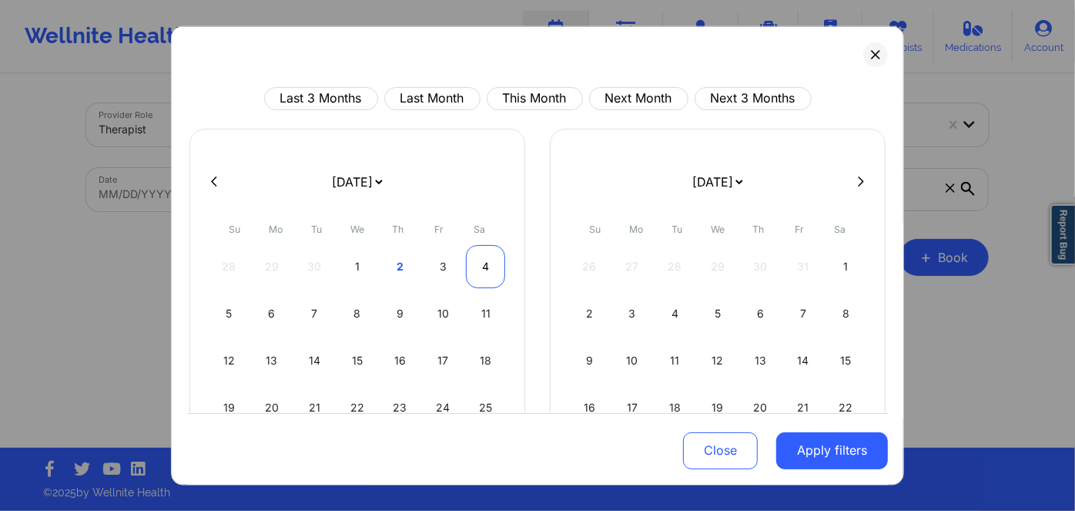
click at [482, 263] on div "4" at bounding box center [485, 265] width 39 height 43
select select "2025-9"
select select "2025-10"
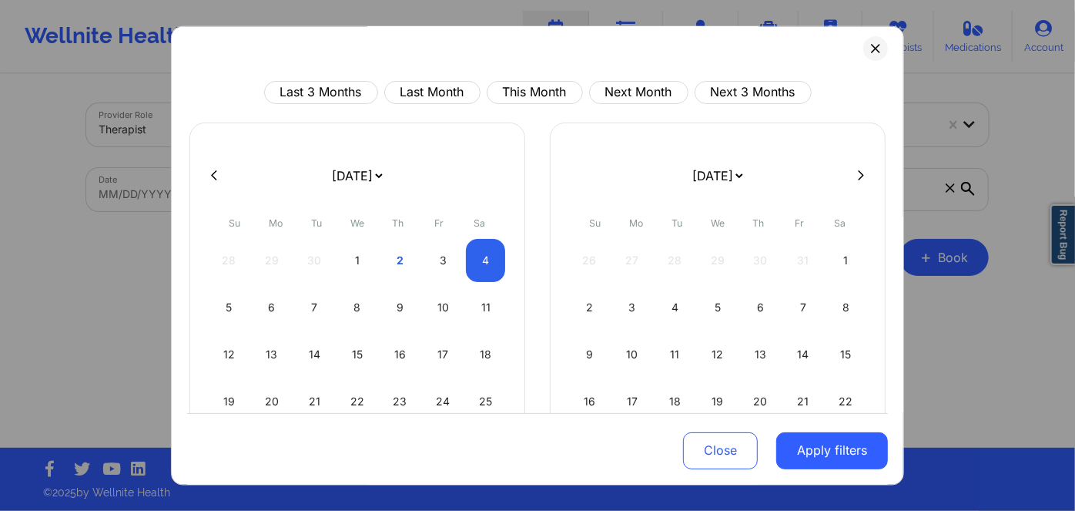
scroll to position [0, 0]
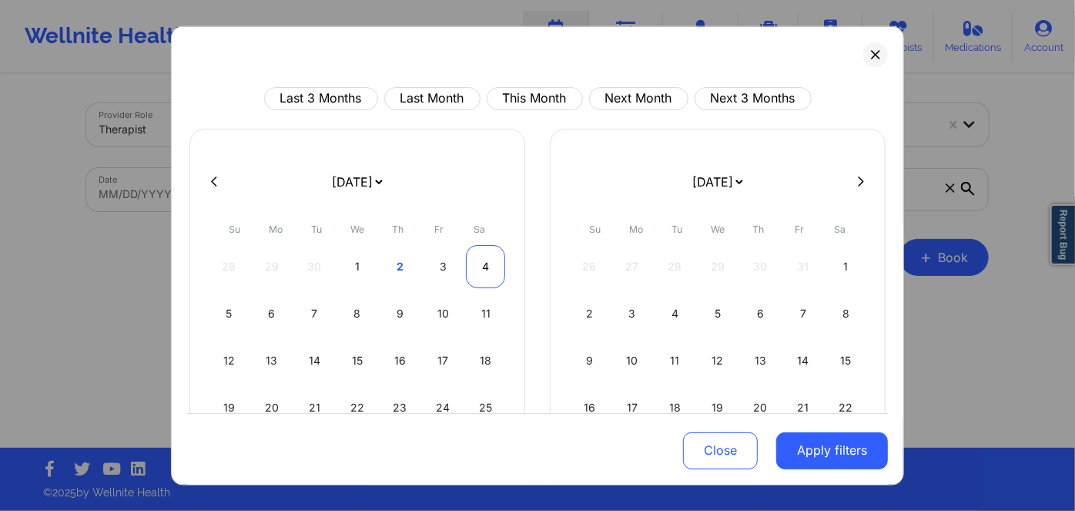
click at [477, 260] on div "4" at bounding box center [485, 265] width 39 height 43
select select "2025-9"
select select "2025-10"
select select "2025-9"
select select "2025-10"
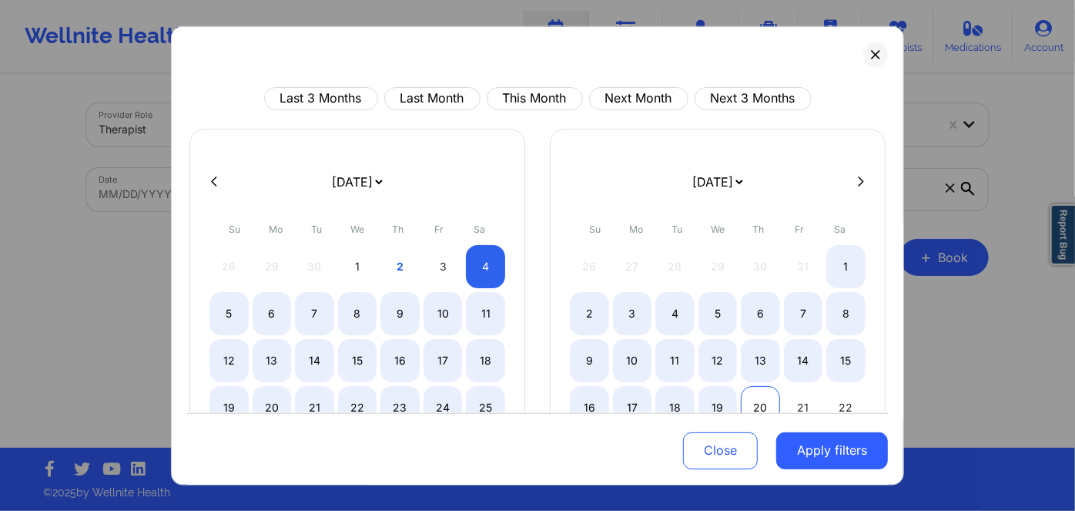
select select "2025-9"
select select "2025-10"
click at [806, 440] on button "Apply filters" at bounding box center [832, 450] width 112 height 37
click at [822, 452] on button "Apply filters" at bounding box center [832, 450] width 112 height 37
click at [830, 458] on button "Apply filters" at bounding box center [832, 450] width 112 height 37
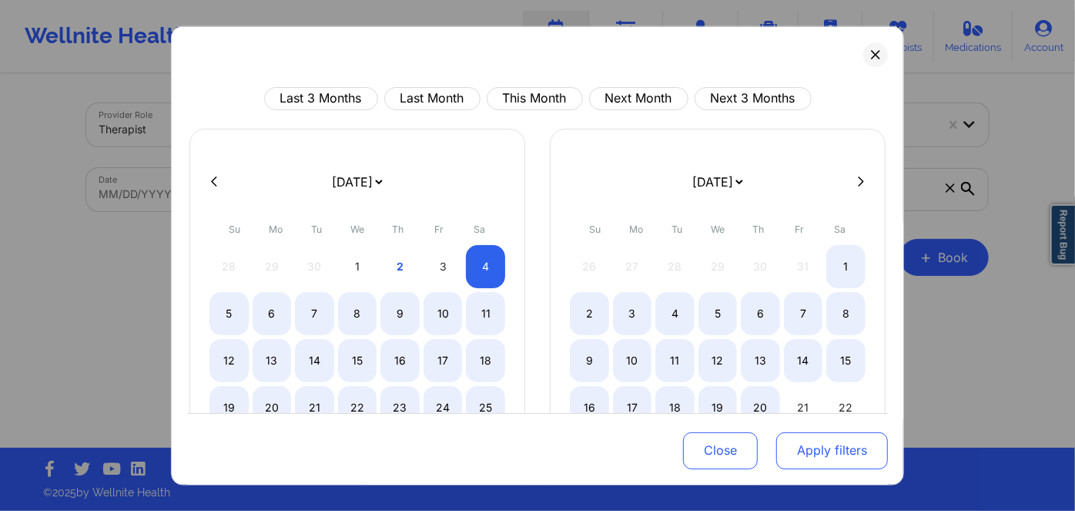
click at [830, 457] on button "Apply filters" at bounding box center [832, 450] width 112 height 37
select select "2025-9"
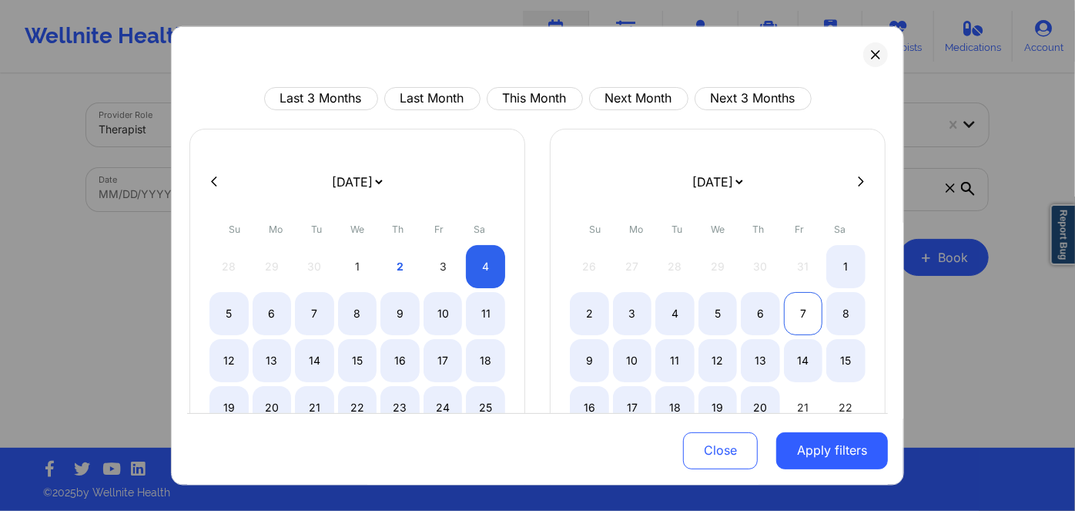
select select "2025-10"
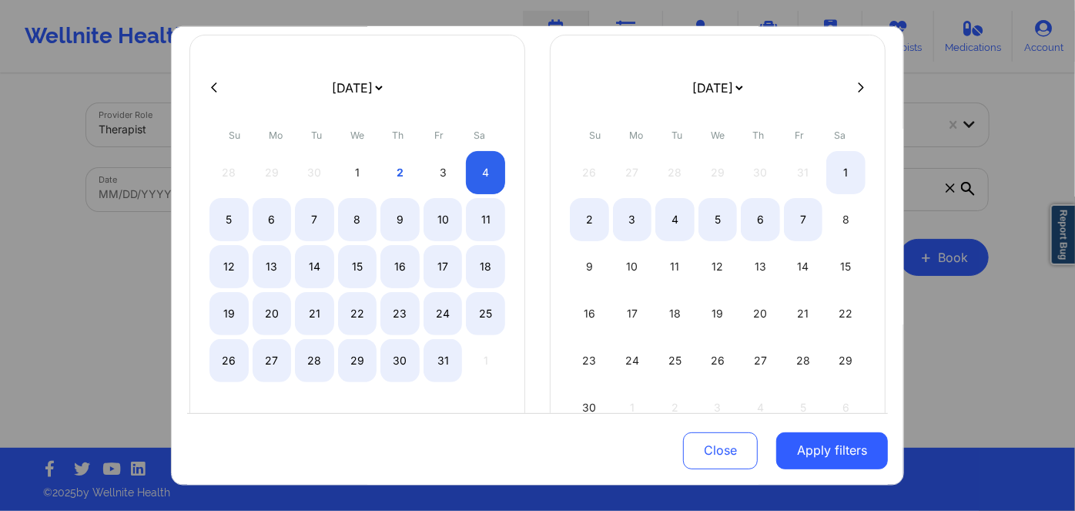
scroll to position [156, 0]
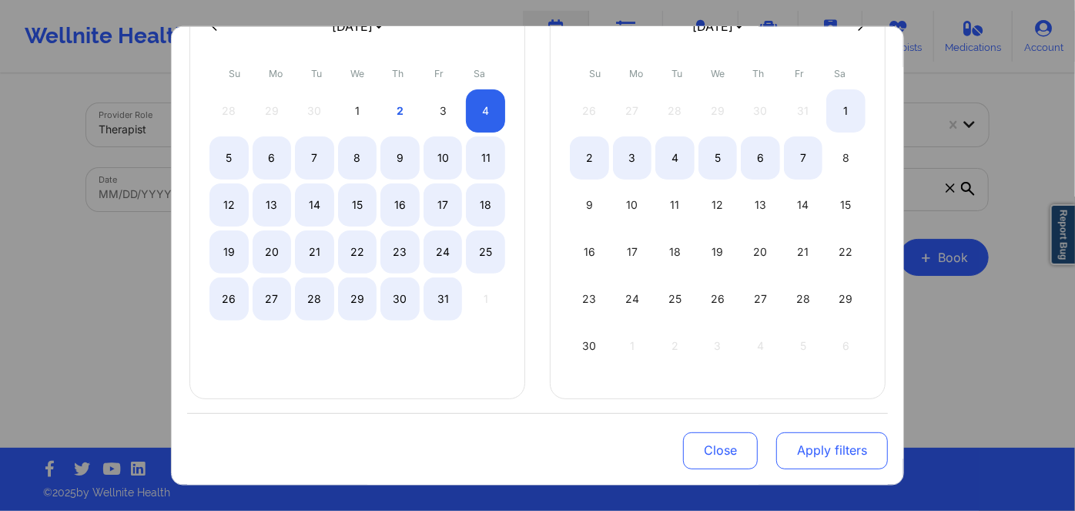
click at [826, 447] on button "Apply filters" at bounding box center [832, 450] width 112 height 37
click at [826, 448] on button "Apply filters" at bounding box center [832, 450] width 112 height 37
drag, startPoint x: 826, startPoint y: 448, endPoint x: 799, endPoint y: 399, distance: 56.2
click at [826, 447] on button "Apply filters" at bounding box center [832, 450] width 112 height 37
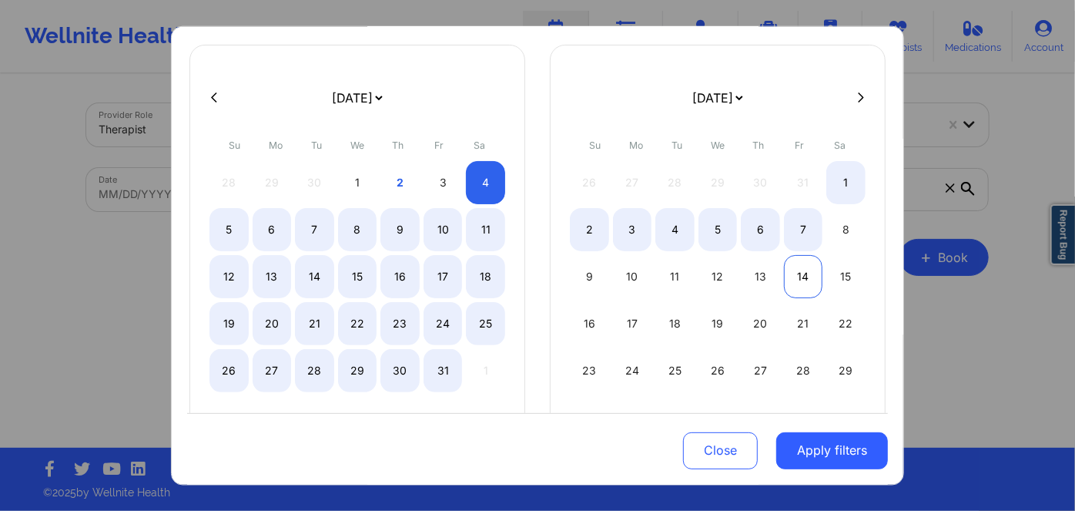
scroll to position [0, 0]
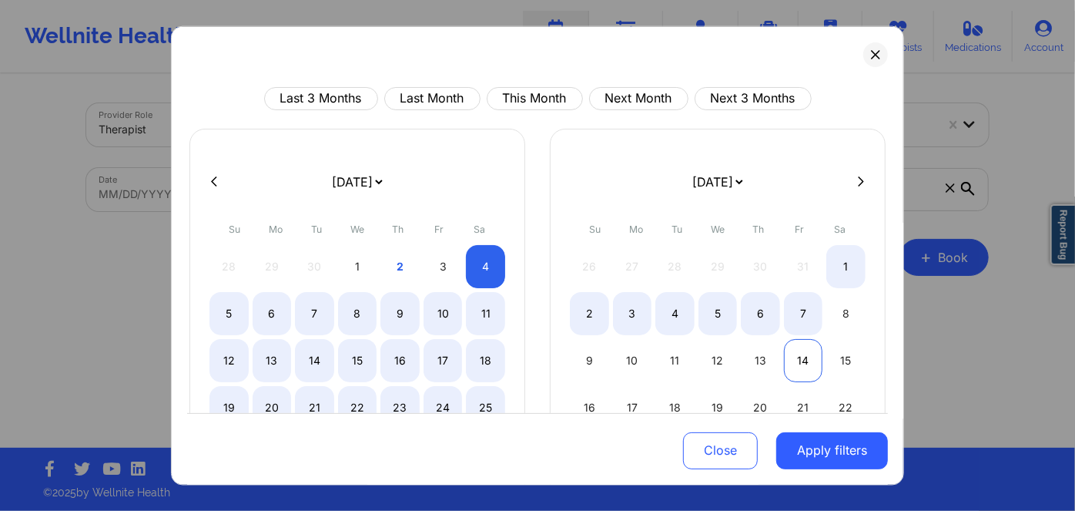
select select "2025-9"
select select "2025-10"
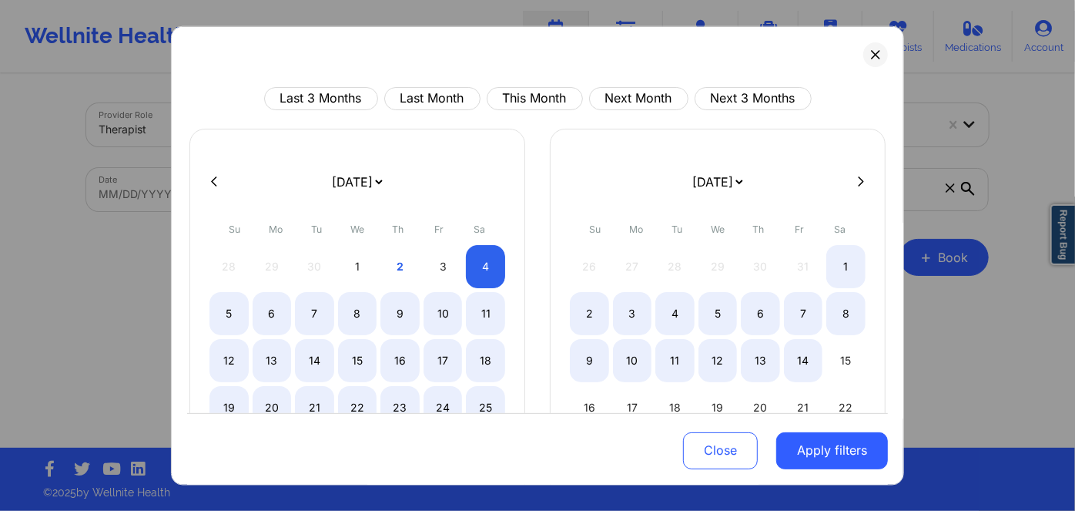
select select "2025-9"
select select "2025-10"
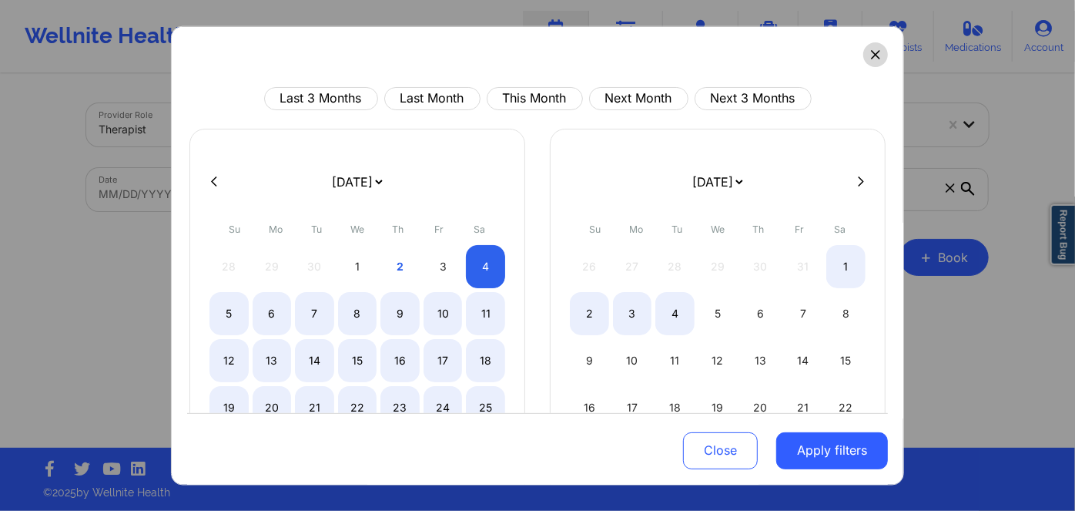
click at [871, 54] on icon at bounding box center [875, 53] width 8 height 8
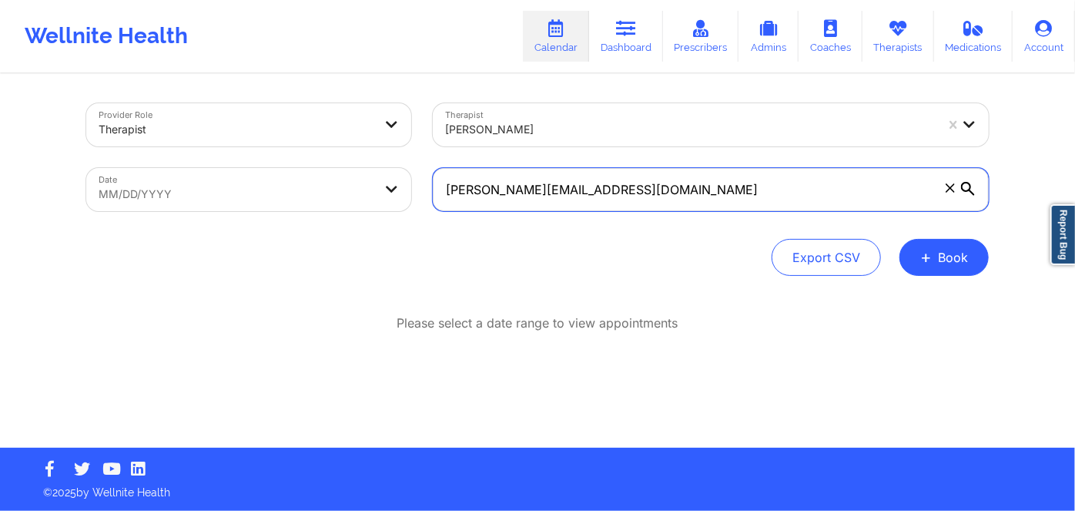
click at [495, 191] on input "[PERSON_NAME][EMAIL_ADDRESS][DOMAIN_NAME]" at bounding box center [711, 189] width 556 height 43
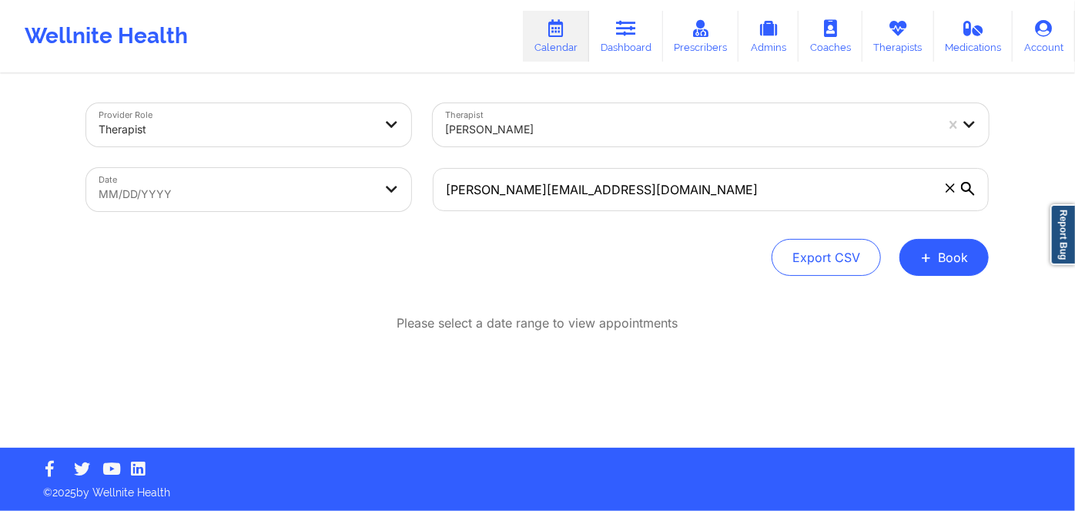
select select "2025-8"
select select "2025-9"
drag, startPoint x: 110, startPoint y: 212, endPoint x: 117, endPoint y: 193, distance: 19.7
click at [118, 193] on body "Wellnite Health Calendar Dashboard Prescribers Admins Coaches Therapists Medica…" at bounding box center [537, 255] width 1075 height 511
select select "2025-8"
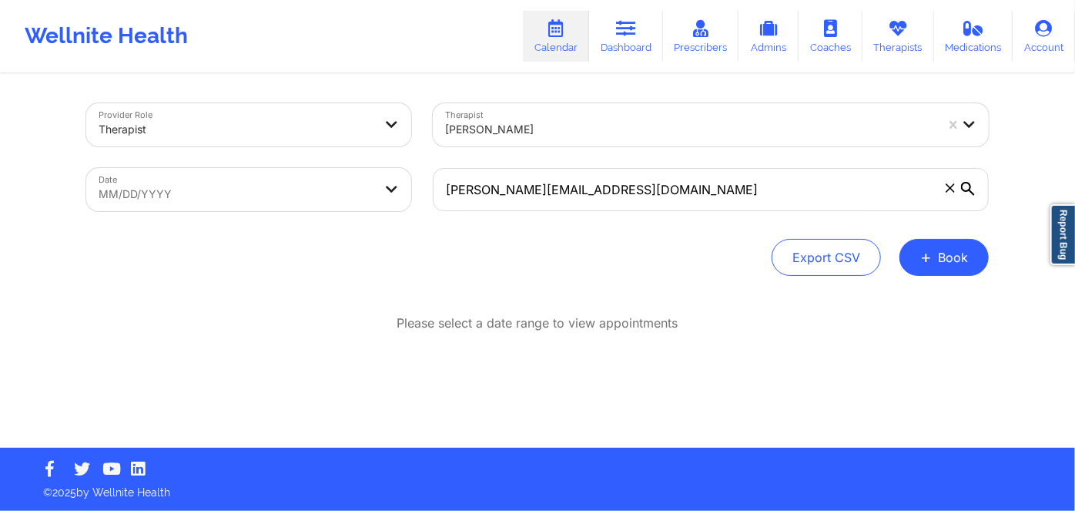
select select "2025-9"
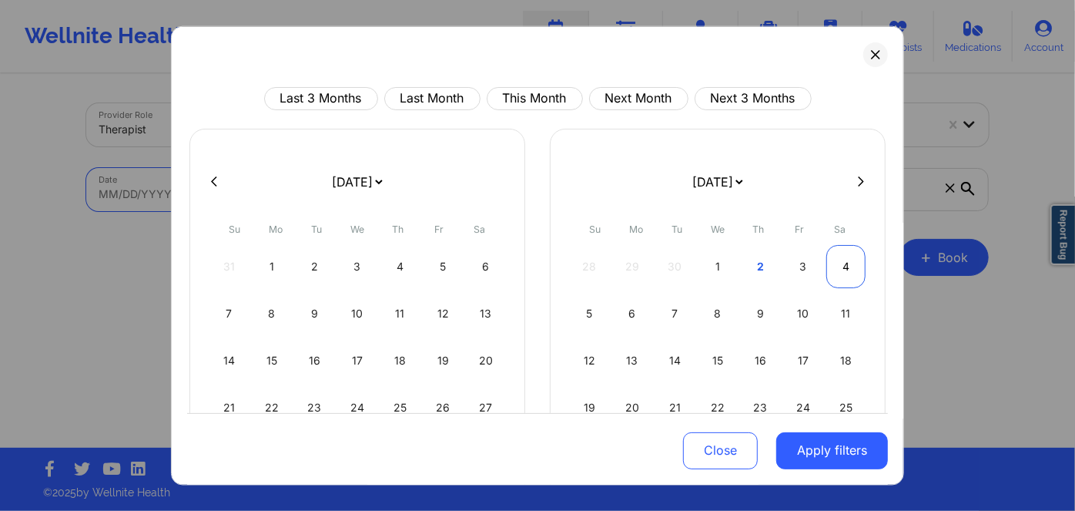
click at [842, 269] on div "4" at bounding box center [845, 265] width 39 height 43
select select "2025-9"
select select "2025-10"
select select "2025-9"
select select "2025-10"
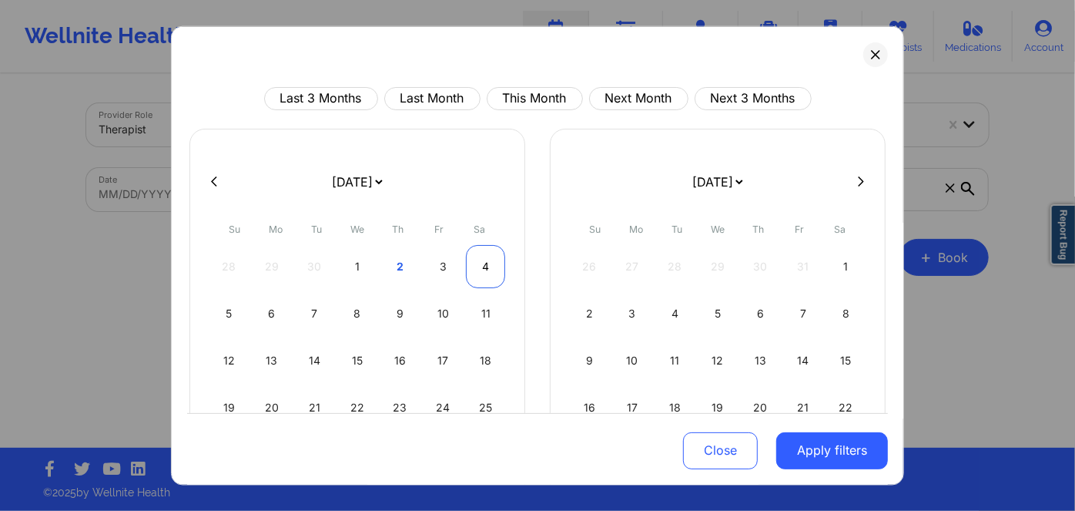
click at [477, 268] on div "4" at bounding box center [485, 265] width 39 height 43
select select "2025-9"
select select "2025-10"
click at [477, 268] on div "4" at bounding box center [485, 265] width 39 height 43
select select "2025-9"
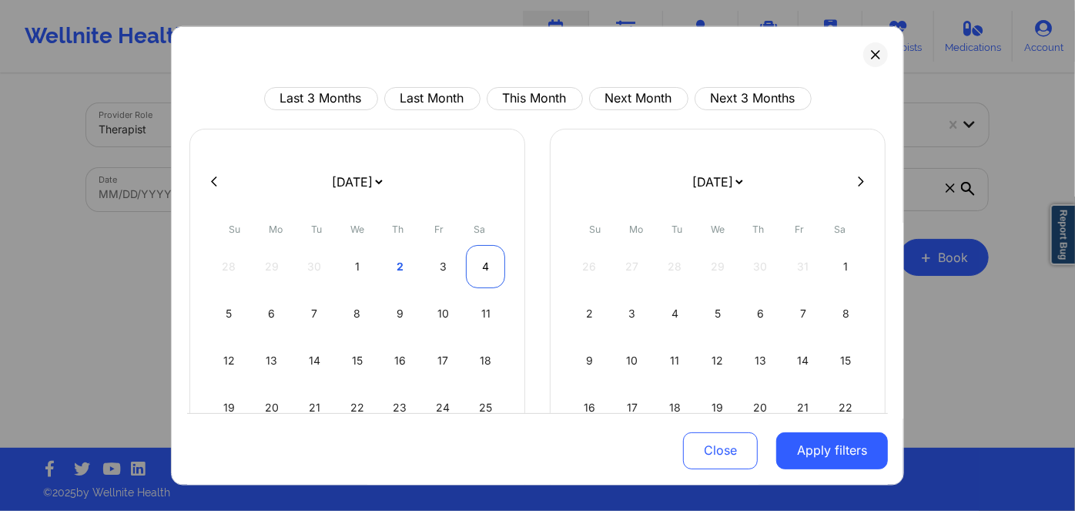
select select "2025-10"
select select "2025-9"
select select "2025-10"
click at [470, 263] on div "4" at bounding box center [485, 265] width 39 height 43
select select "2025-9"
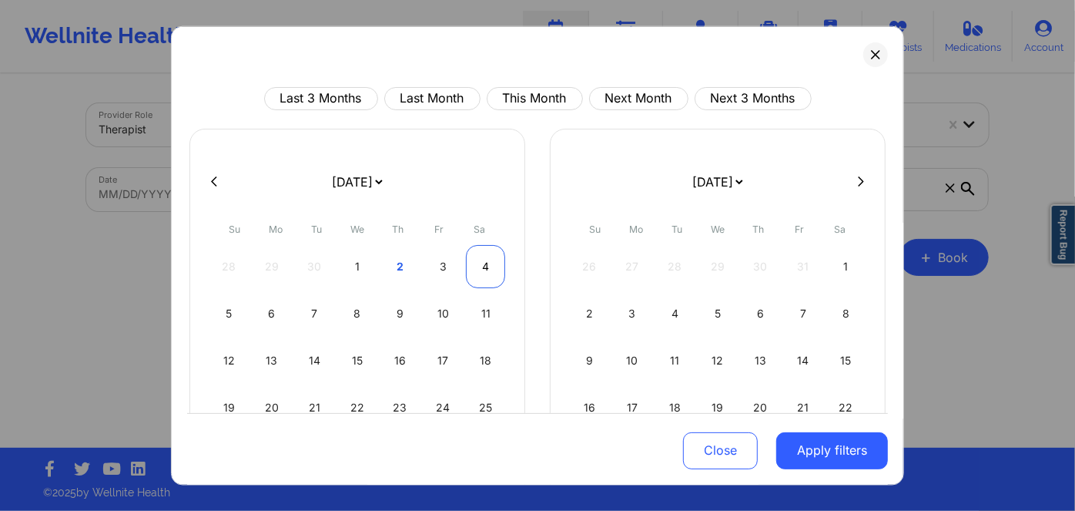
select select "2025-10"
click at [474, 263] on div "4" at bounding box center [485, 265] width 39 height 43
select select "2025-9"
select select "2025-10"
select select "2025-9"
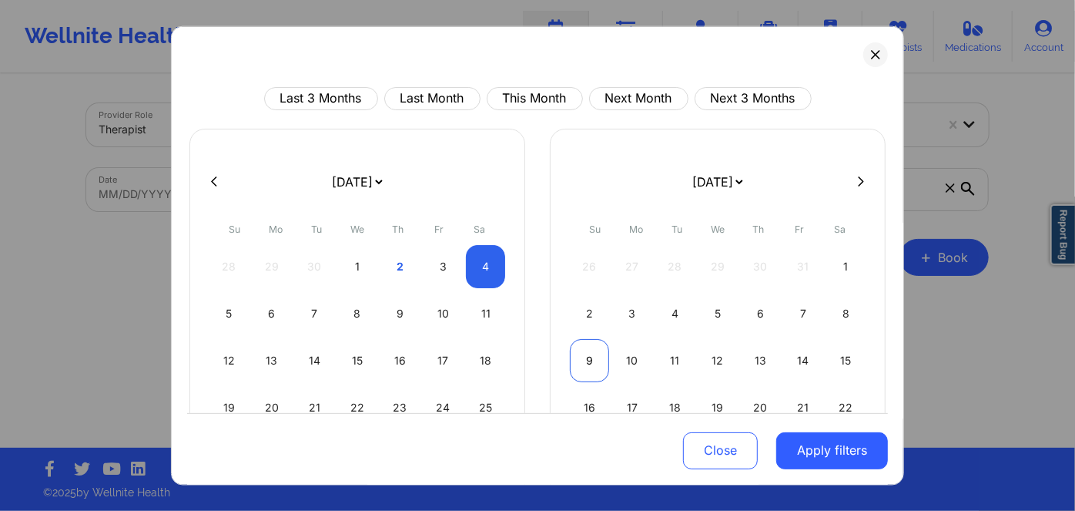
select select "2025-10"
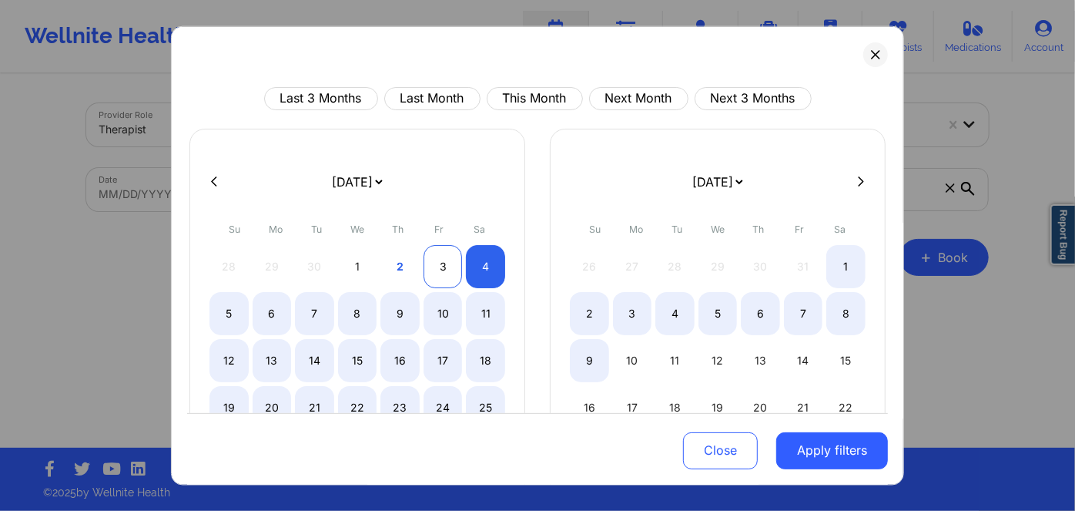
select select "2025-9"
select select "2025-10"
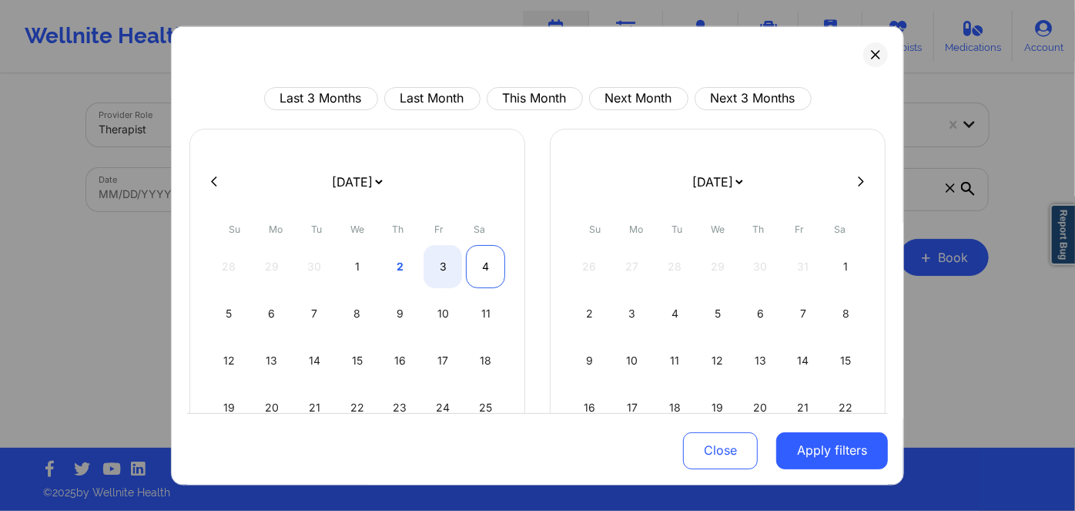
select select "2025-9"
select select "2025-10"
click at [485, 270] on div "4" at bounding box center [485, 265] width 39 height 43
select select "2025-9"
select select "2025-10"
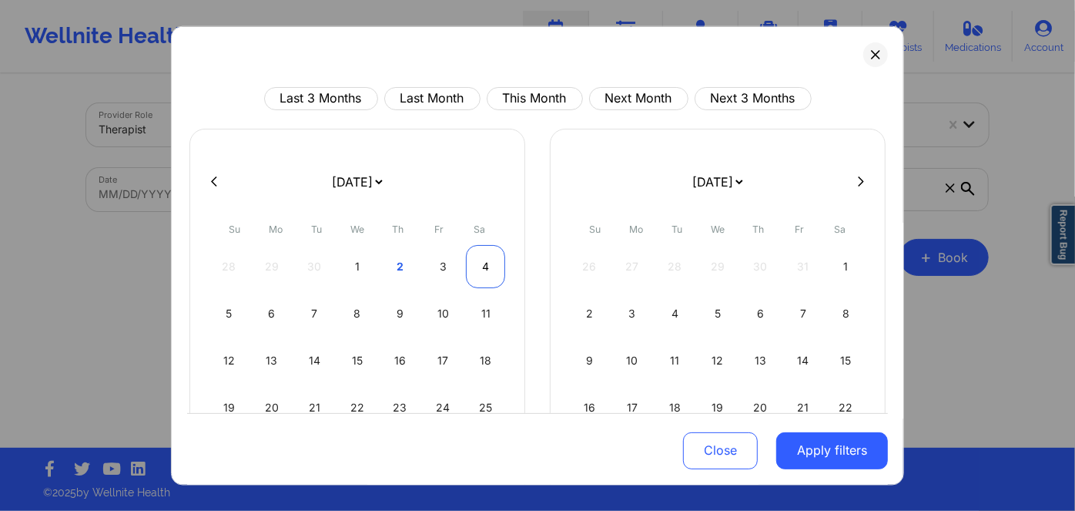
click at [485, 270] on div "4" at bounding box center [485, 265] width 39 height 43
select select "2025-9"
select select "2025-10"
select select "2025-9"
select select "2025-10"
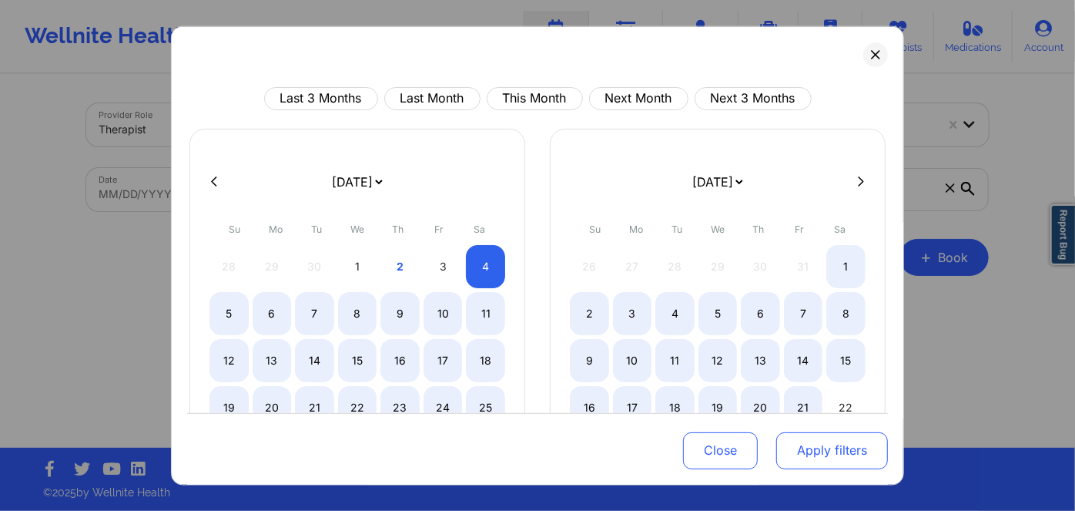
click at [803, 452] on button "Apply filters" at bounding box center [832, 450] width 112 height 37
select select "2025-9"
select select "2025-10"
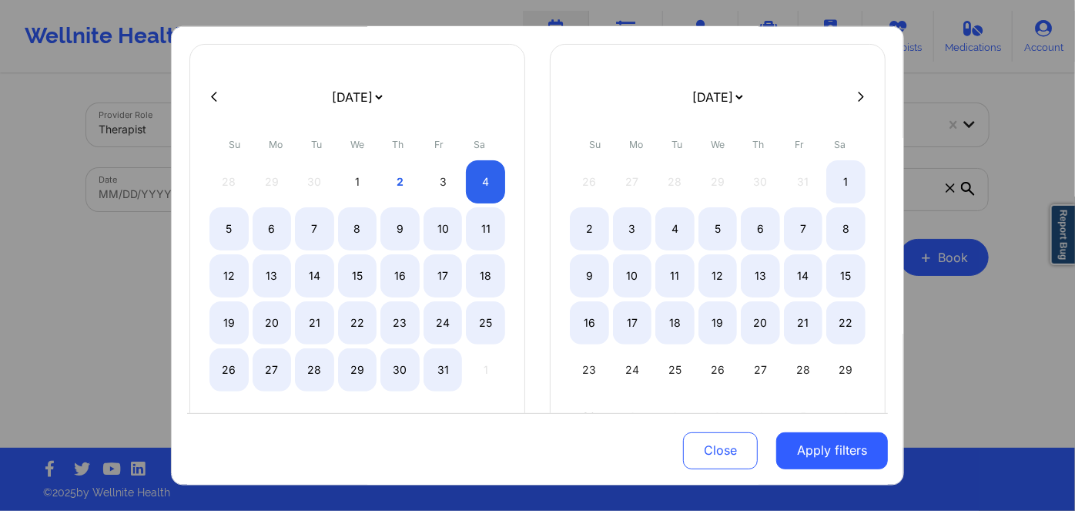
scroll to position [114, 0]
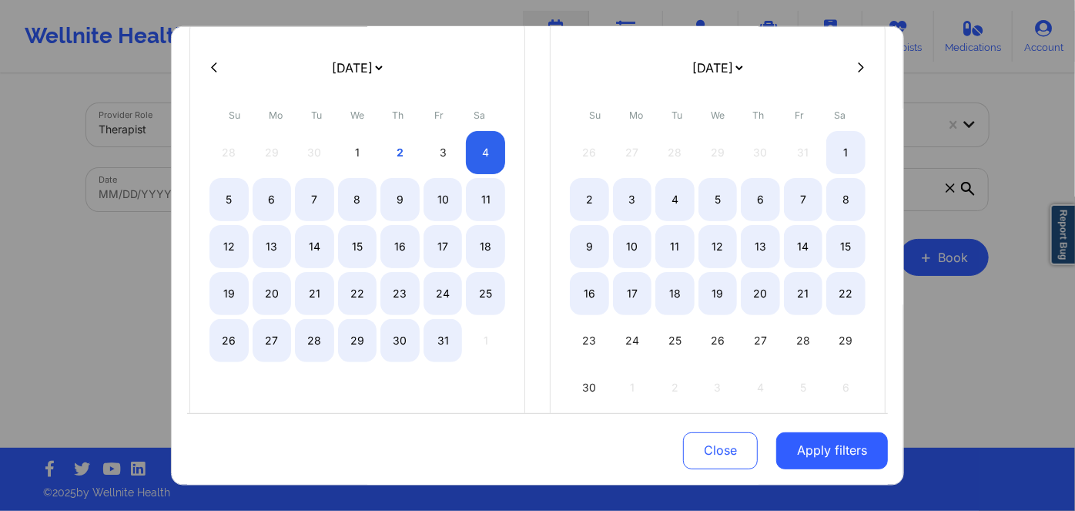
drag, startPoint x: 811, startPoint y: 461, endPoint x: 765, endPoint y: 450, distance: 46.7
click at [809, 462] on button "Apply filters" at bounding box center [832, 450] width 112 height 37
select select "2025-9"
select select "2025-10"
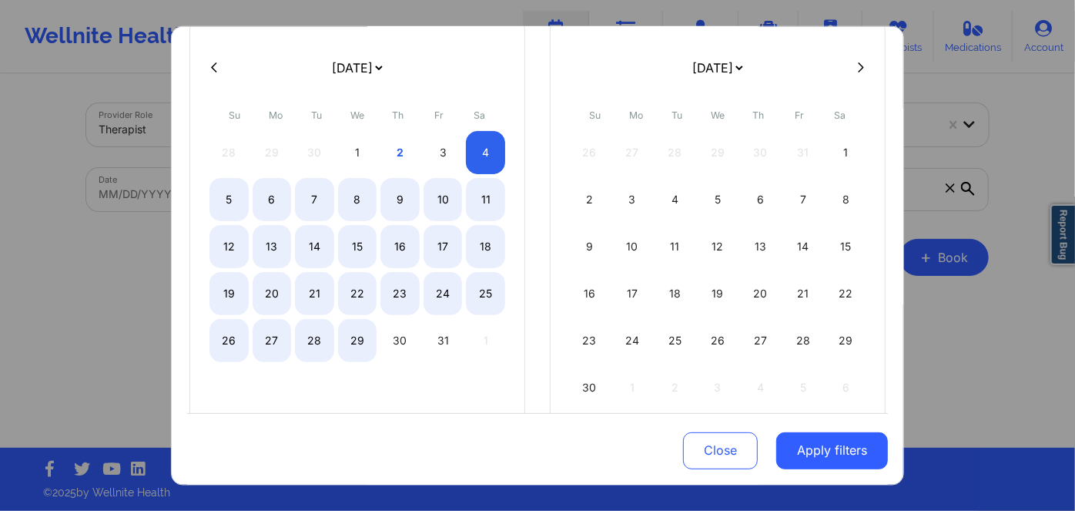
drag, startPoint x: 20, startPoint y: 280, endPoint x: 35, endPoint y: 174, distance: 106.5
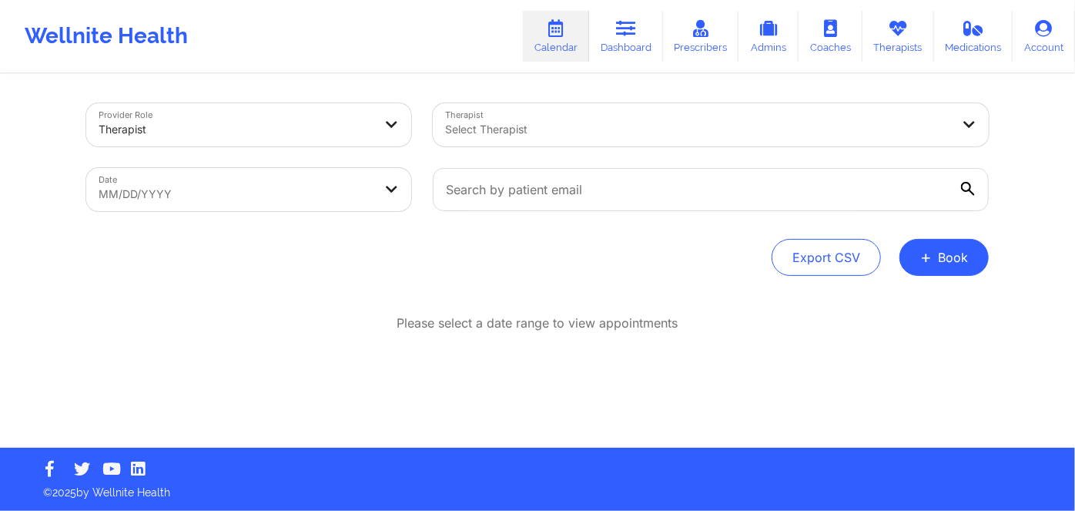
click at [509, 136] on div at bounding box center [697, 129] width 505 height 18
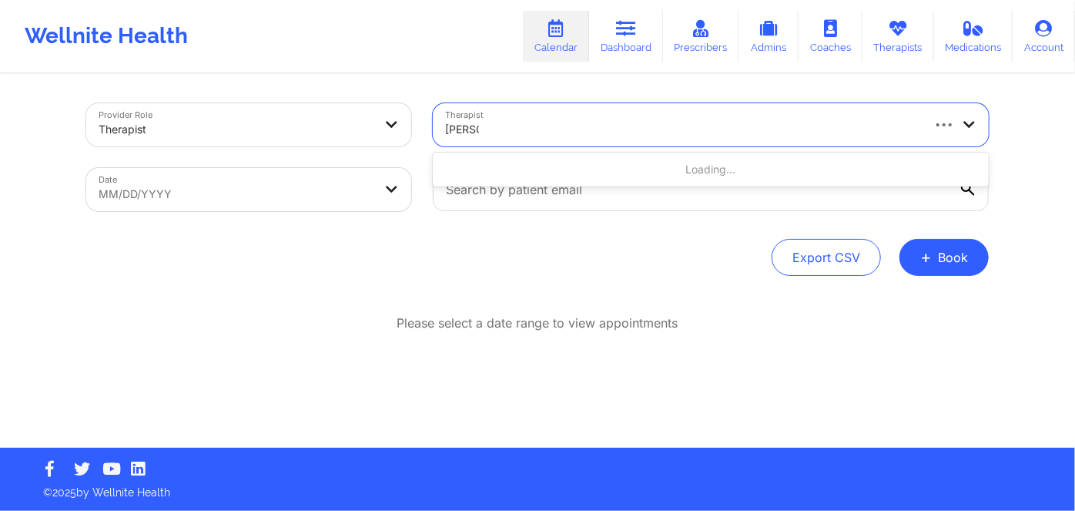
type input "lynda wo"
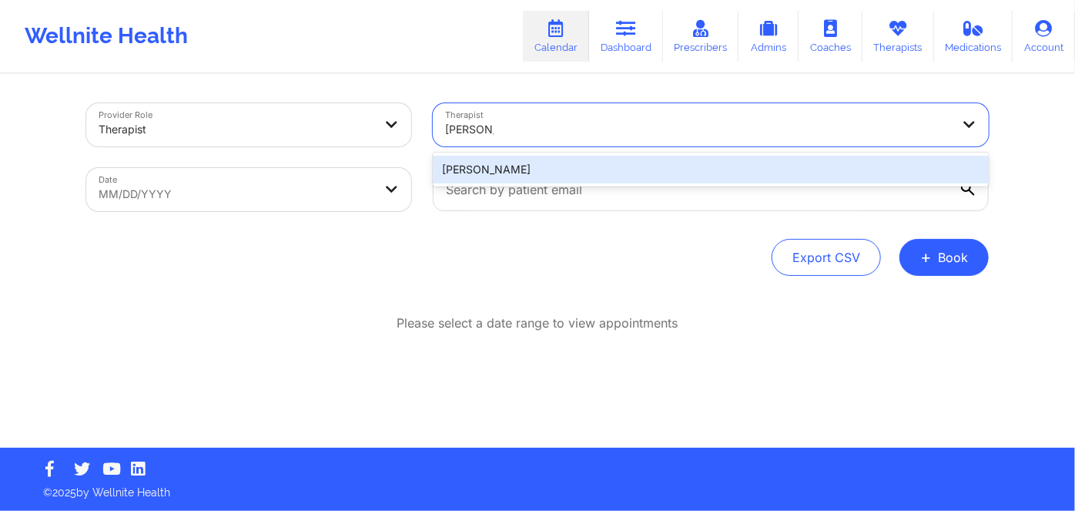
click at [504, 165] on div "Lynda Woods" at bounding box center [711, 170] width 556 height 28
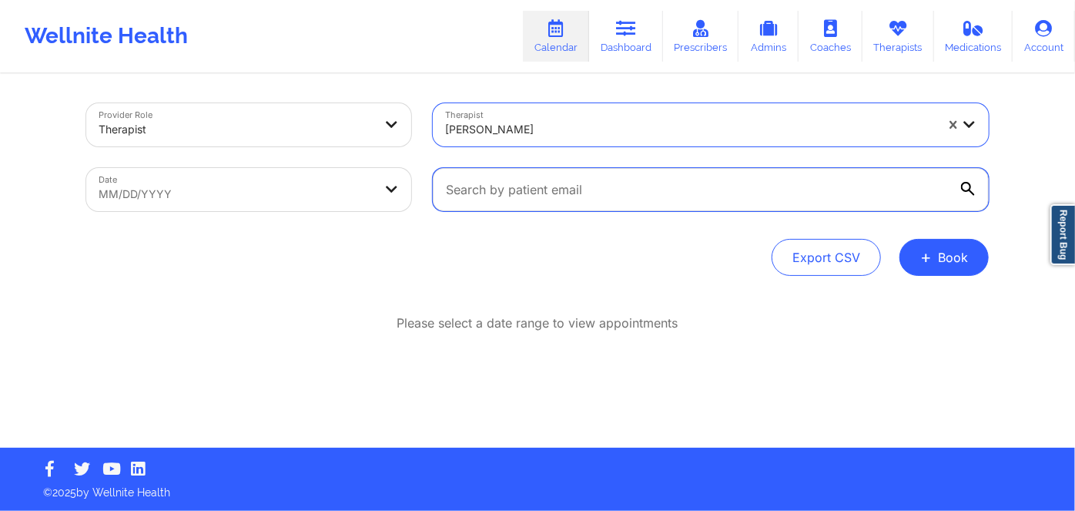
click at [531, 182] on input "text" at bounding box center [711, 189] width 556 height 43
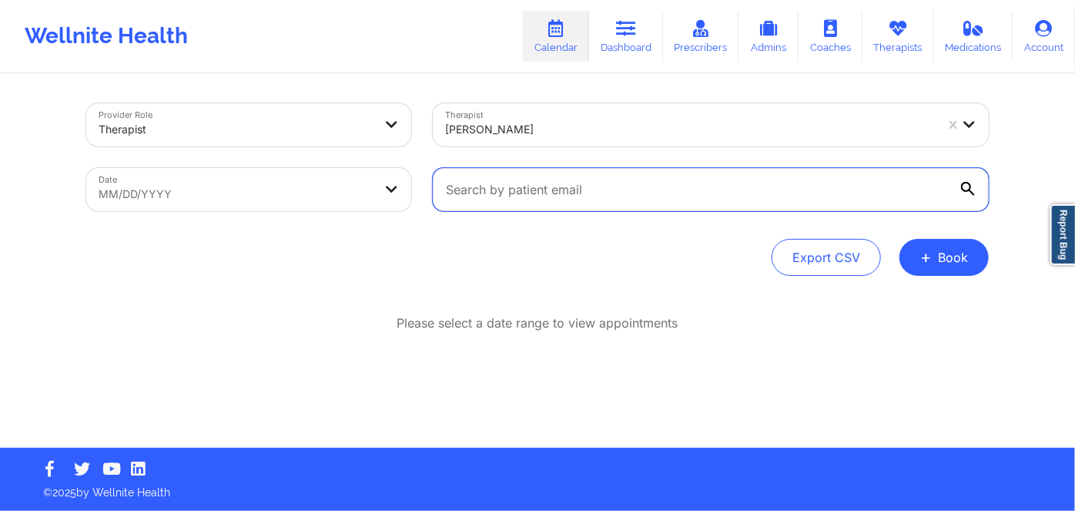
click at [512, 183] on input "text" at bounding box center [711, 189] width 556 height 43
paste input "[PERSON_NAME][EMAIL_ADDRESS][DOMAIN_NAME]"
type input "[PERSON_NAME][EMAIL_ADDRESS][DOMAIN_NAME]"
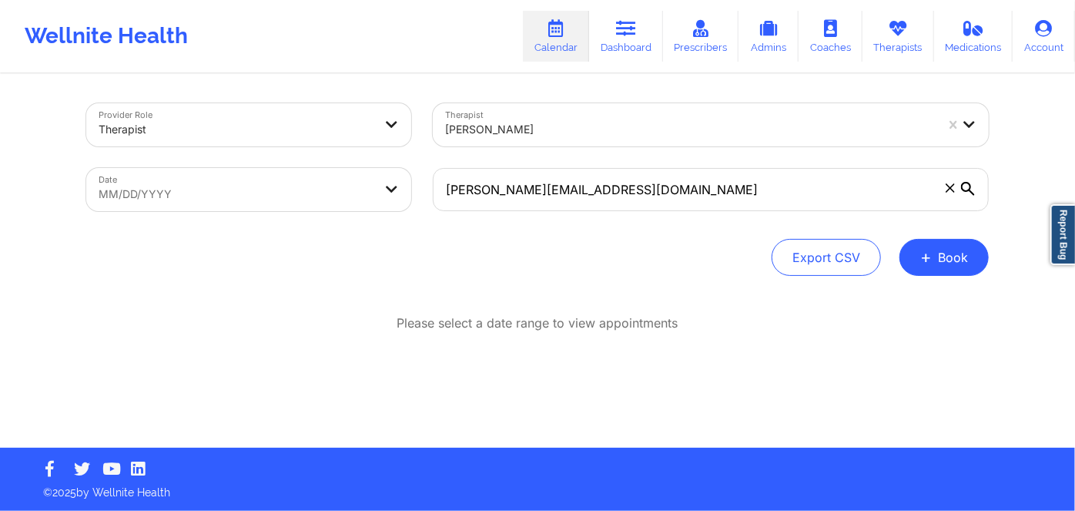
click at [572, 386] on div "Please select a date range to view appointments" at bounding box center [537, 373] width 903 height 118
click at [189, 178] on body "Wellnite Health Calendar Dashboard Prescribers Admins Coaches Therapists Medica…" at bounding box center [537, 255] width 1075 height 511
select select "2025-8"
select select "2025-9"
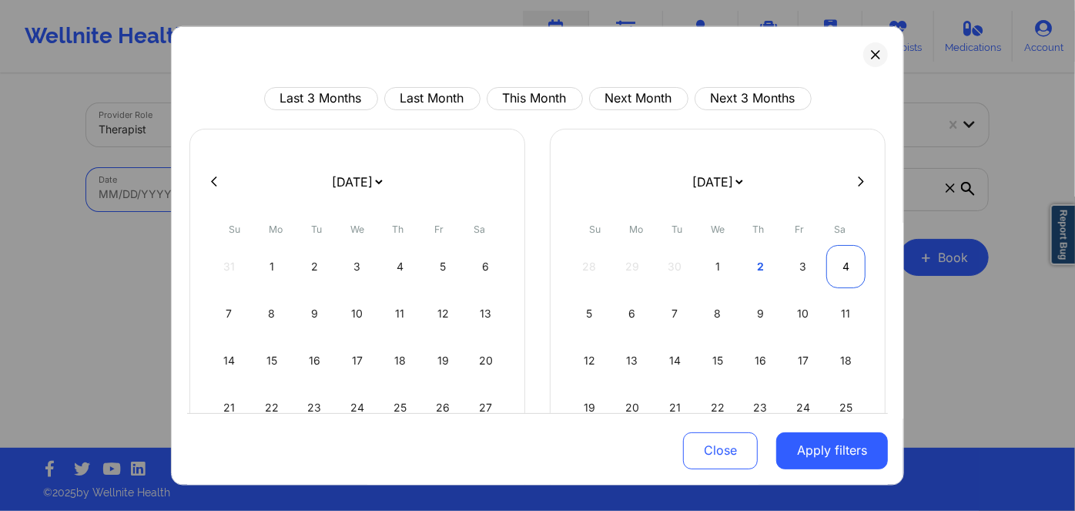
click at [852, 269] on div "4" at bounding box center [845, 265] width 39 height 43
select select "2025-9"
select select "2025-10"
select select "2025-9"
select select "2025-10"
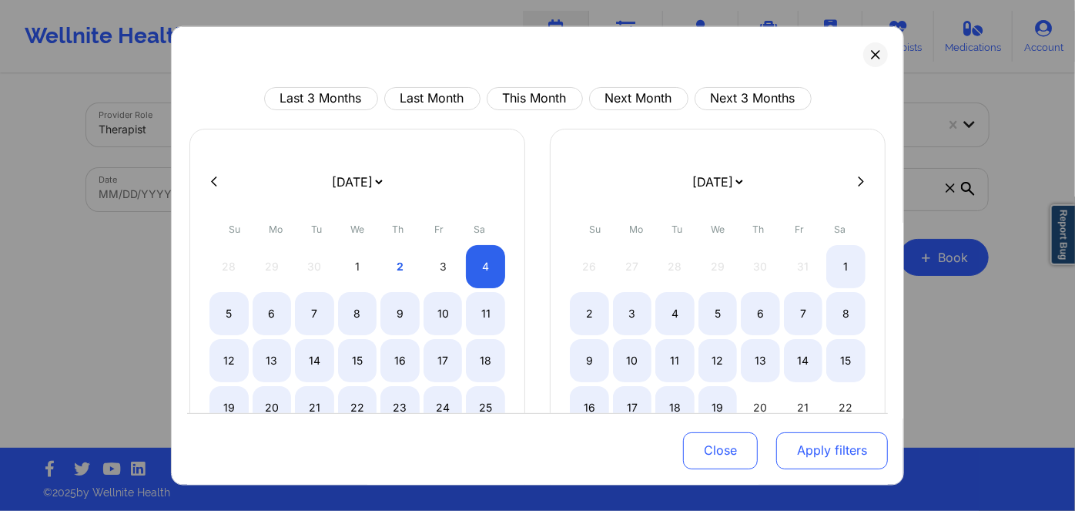
click at [836, 444] on button "Apply filters" at bounding box center [832, 450] width 112 height 37
click at [826, 454] on button "Apply filters" at bounding box center [832, 450] width 112 height 37
click at [826, 455] on button "Apply filters" at bounding box center [832, 450] width 112 height 37
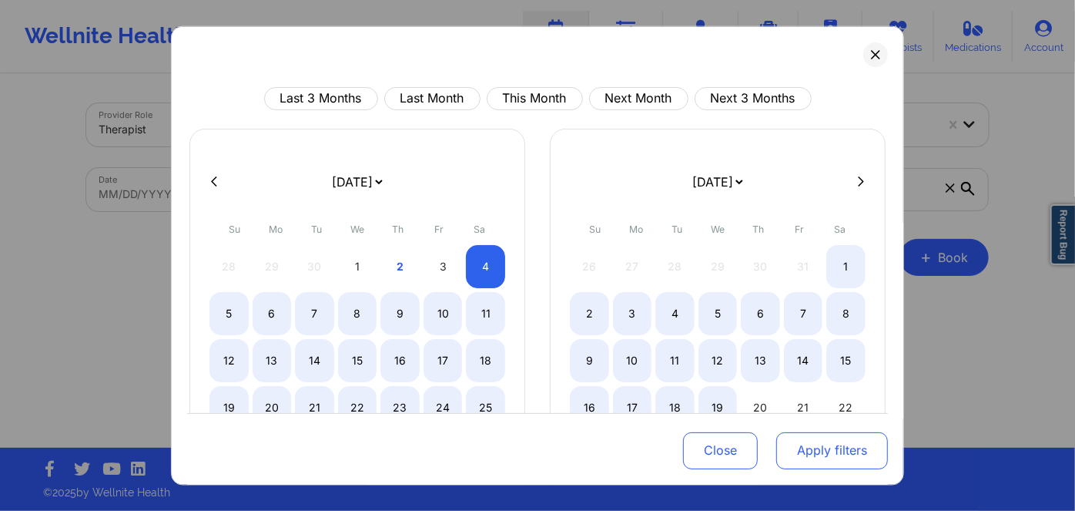
click at [826, 452] on button "Apply filters" at bounding box center [832, 450] width 112 height 37
select select "2025-9"
select select "2025-10"
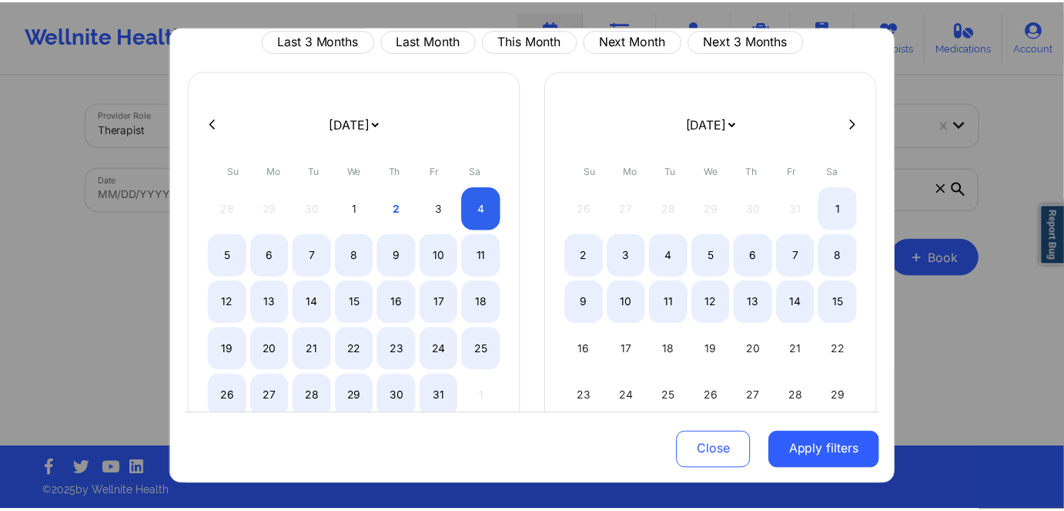
scroll to position [156, 0]
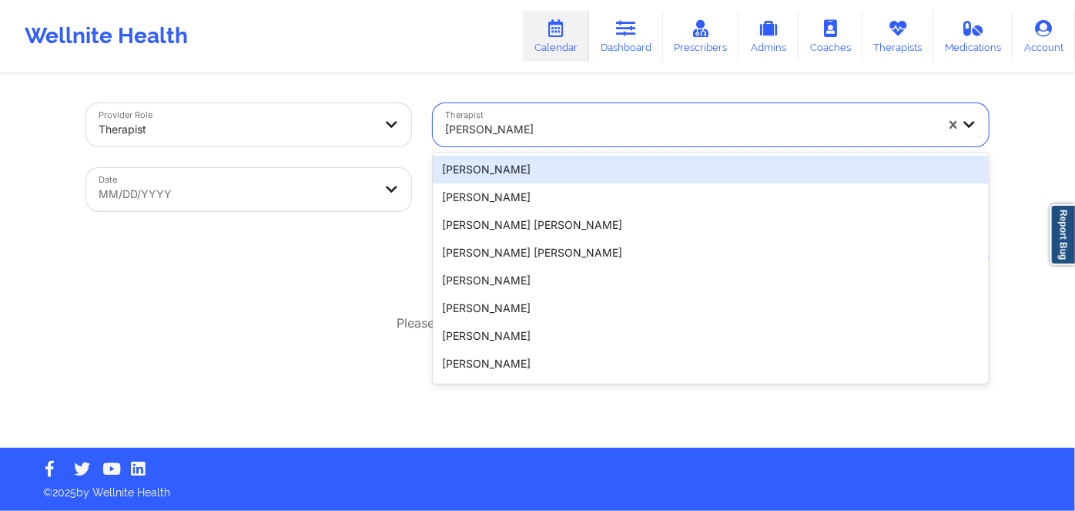
click at [595, 142] on div "Lynda Woods" at bounding box center [690, 129] width 490 height 34
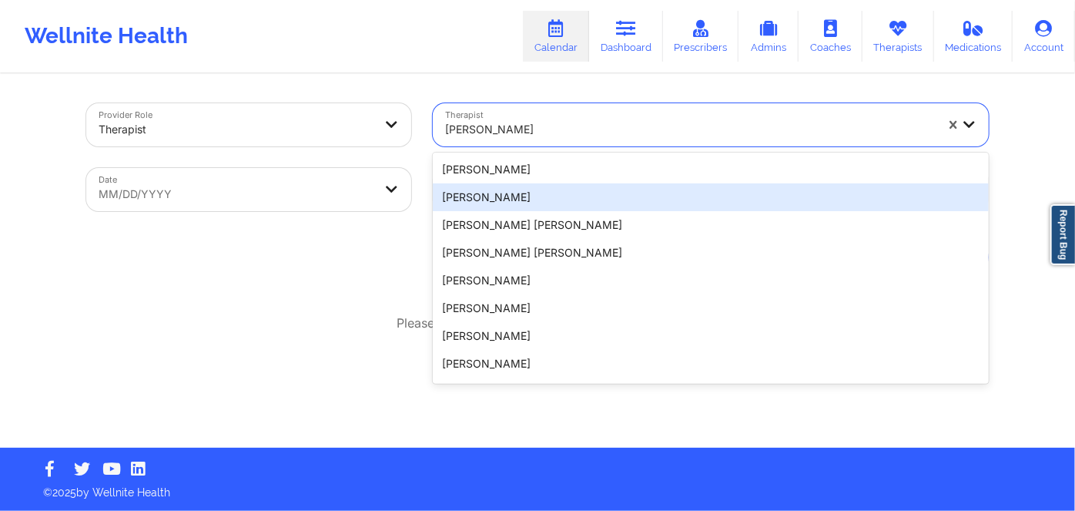
click at [337, 258] on div "Export CSV + Book" at bounding box center [537, 257] width 903 height 37
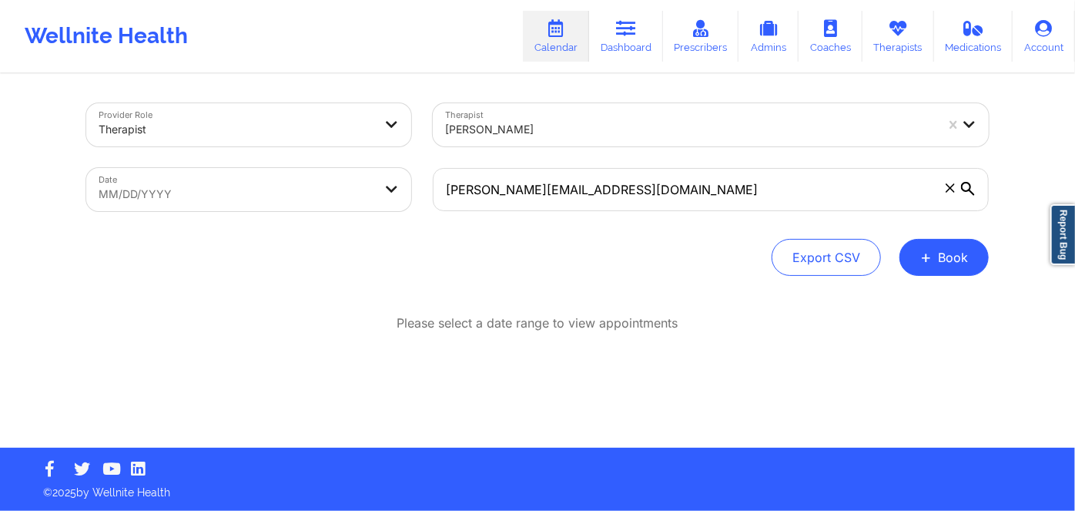
click at [229, 196] on body "Wellnite Health Calendar Dashboard Prescribers Admins Coaches Therapists Medica…" at bounding box center [537, 255] width 1075 height 511
select select "2025-8"
select select "2025-9"
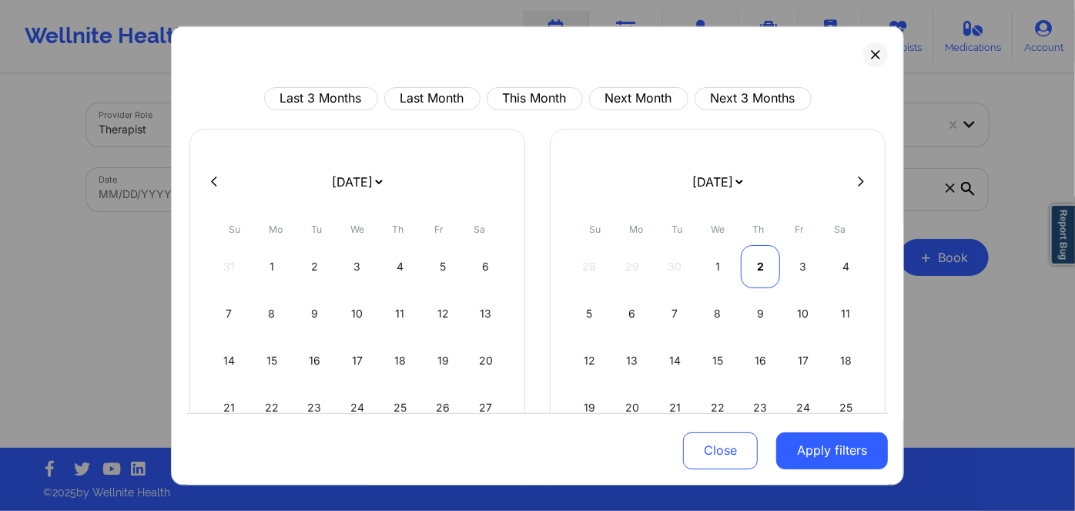
click at [759, 270] on div "2" at bounding box center [760, 265] width 39 height 43
select select "2025-9"
select select "2025-10"
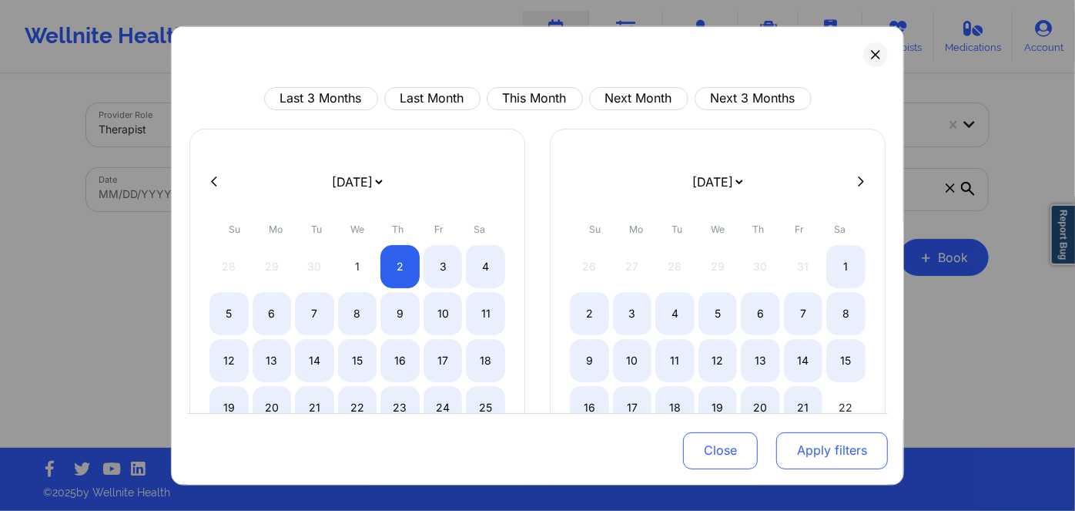
click at [821, 450] on button "Apply filters" at bounding box center [832, 450] width 112 height 37
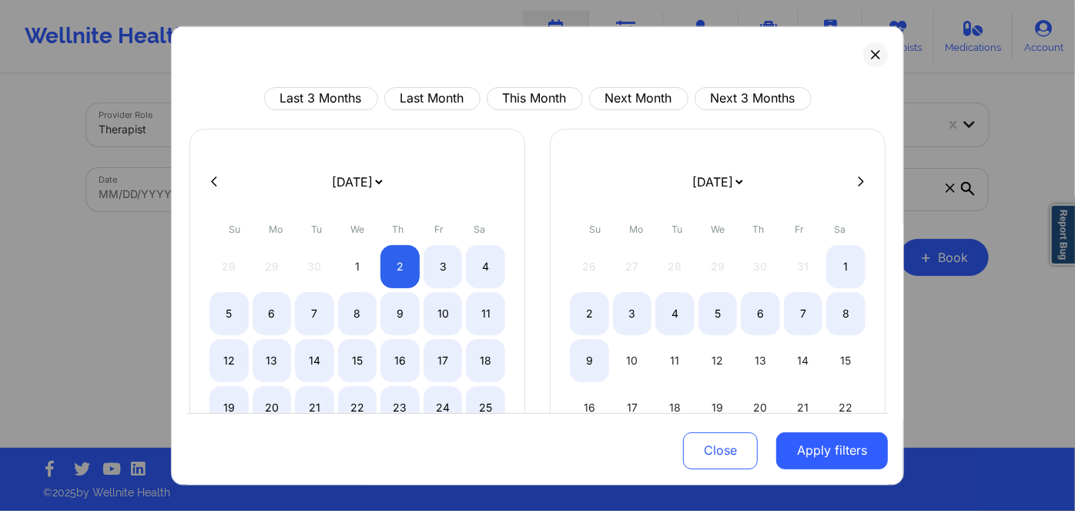
select select "2025-9"
select select "2025-10"
select select "2025-9"
select select "2025-10"
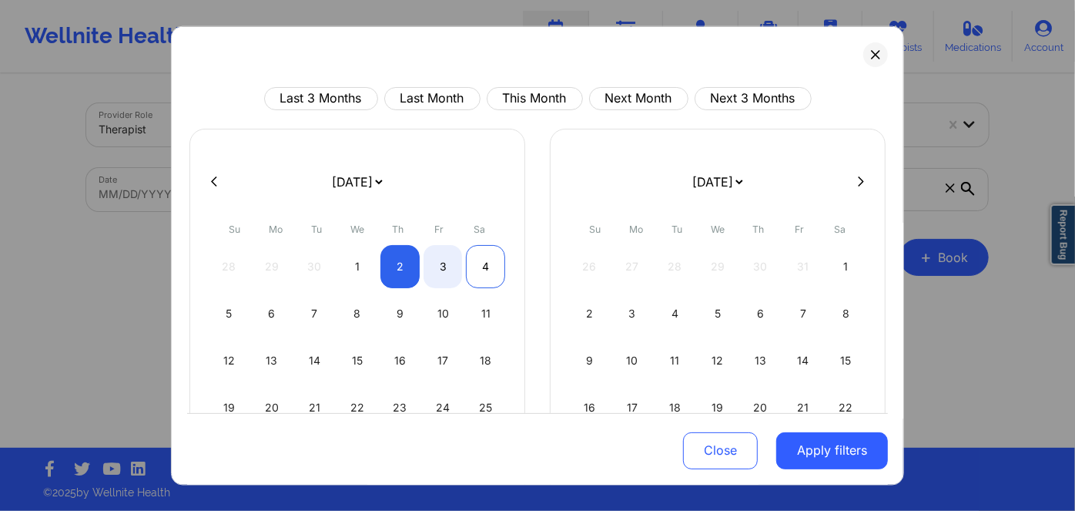
select select "2025-9"
select select "2025-10"
click at [473, 269] on div "4" at bounding box center [485, 265] width 39 height 43
select select "2025-9"
select select "2025-10"
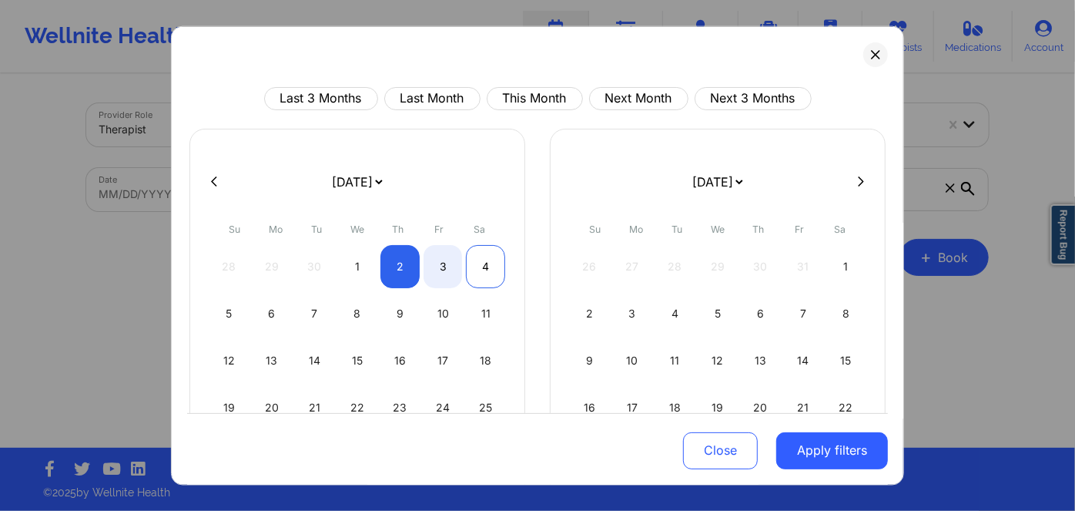
click at [482, 267] on div "4" at bounding box center [485, 265] width 39 height 43
select select "2025-9"
select select "2025-10"
click at [482, 267] on div "4" at bounding box center [485, 265] width 39 height 43
select select "2025-9"
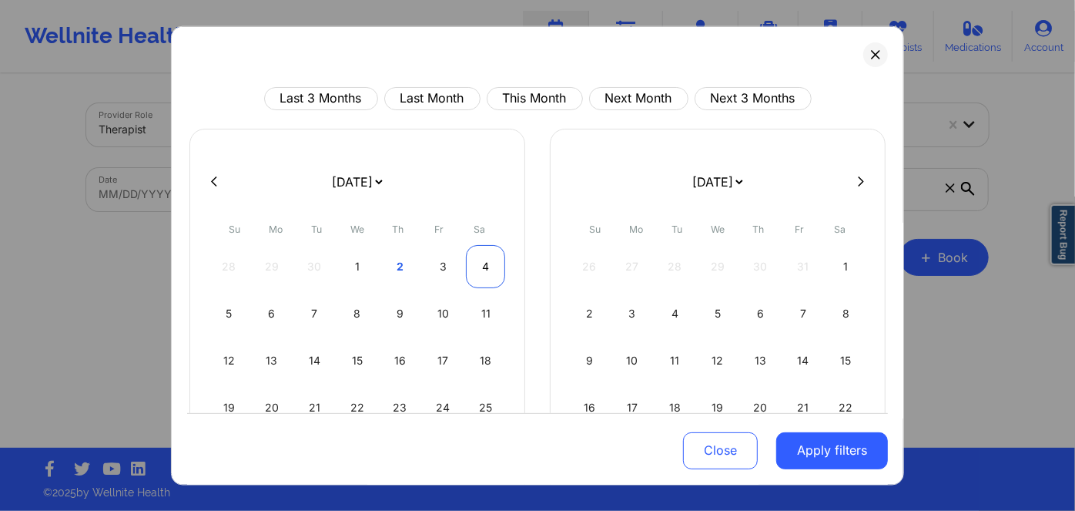
select select "2025-10"
click at [483, 267] on div "4" at bounding box center [485, 265] width 39 height 43
select select "2025-9"
select select "2025-10"
click at [541, 95] on button "This Month" at bounding box center [535, 97] width 96 height 23
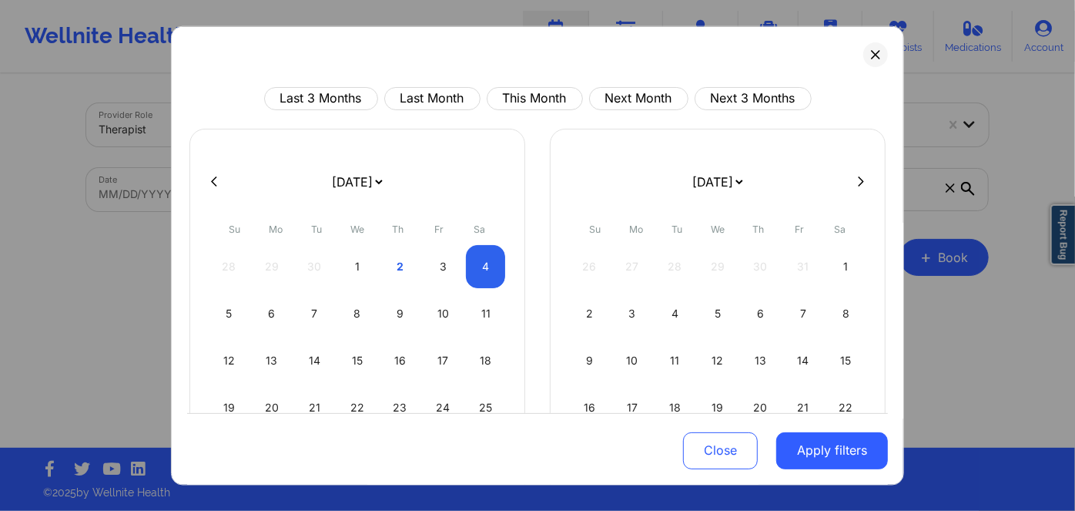
select select "2025-9"
select select "2025-10"
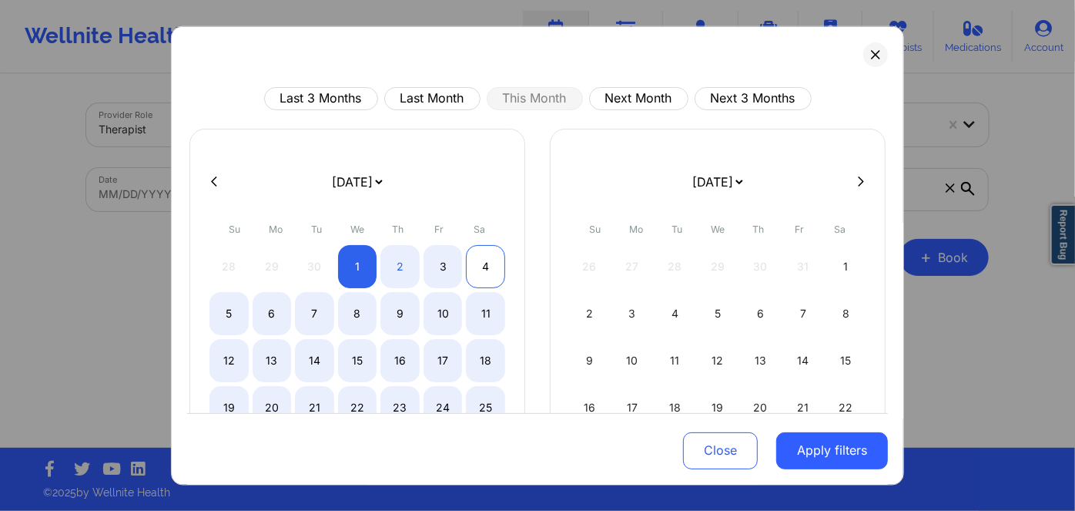
click at [484, 263] on div "4" at bounding box center [485, 265] width 39 height 43
select select "2025-9"
select select "2025-10"
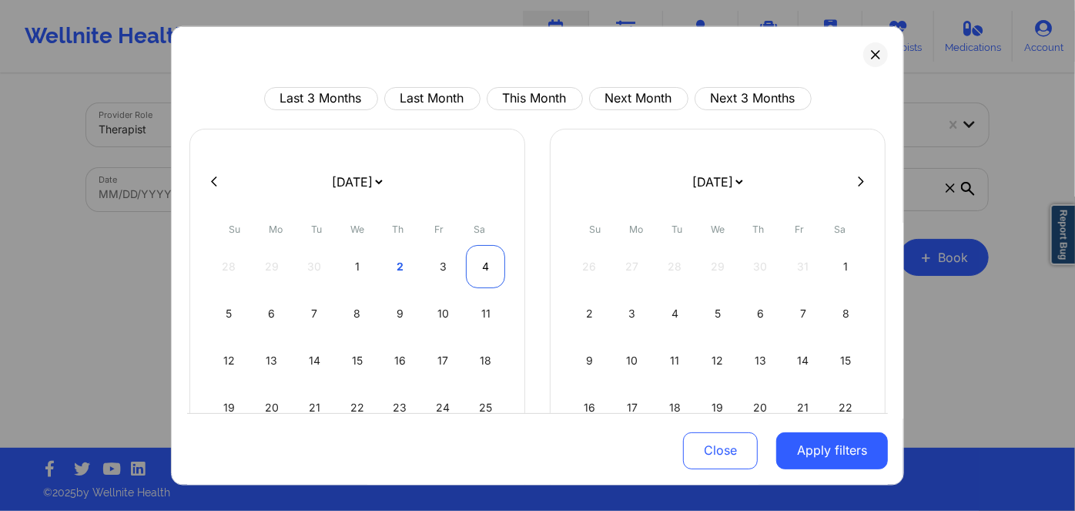
click at [484, 263] on div "4" at bounding box center [485, 265] width 39 height 43
select select "2025-9"
select select "2025-10"
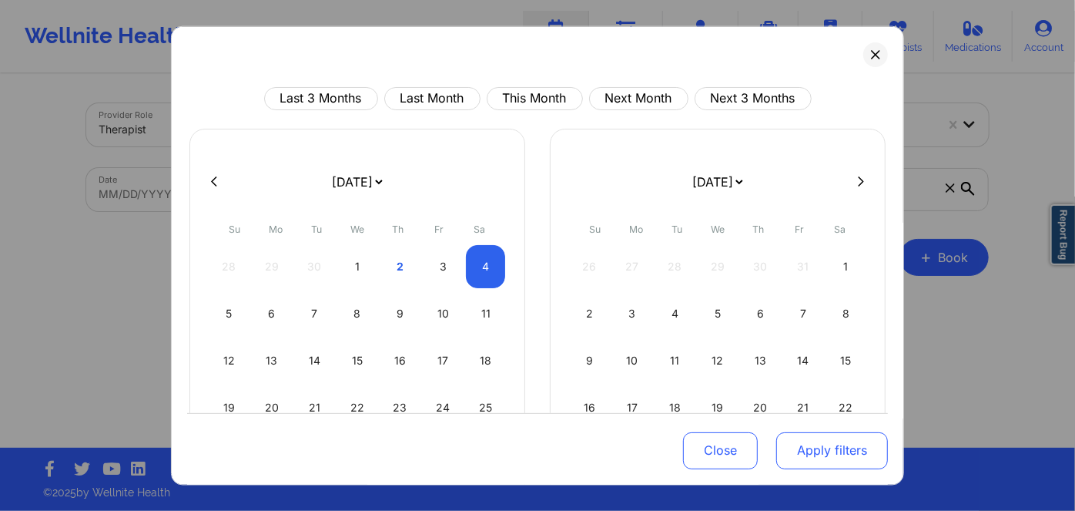
click at [832, 451] on button "Apply filters" at bounding box center [832, 450] width 112 height 37
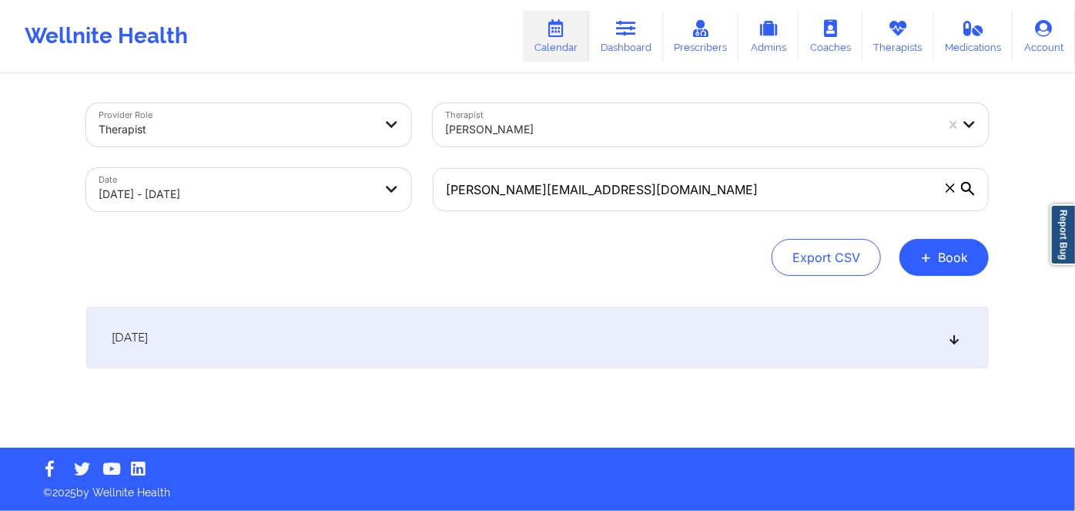
click at [832, 451] on footer "© 2025 by Wellnite Health" at bounding box center [537, 478] width 1075 height 63
click at [471, 343] on div "October 4, 2025" at bounding box center [537, 338] width 903 height 62
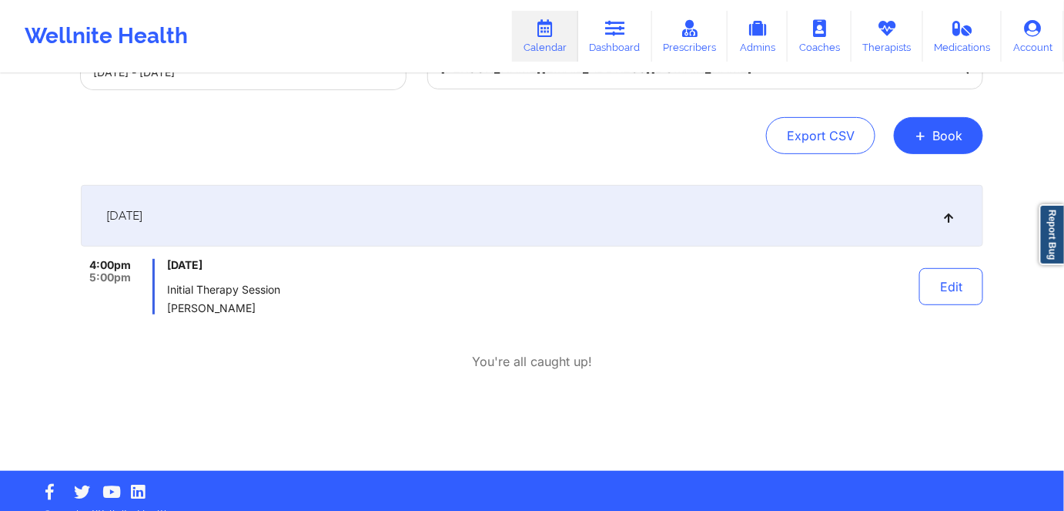
scroll to position [143, 0]
